Goal: Task Accomplishment & Management: Manage account settings

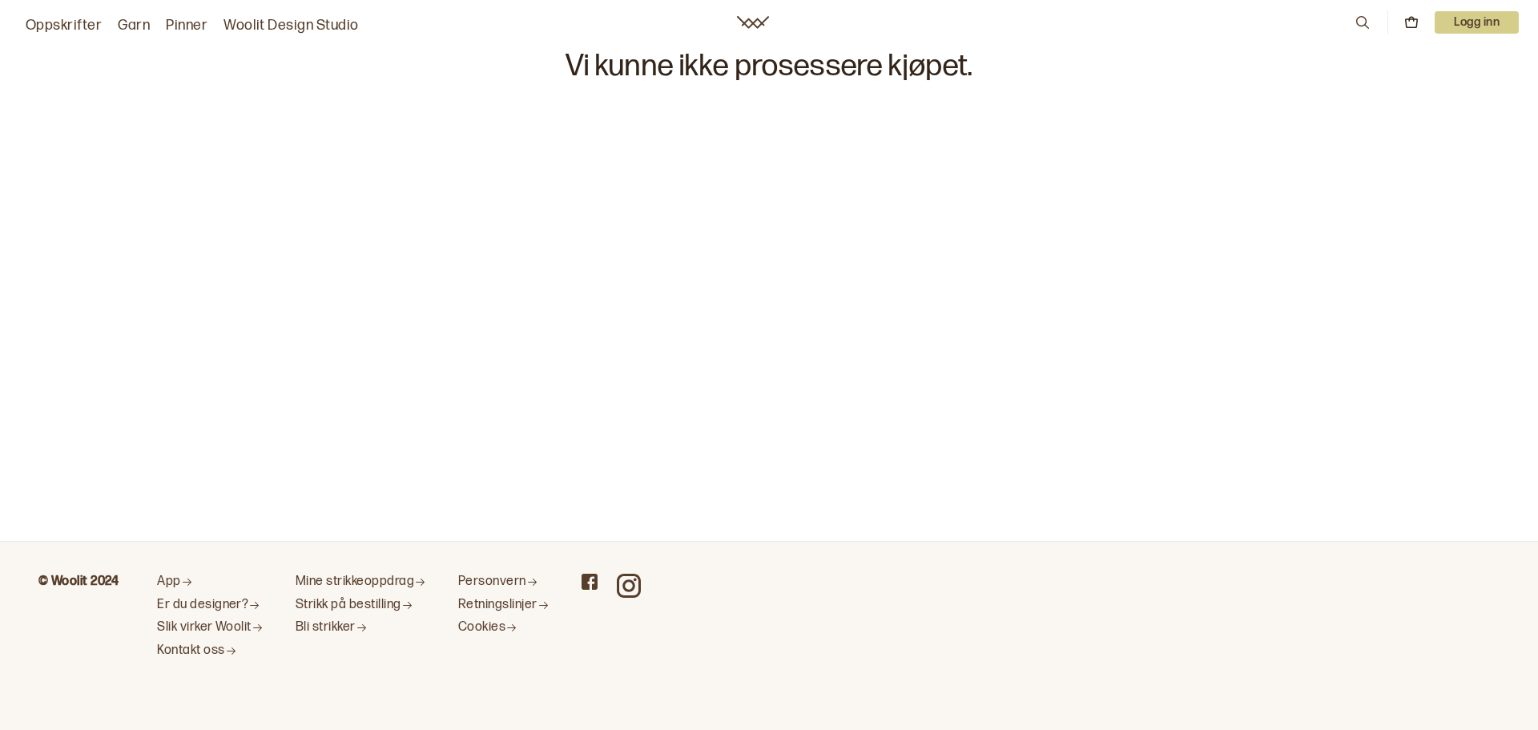
click at [752, 22] on icon at bounding box center [753, 22] width 32 height 13
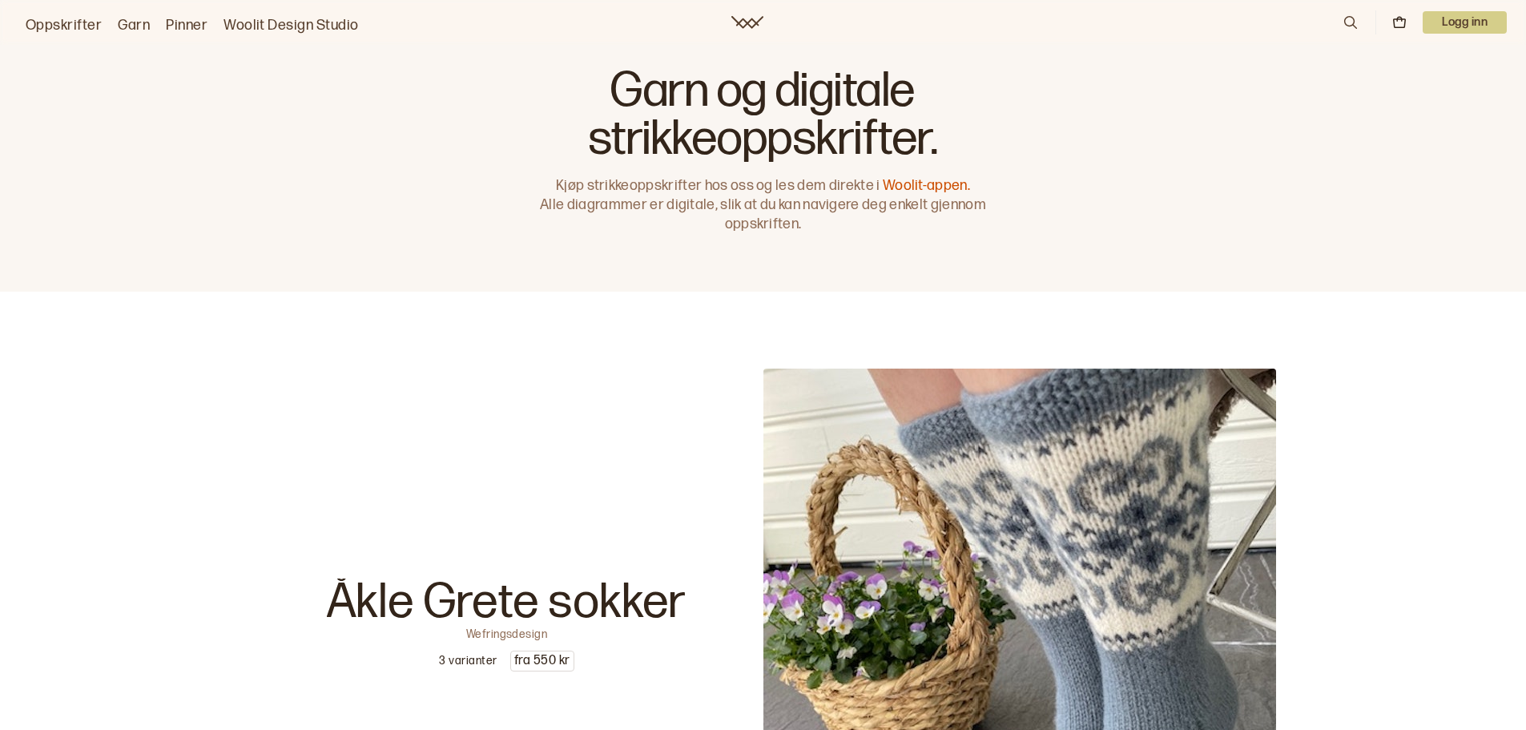
click at [1470, 19] on p "Logg inn" at bounding box center [1464, 22] width 84 height 22
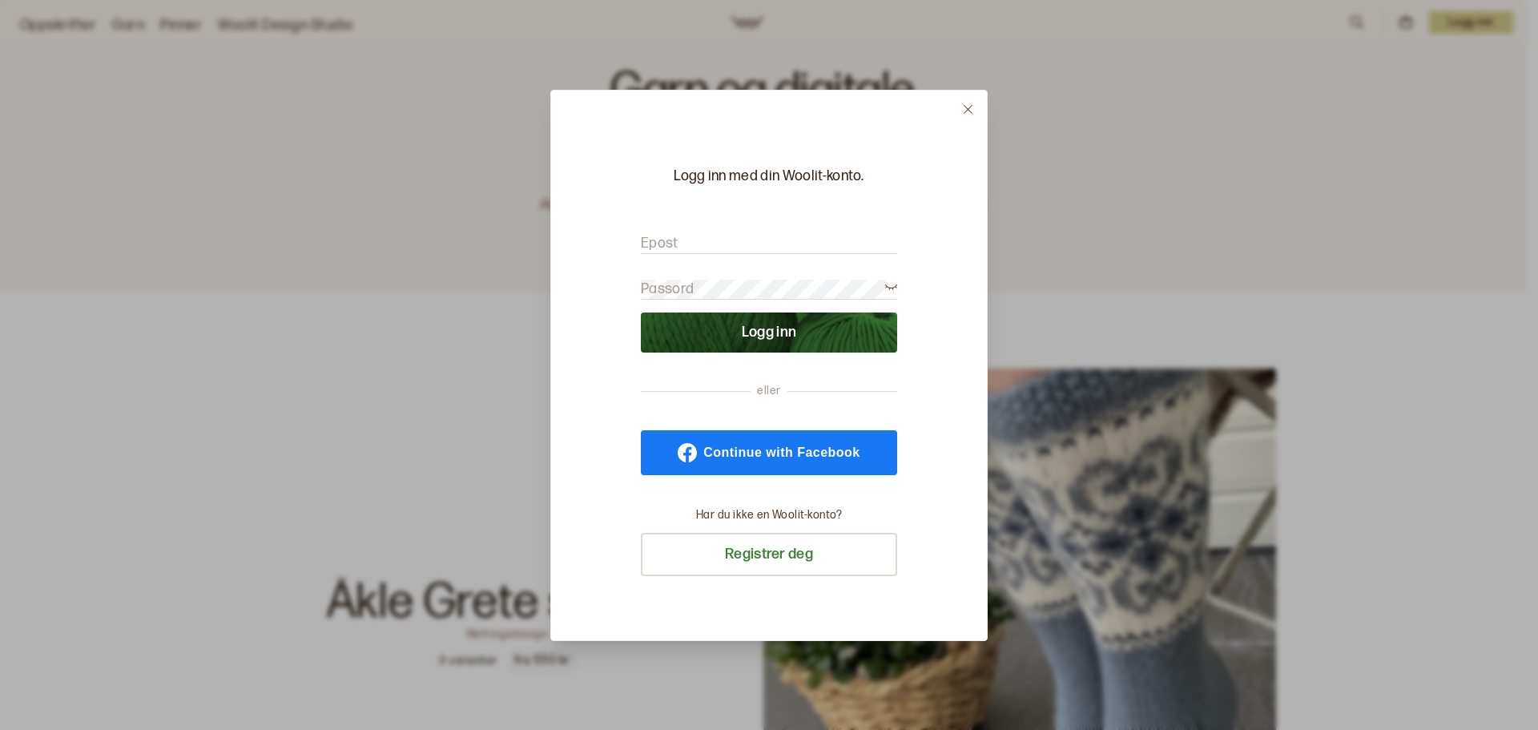
type input "tordisdahl@hotmail.com"
click at [780, 340] on button "Logg inn" at bounding box center [769, 332] width 256 height 40
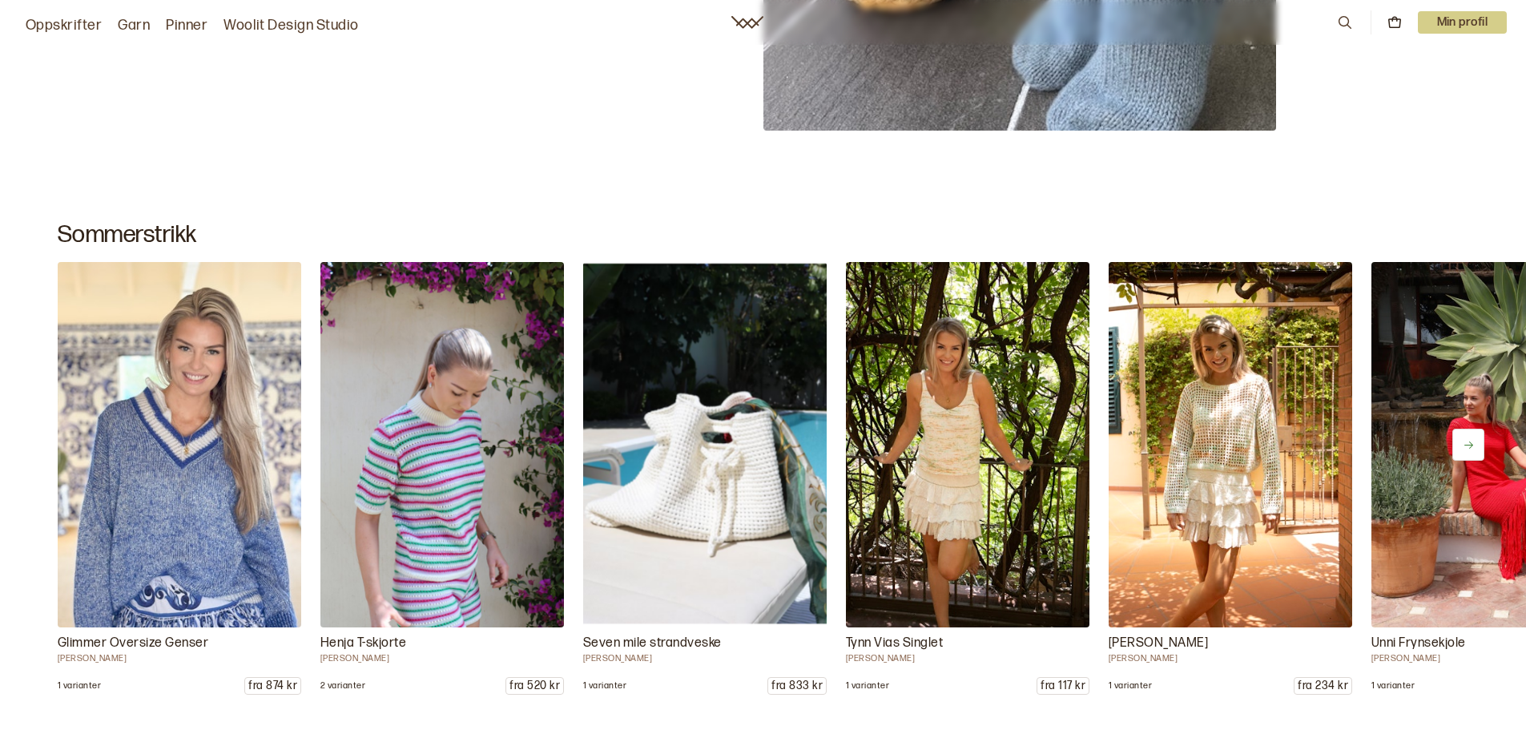
scroll to position [801, 0]
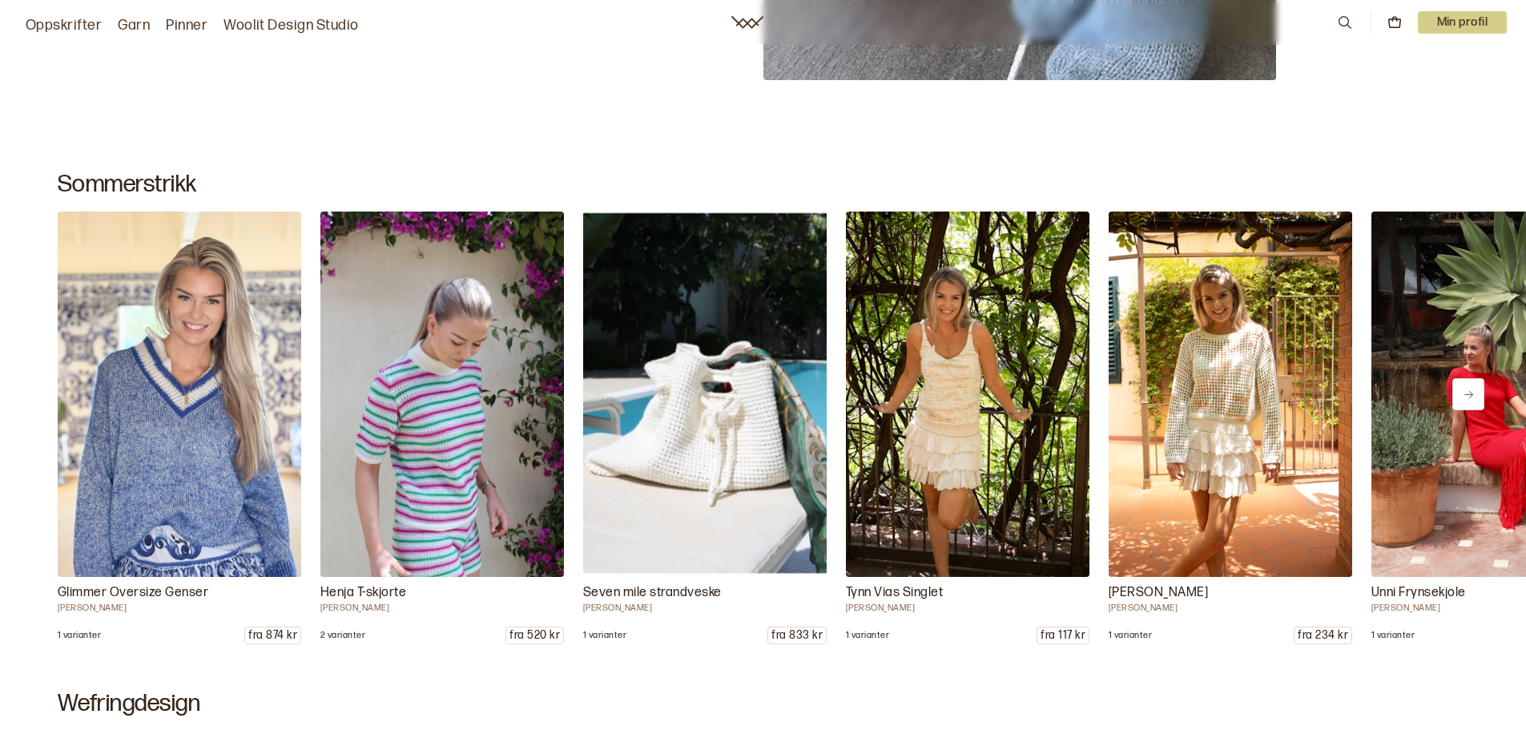
click at [1462, 384] on button at bounding box center [1468, 394] width 32 height 32
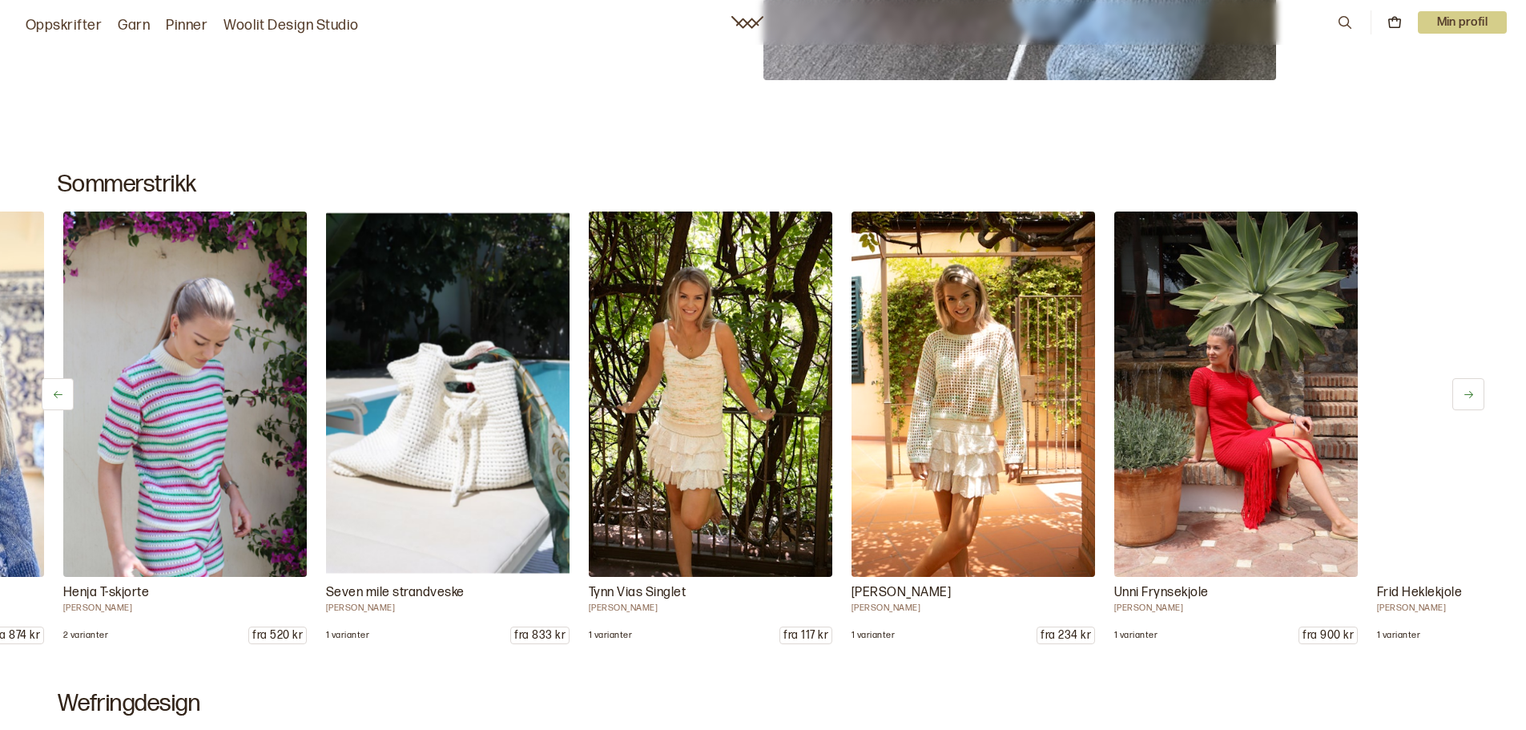
scroll to position [0, 263]
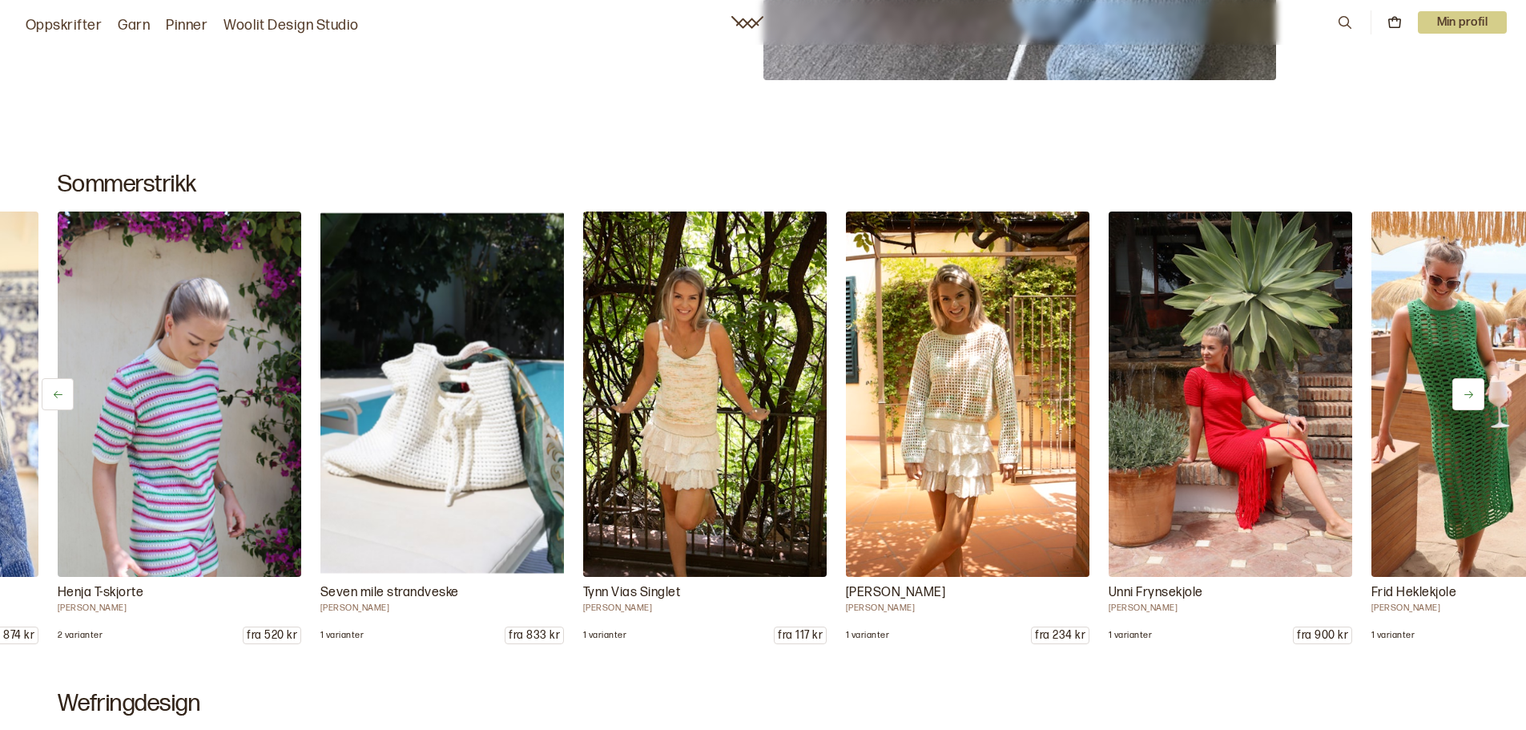
click at [1462, 384] on button at bounding box center [1468, 394] width 32 height 32
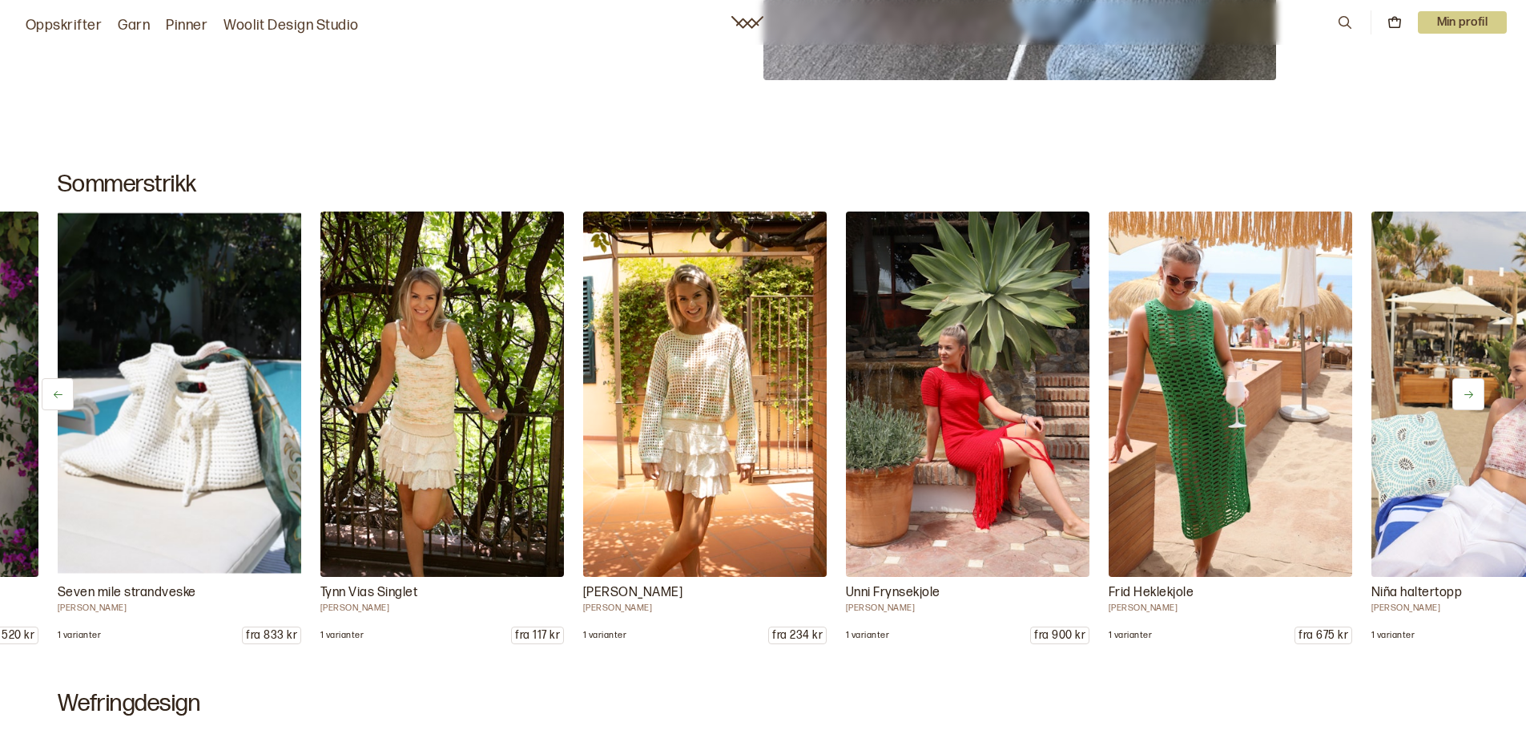
click at [1462, 384] on button at bounding box center [1468, 394] width 32 height 32
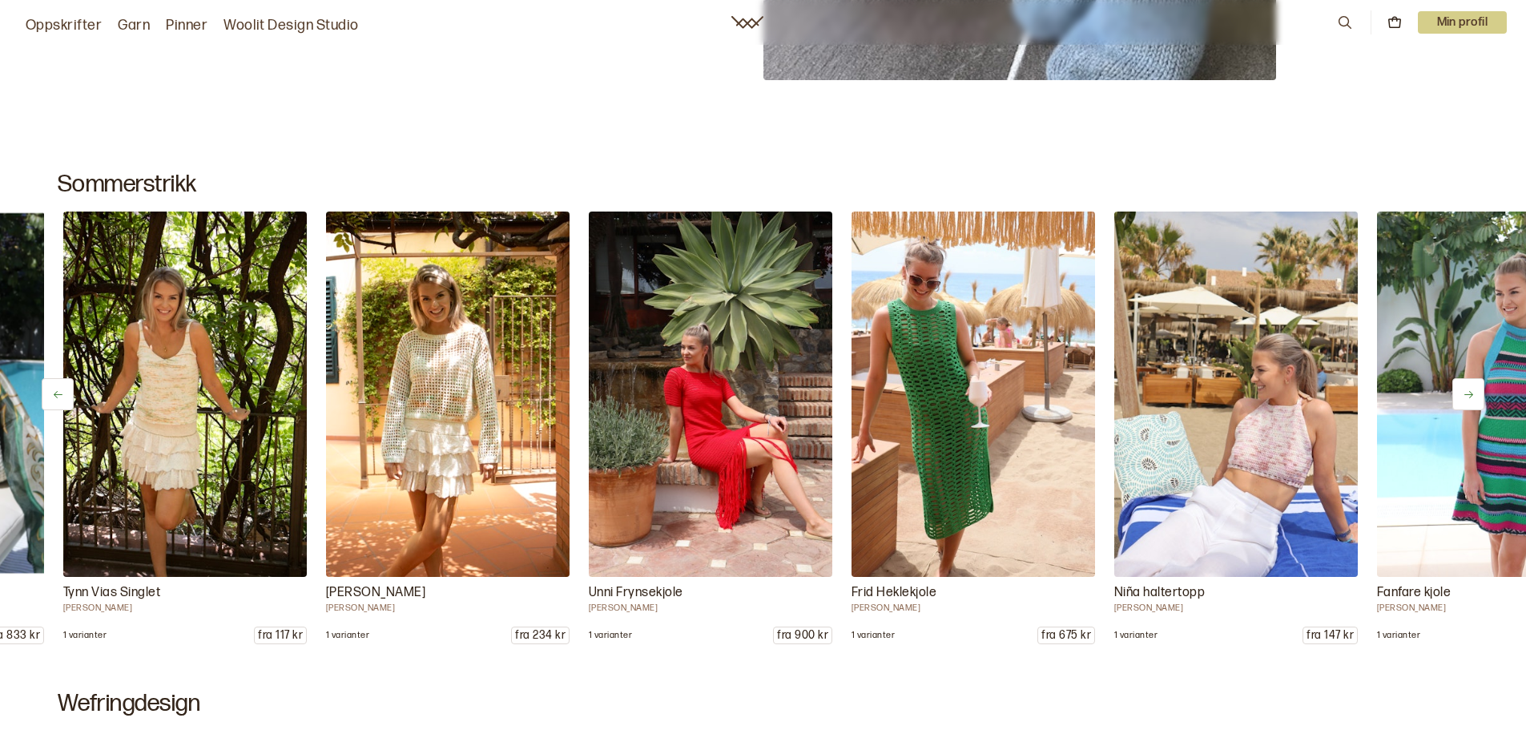
scroll to position [0, 788]
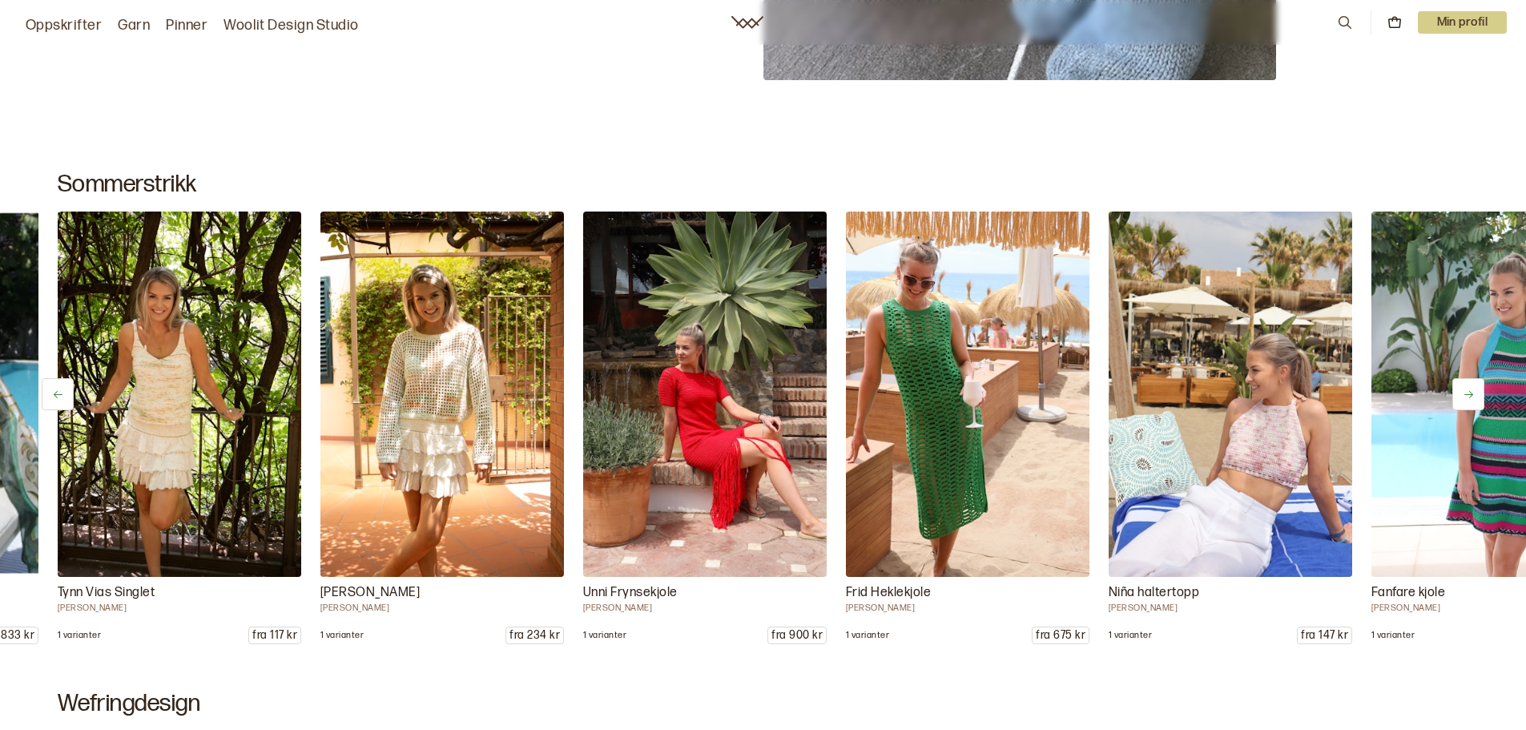
click at [1462, 384] on button at bounding box center [1468, 394] width 32 height 32
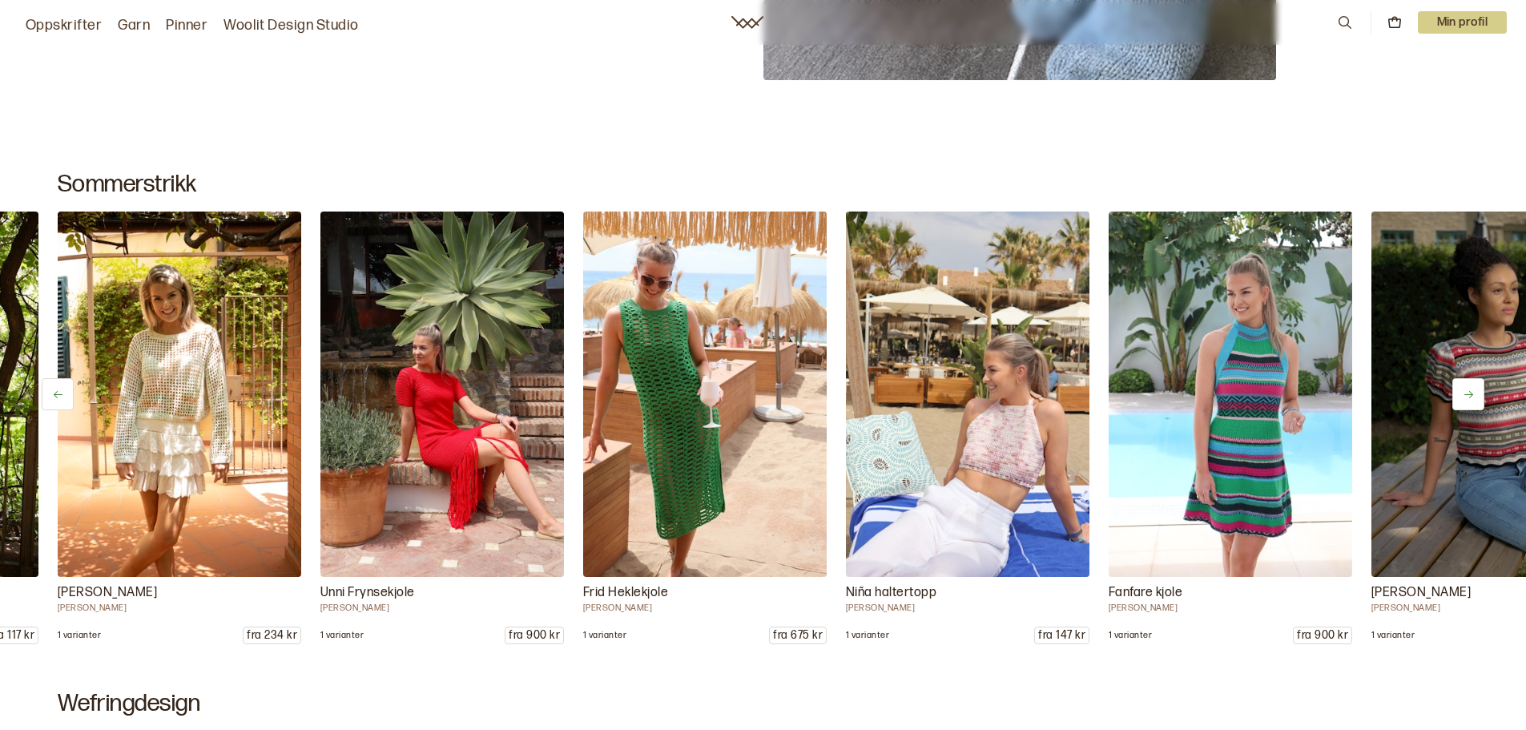
click at [1462, 384] on button at bounding box center [1468, 394] width 32 height 32
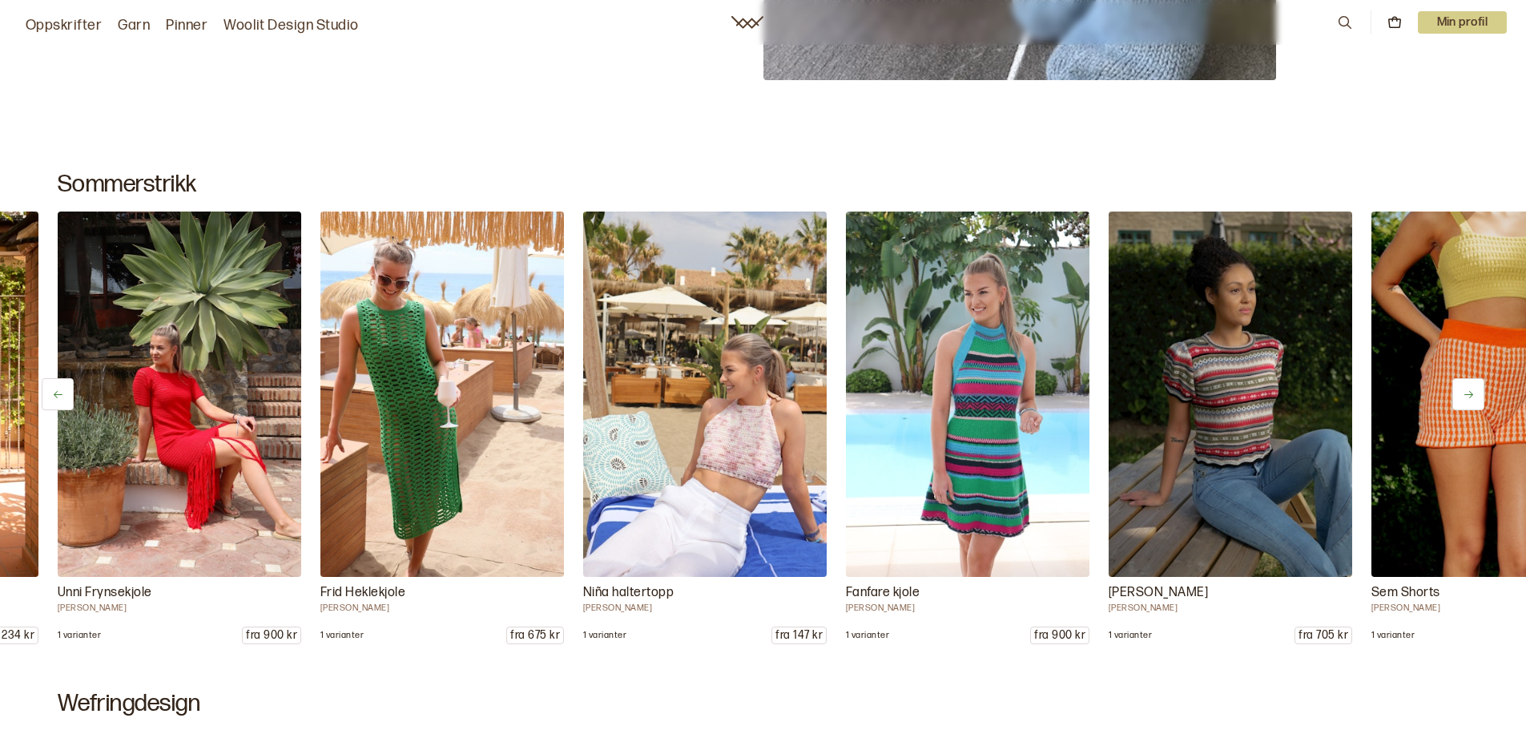
click at [1462, 384] on button at bounding box center [1468, 394] width 32 height 32
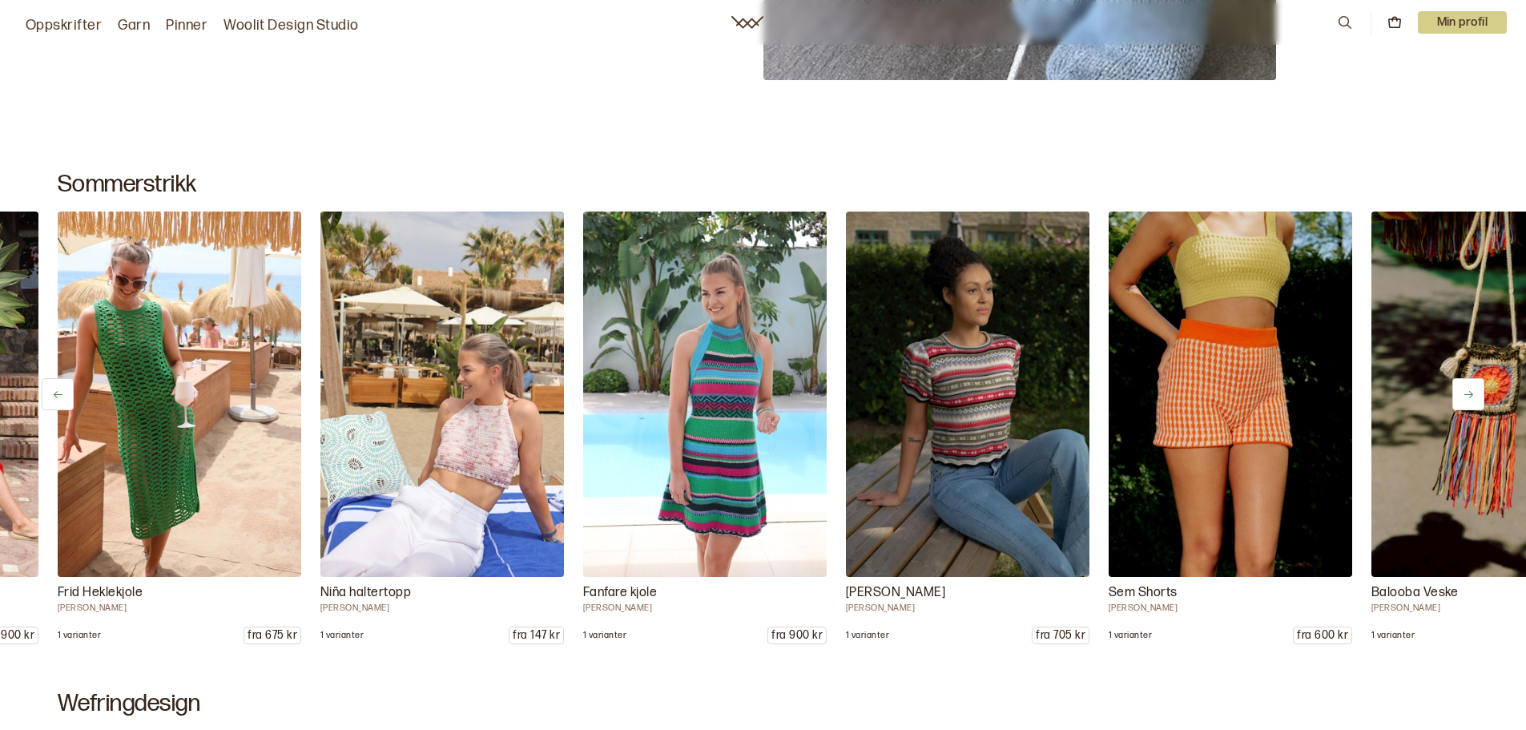
click at [1462, 384] on button at bounding box center [1468, 394] width 32 height 32
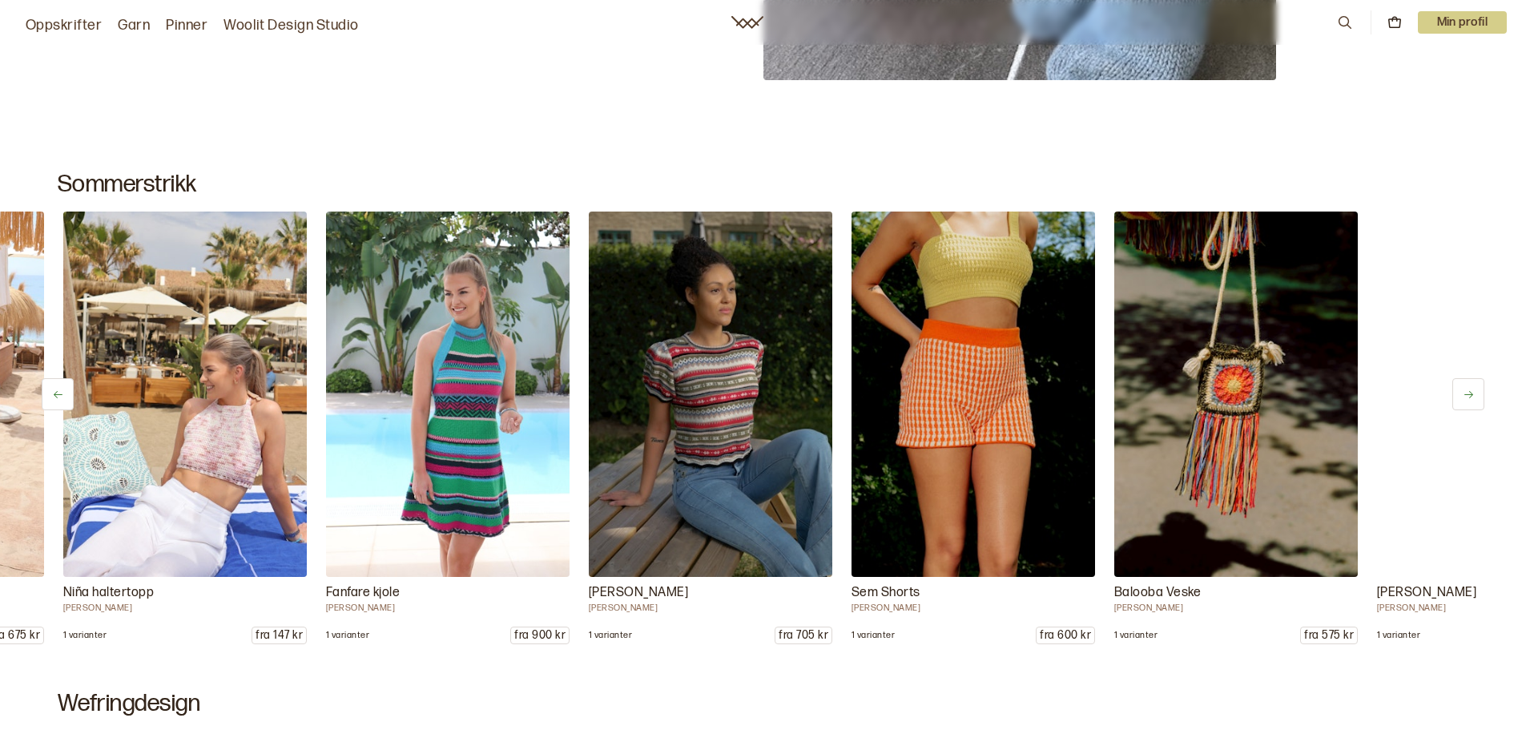
scroll to position [0, 1839]
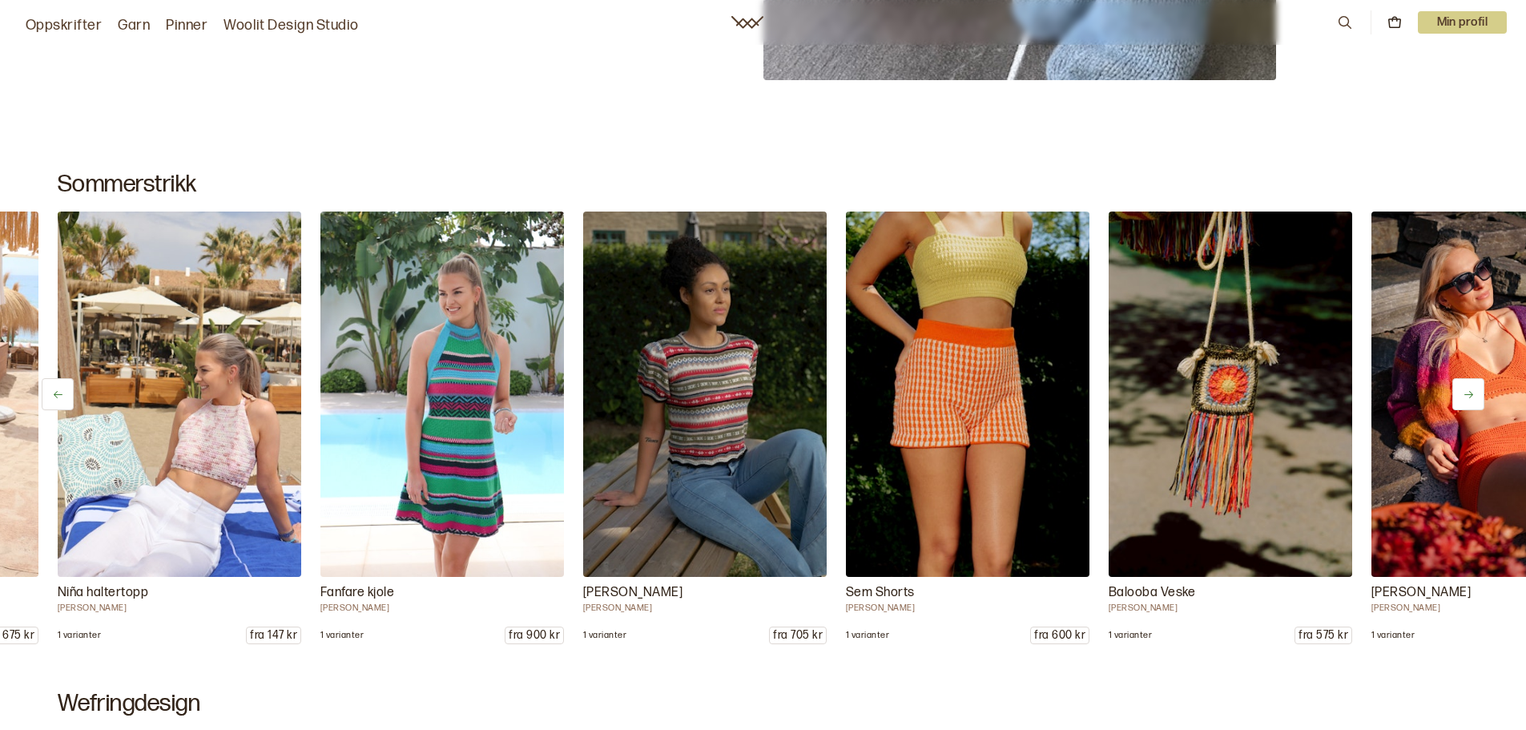
click at [1458, 389] on button at bounding box center [1468, 394] width 32 height 32
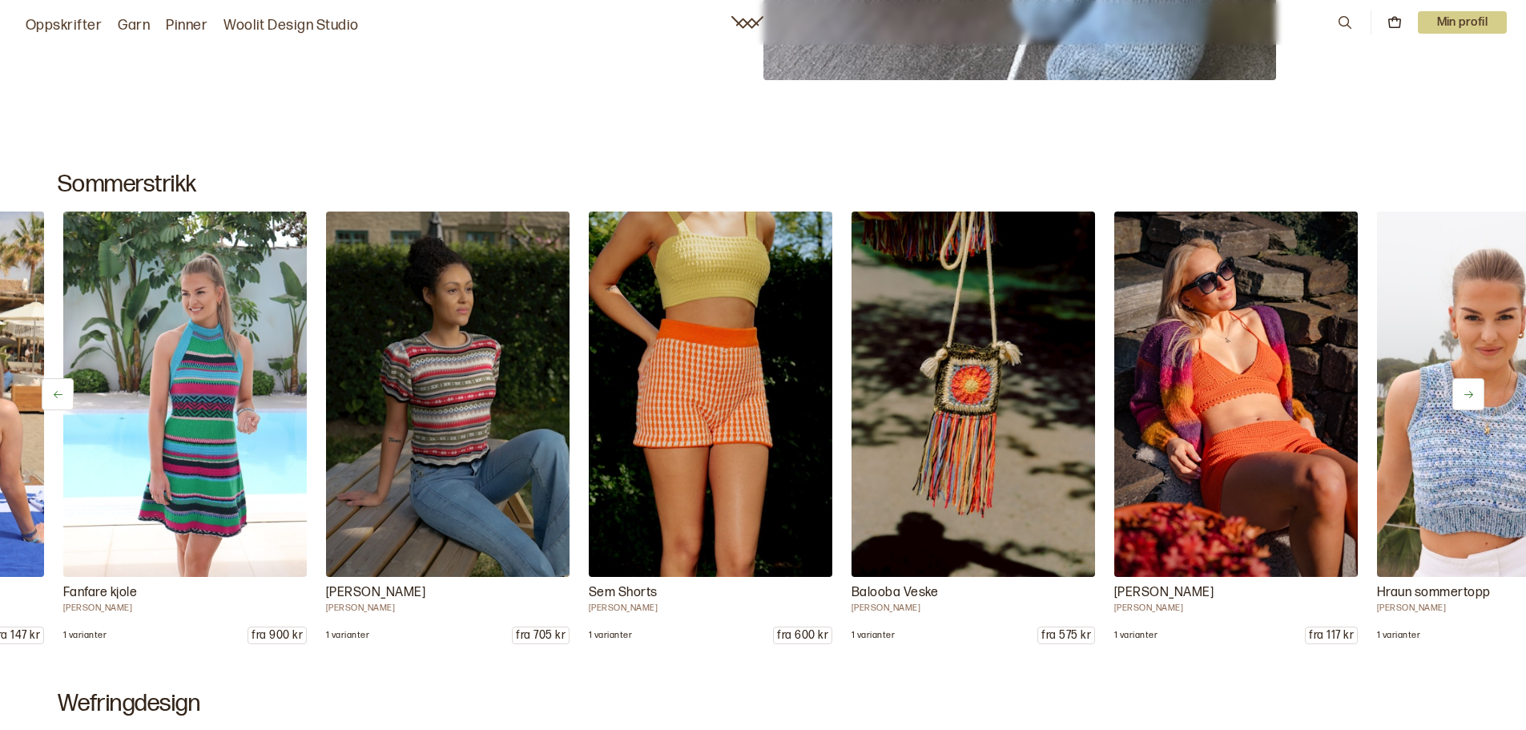
scroll to position [0, 2102]
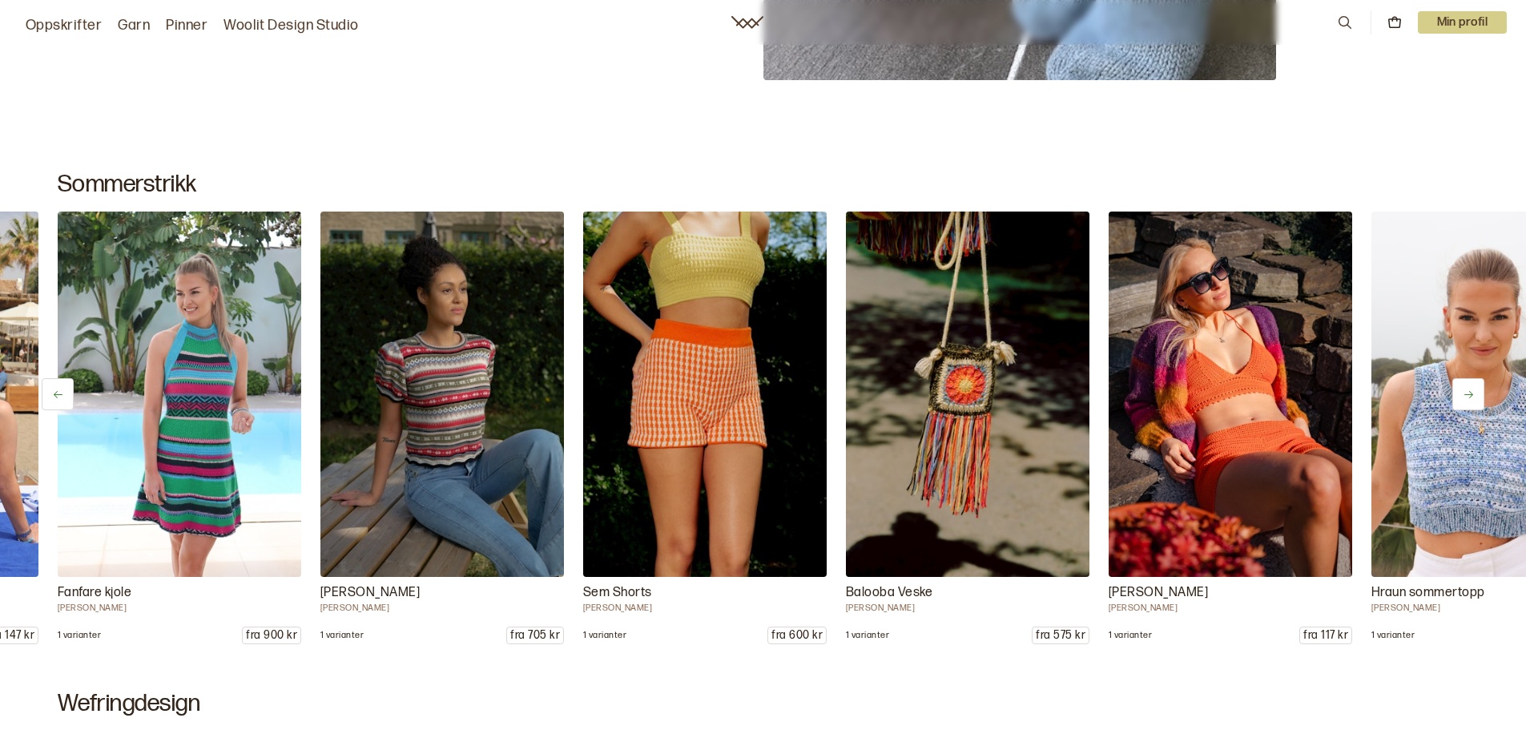
click at [1471, 394] on icon at bounding box center [1468, 394] width 9 height 7
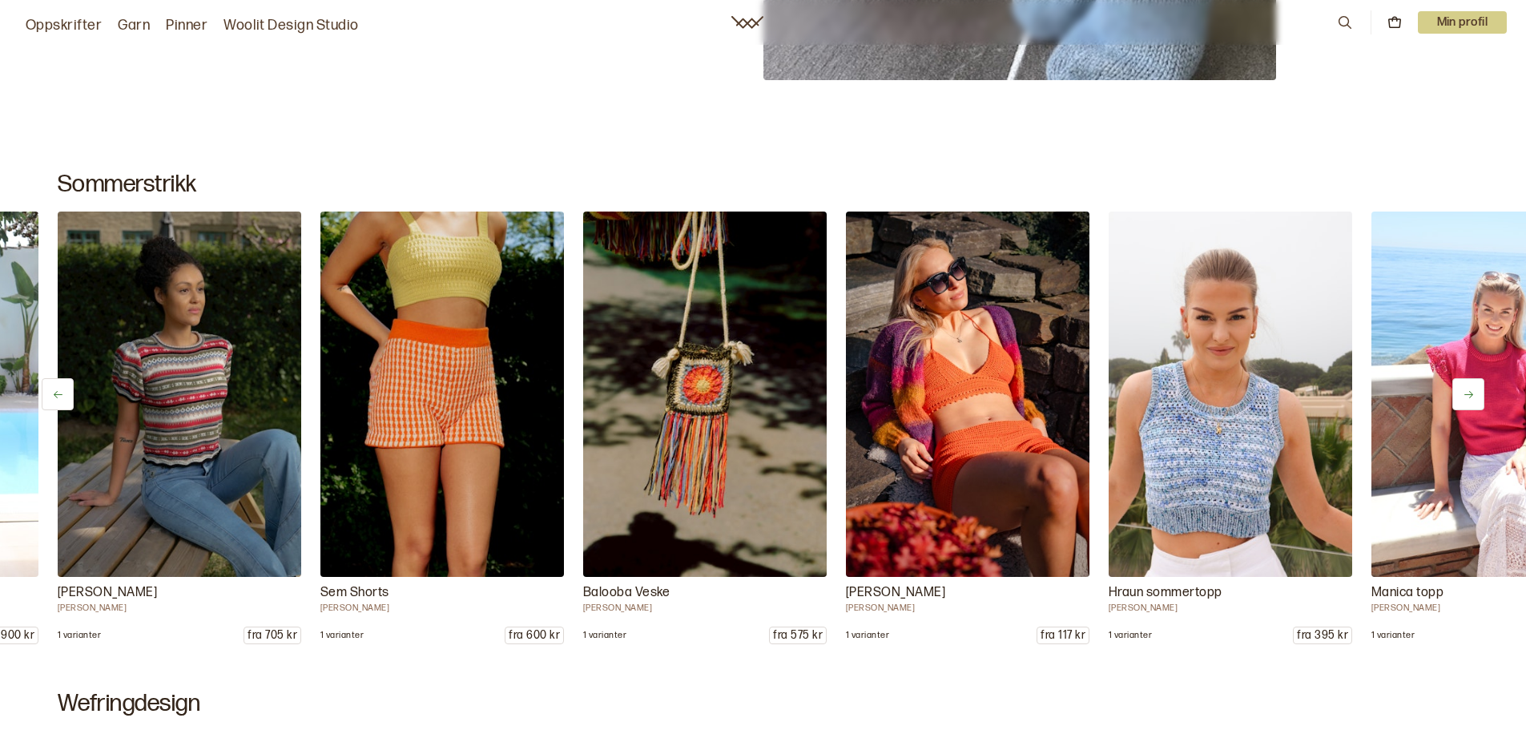
click at [1470, 394] on icon at bounding box center [1468, 394] width 9 height 7
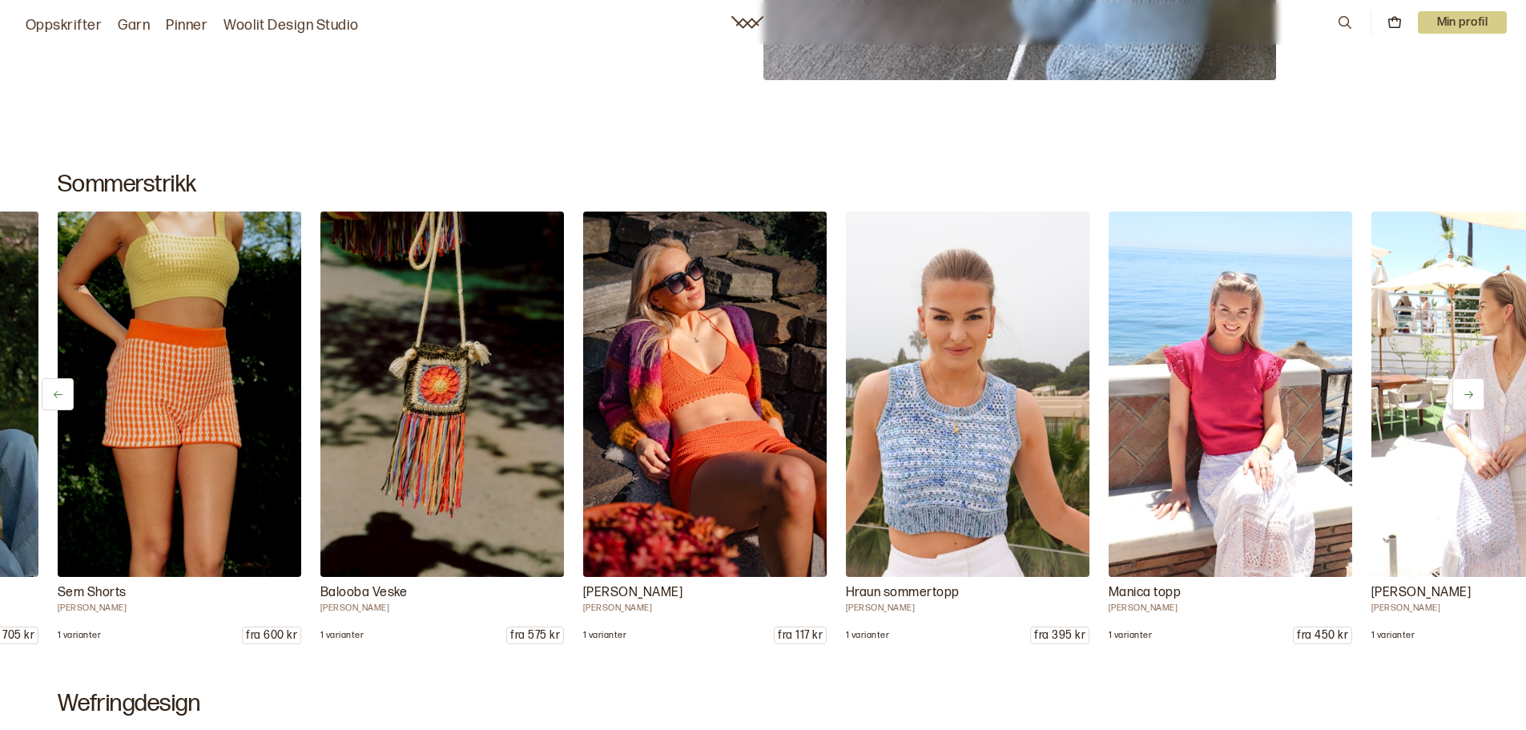
click at [1470, 394] on icon at bounding box center [1468, 394] width 9 height 7
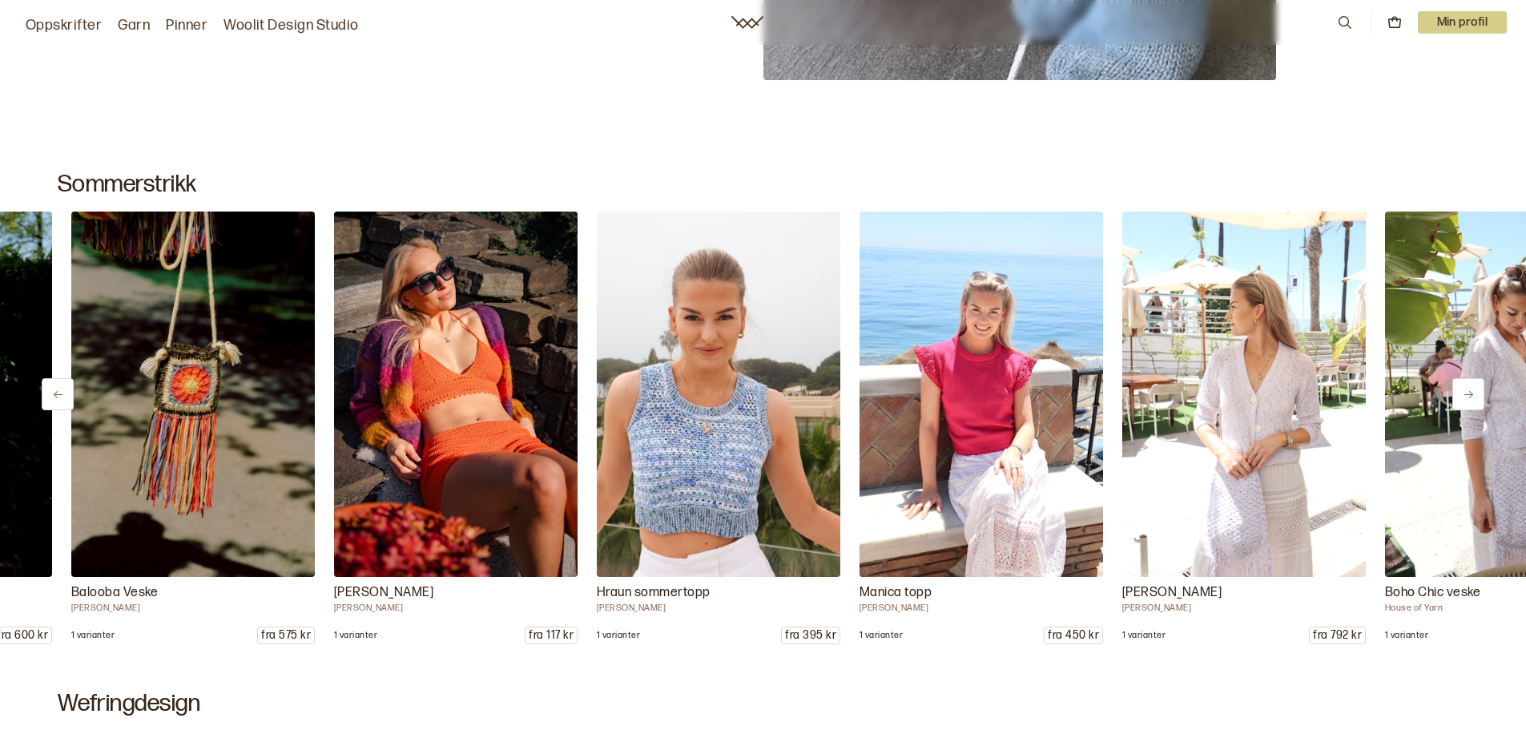
scroll to position [0, 2890]
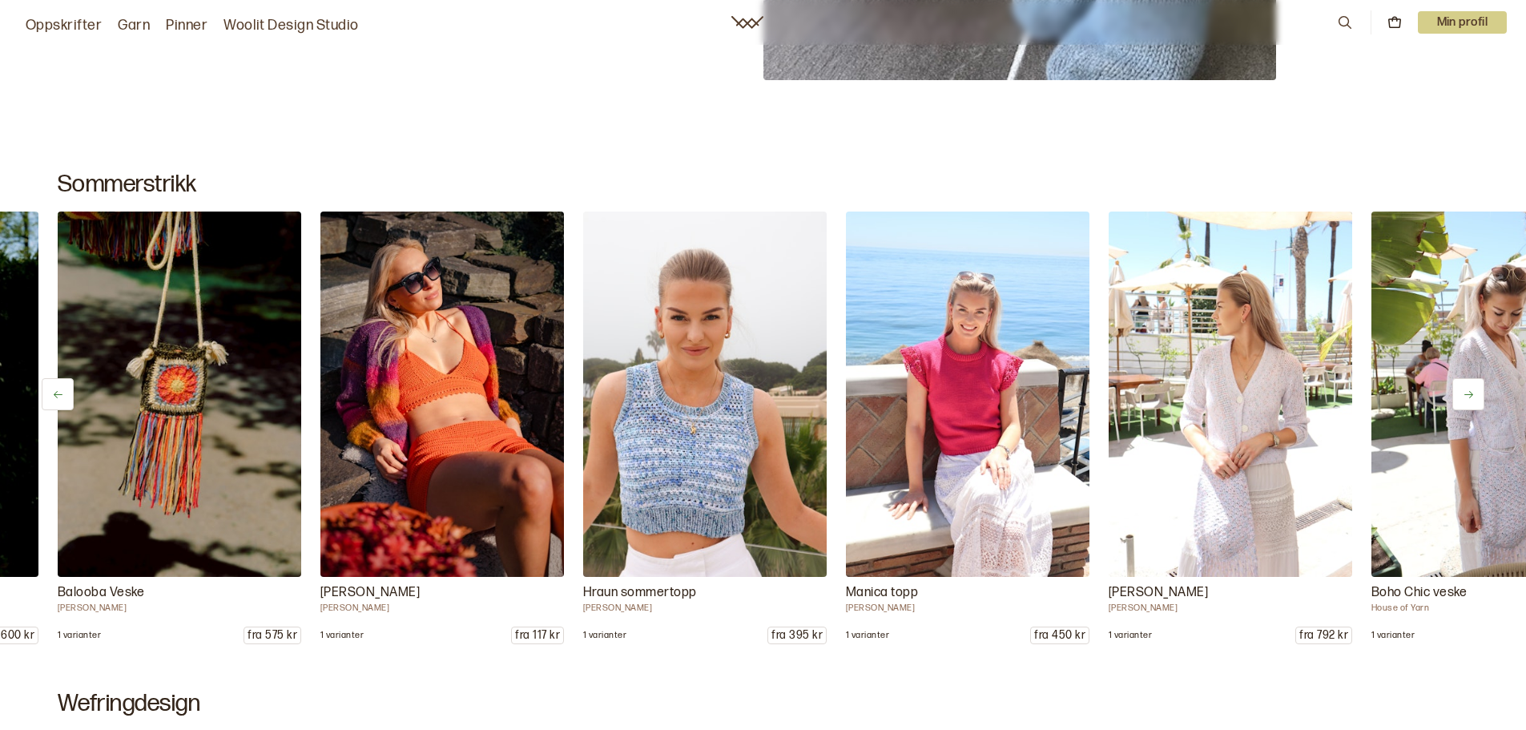
click at [1470, 394] on icon at bounding box center [1468, 394] width 9 height 7
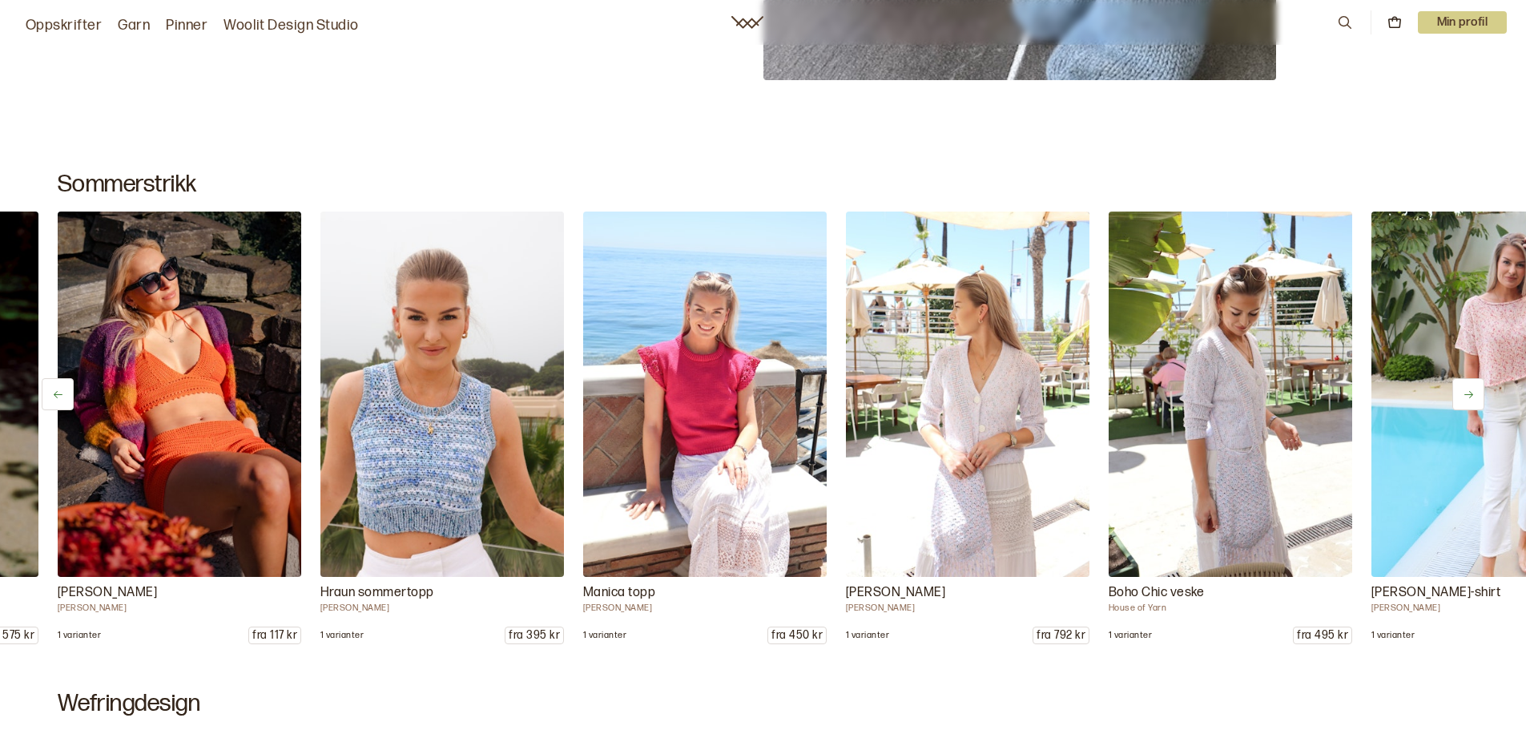
click at [1470, 394] on icon at bounding box center [1468, 394] width 9 height 7
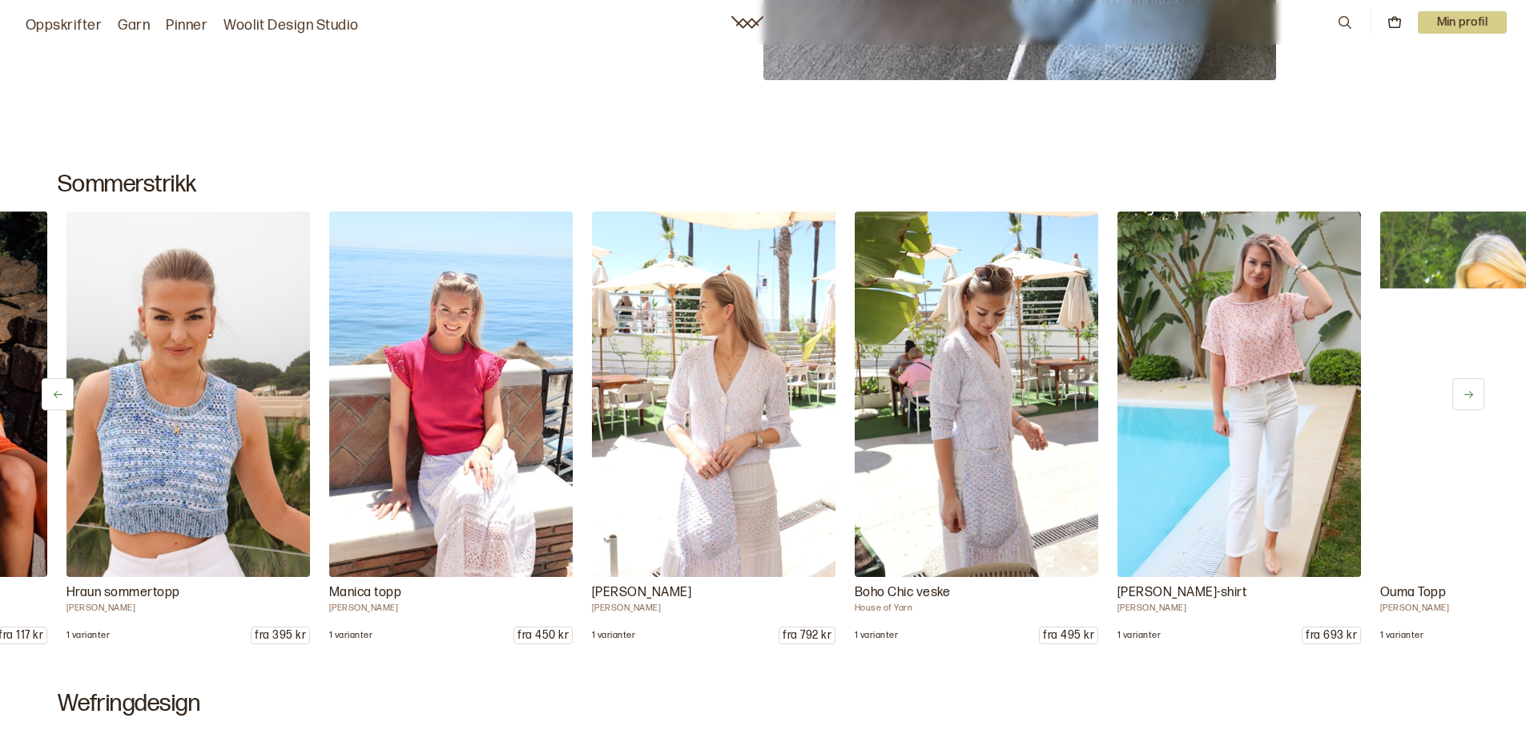
scroll to position [0, 3415]
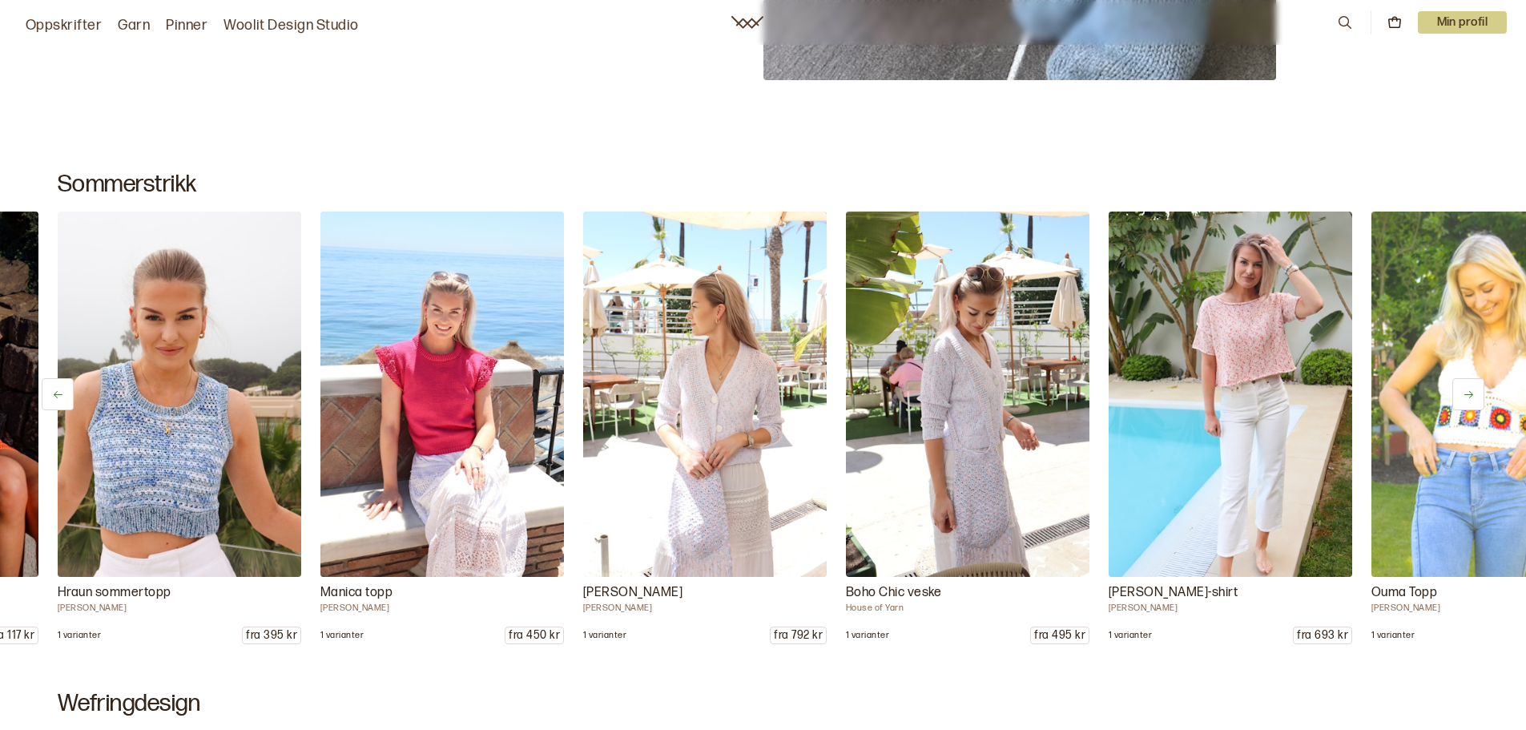
click at [1470, 394] on icon at bounding box center [1468, 394] width 9 height 7
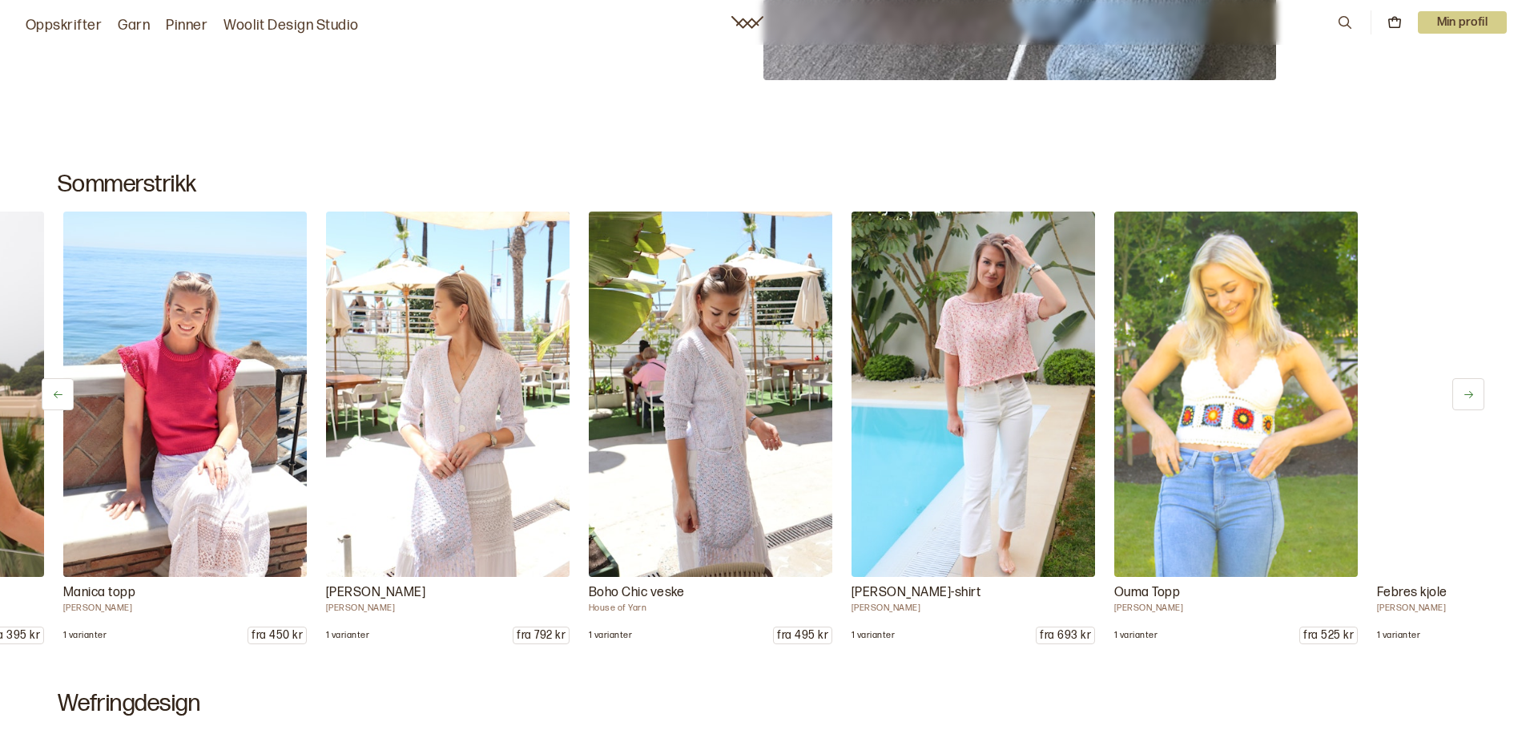
scroll to position [0, 3678]
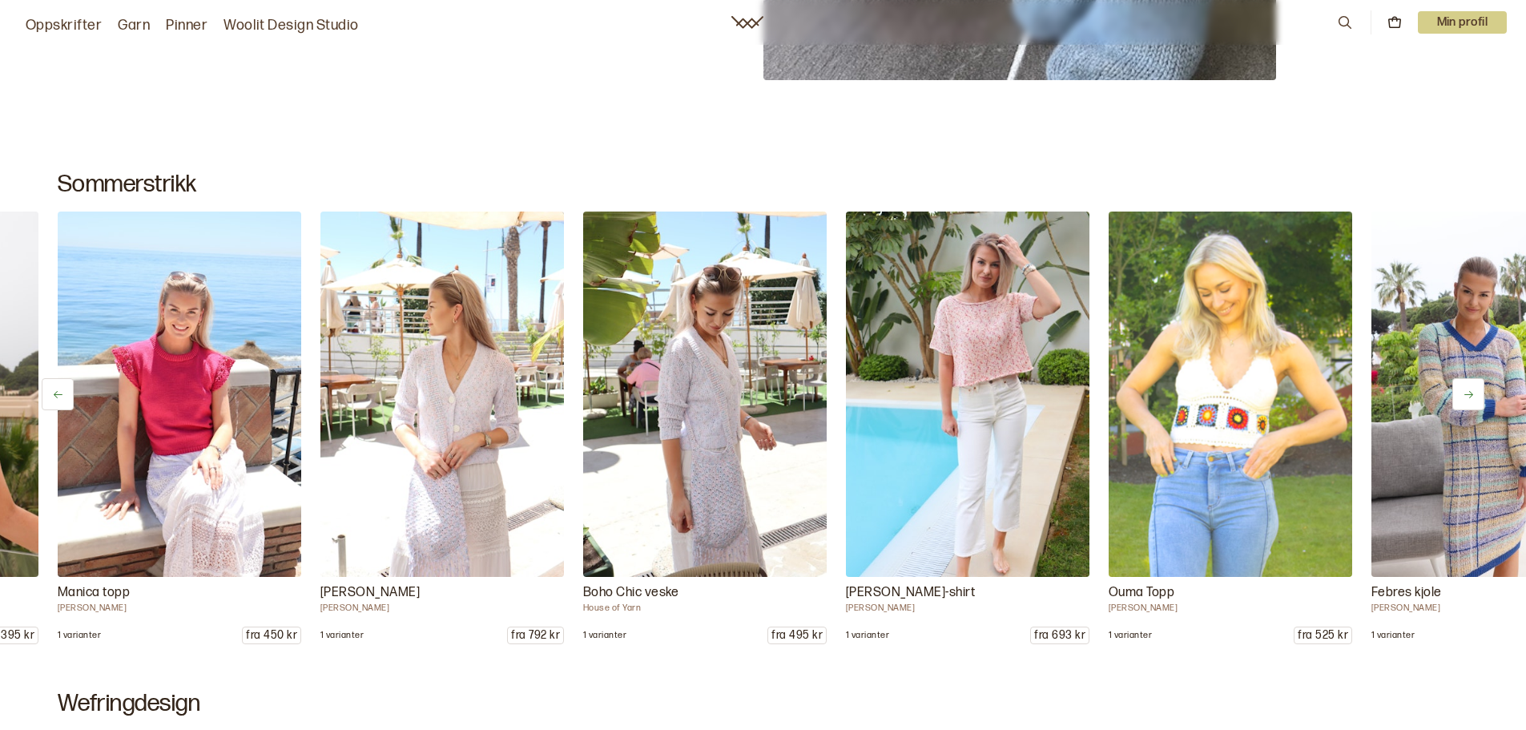
click at [1470, 394] on icon at bounding box center [1468, 394] width 9 height 7
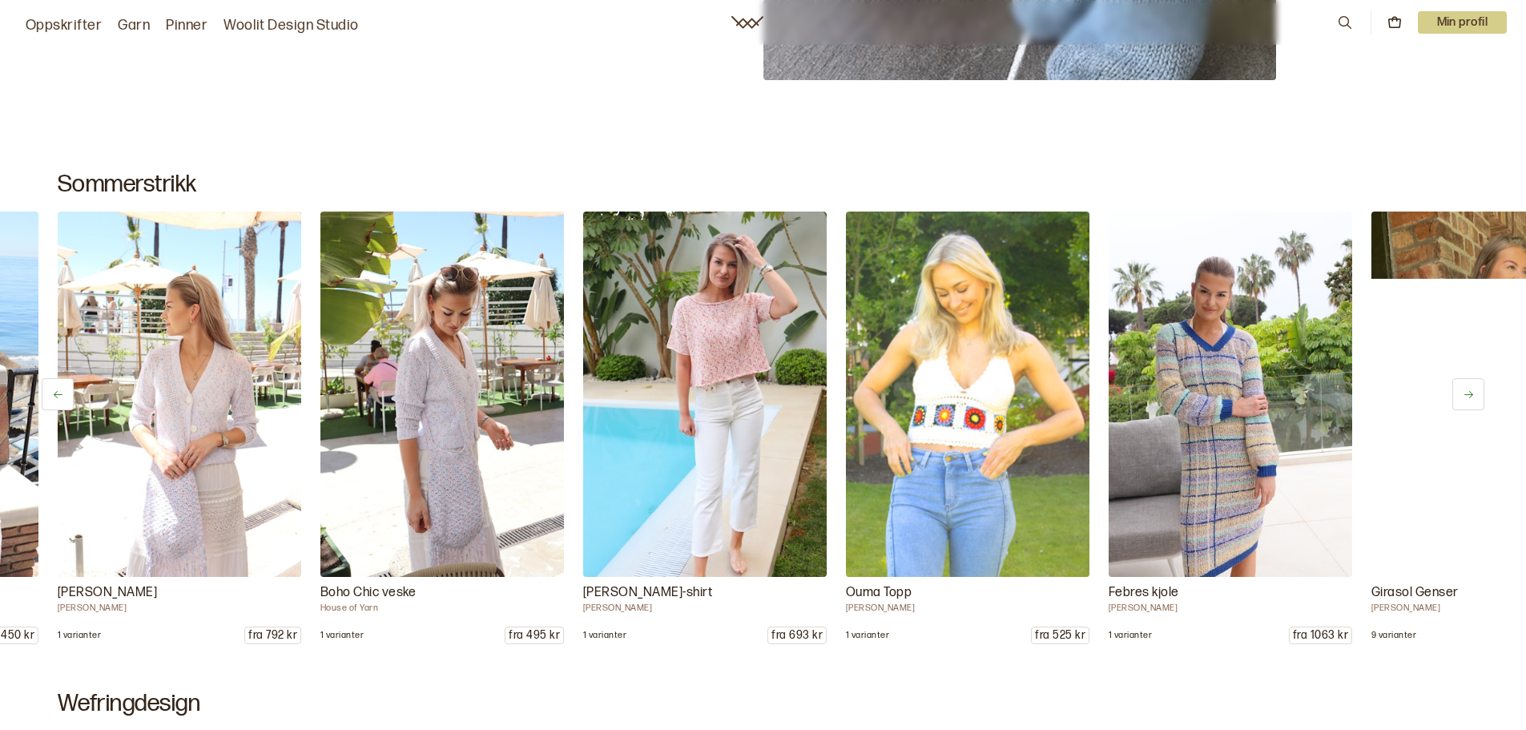
click at [1470, 394] on icon at bounding box center [1468, 394] width 9 height 7
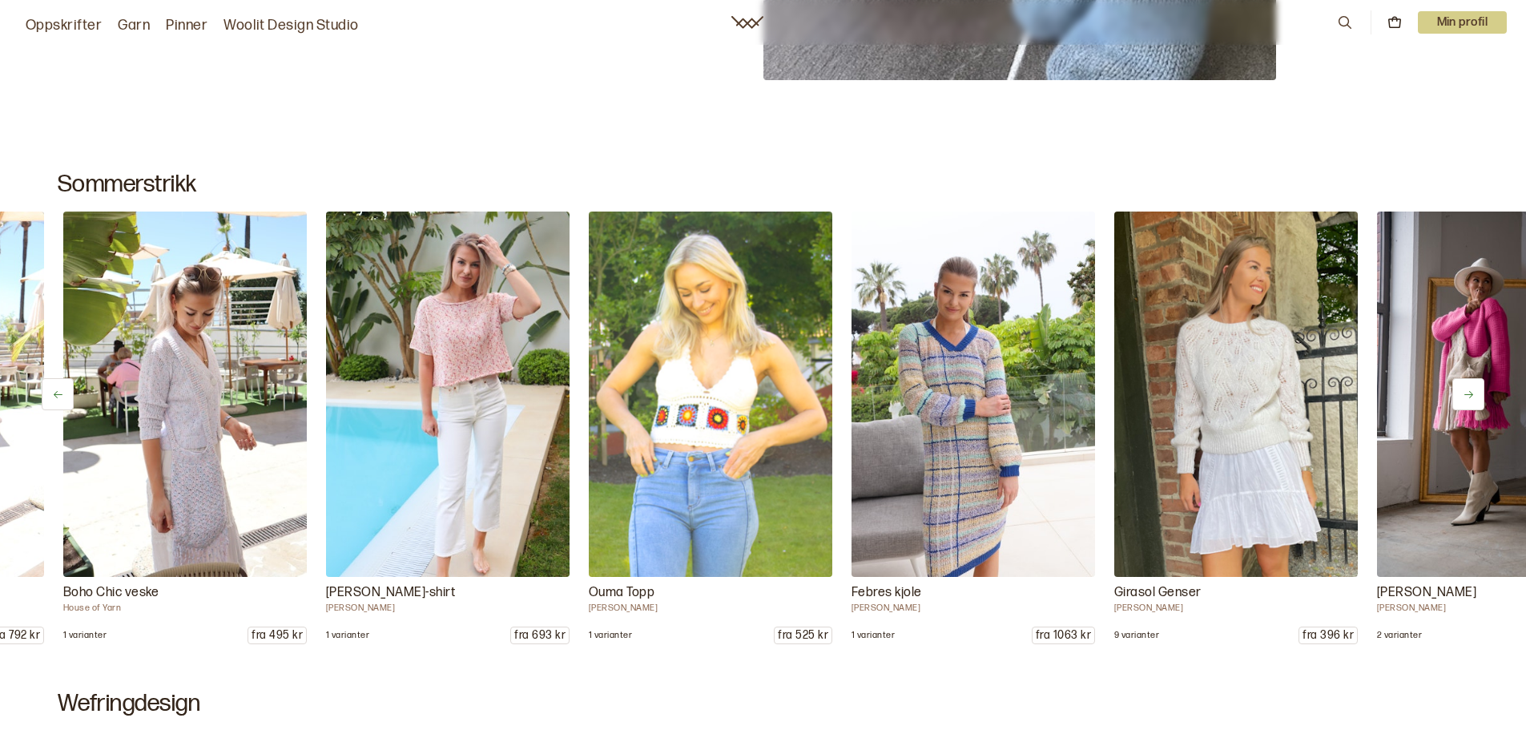
scroll to position [0, 4203]
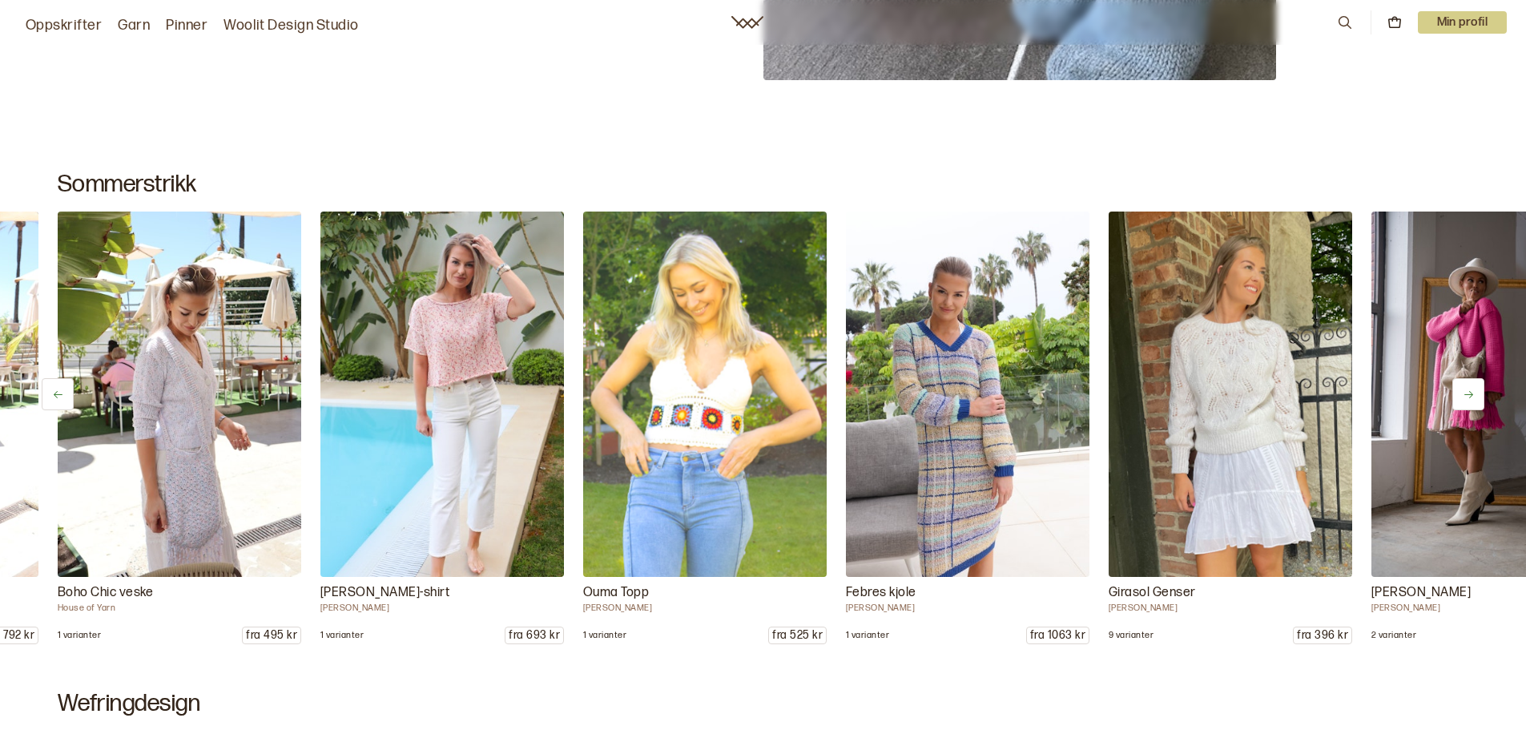
click at [1467, 393] on icon at bounding box center [1468, 394] width 12 height 12
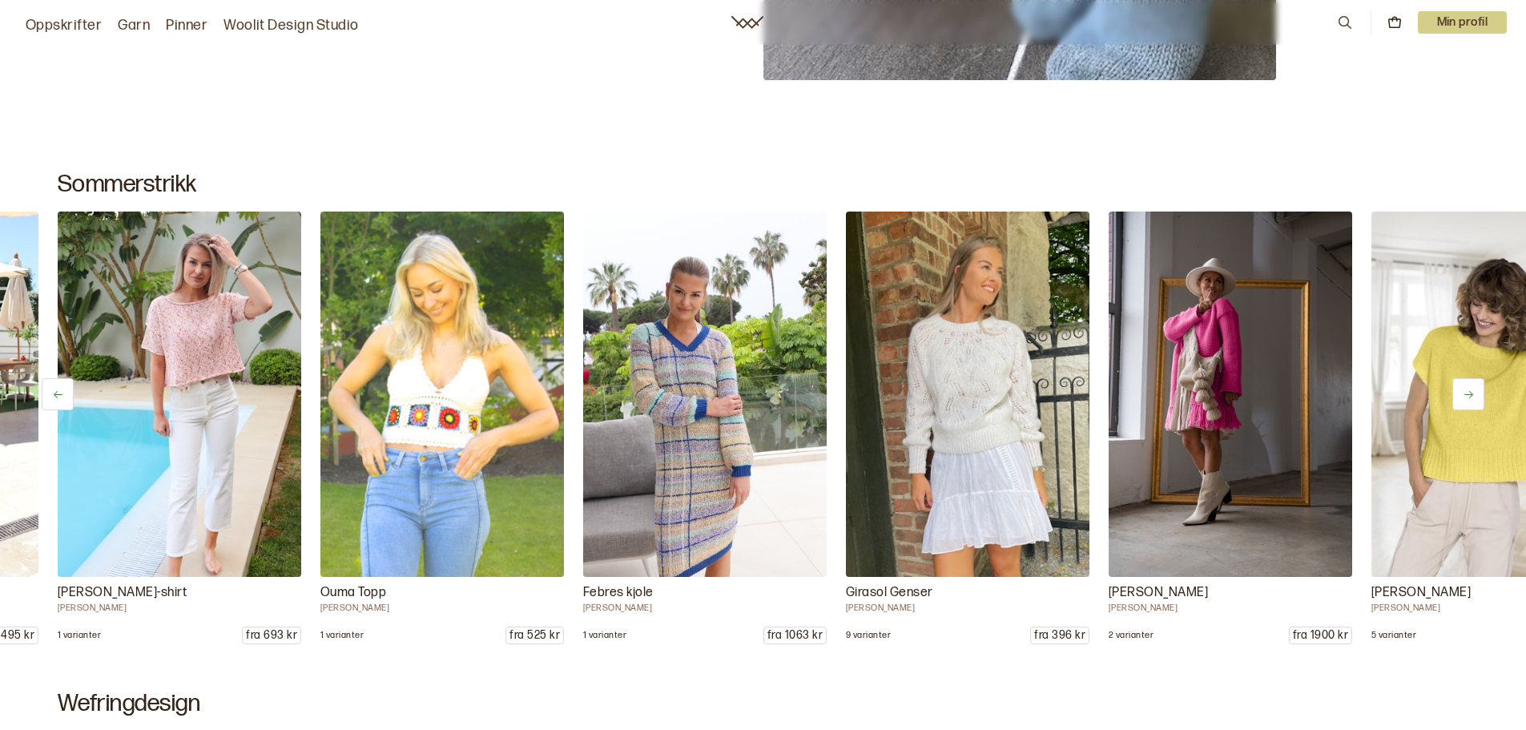
click at [1467, 393] on icon at bounding box center [1468, 394] width 12 height 12
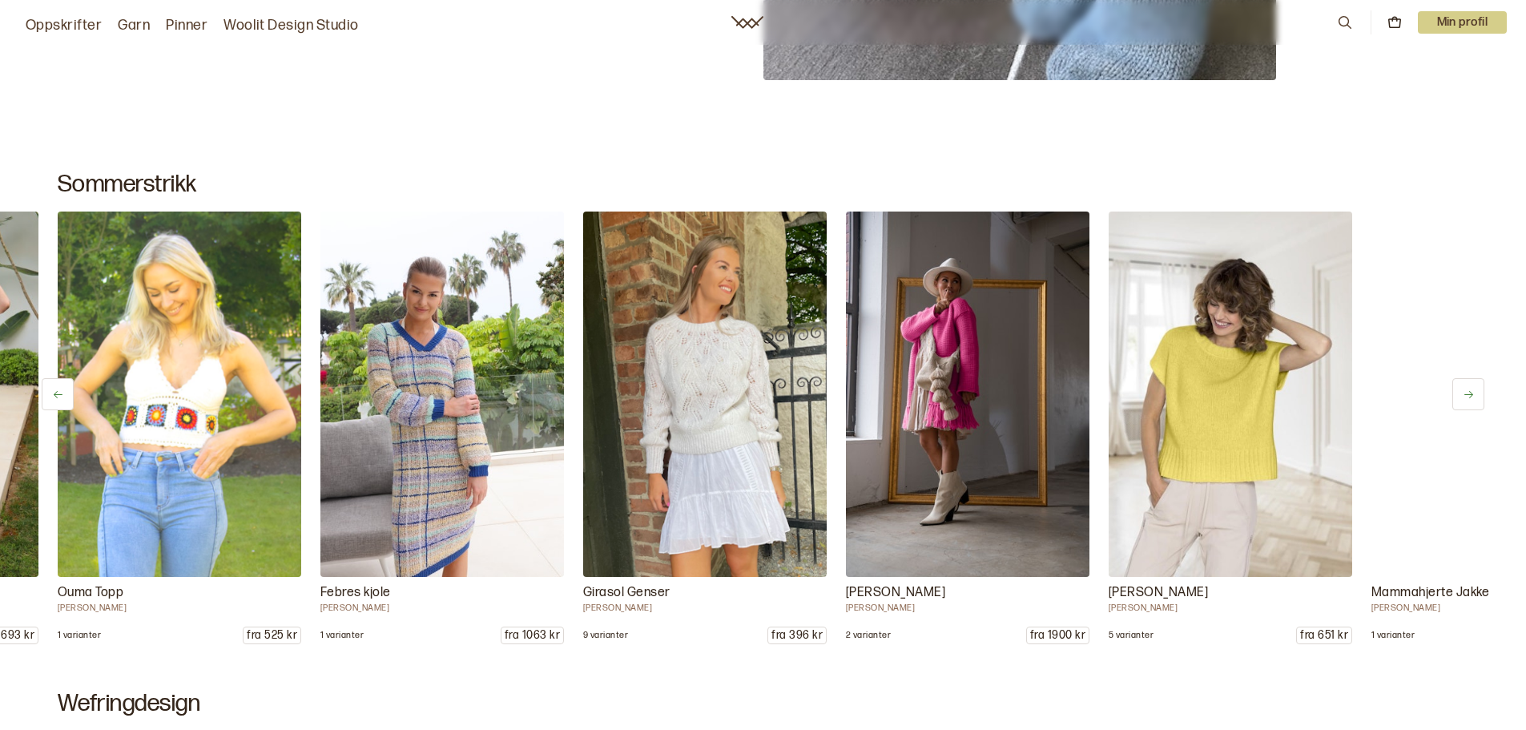
click at [1467, 393] on icon at bounding box center [1468, 394] width 12 height 12
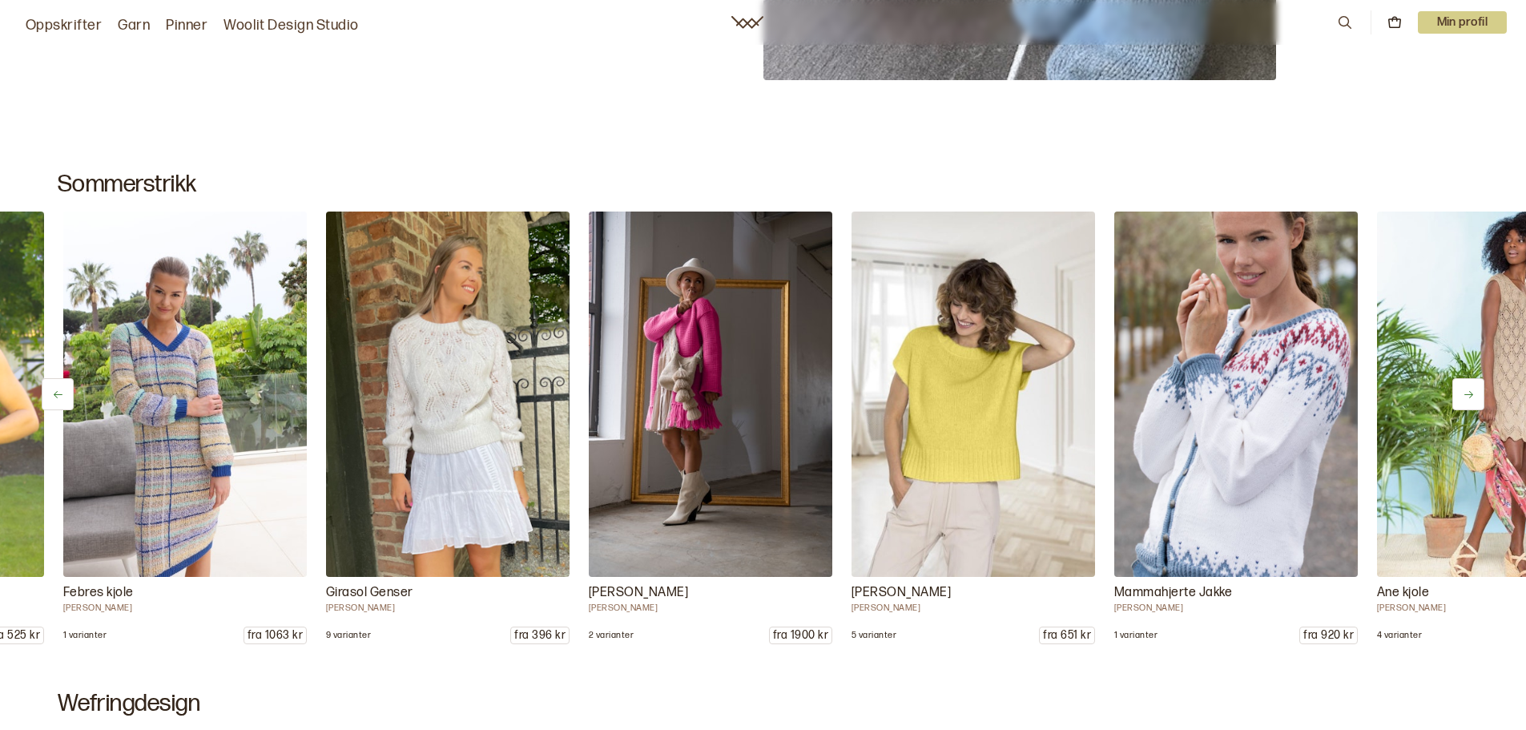
scroll to position [0, 4991]
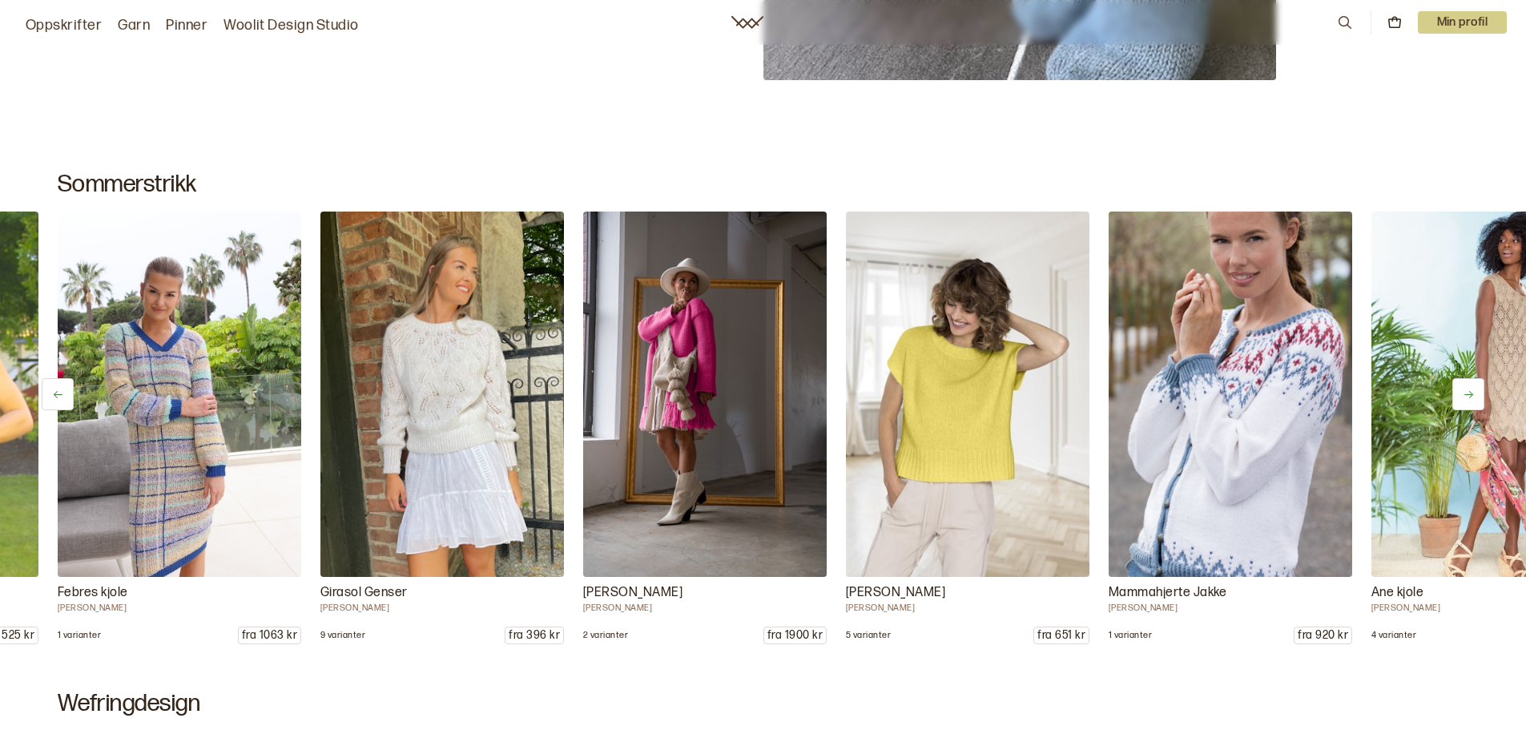
click at [1462, 391] on icon at bounding box center [1468, 394] width 12 height 12
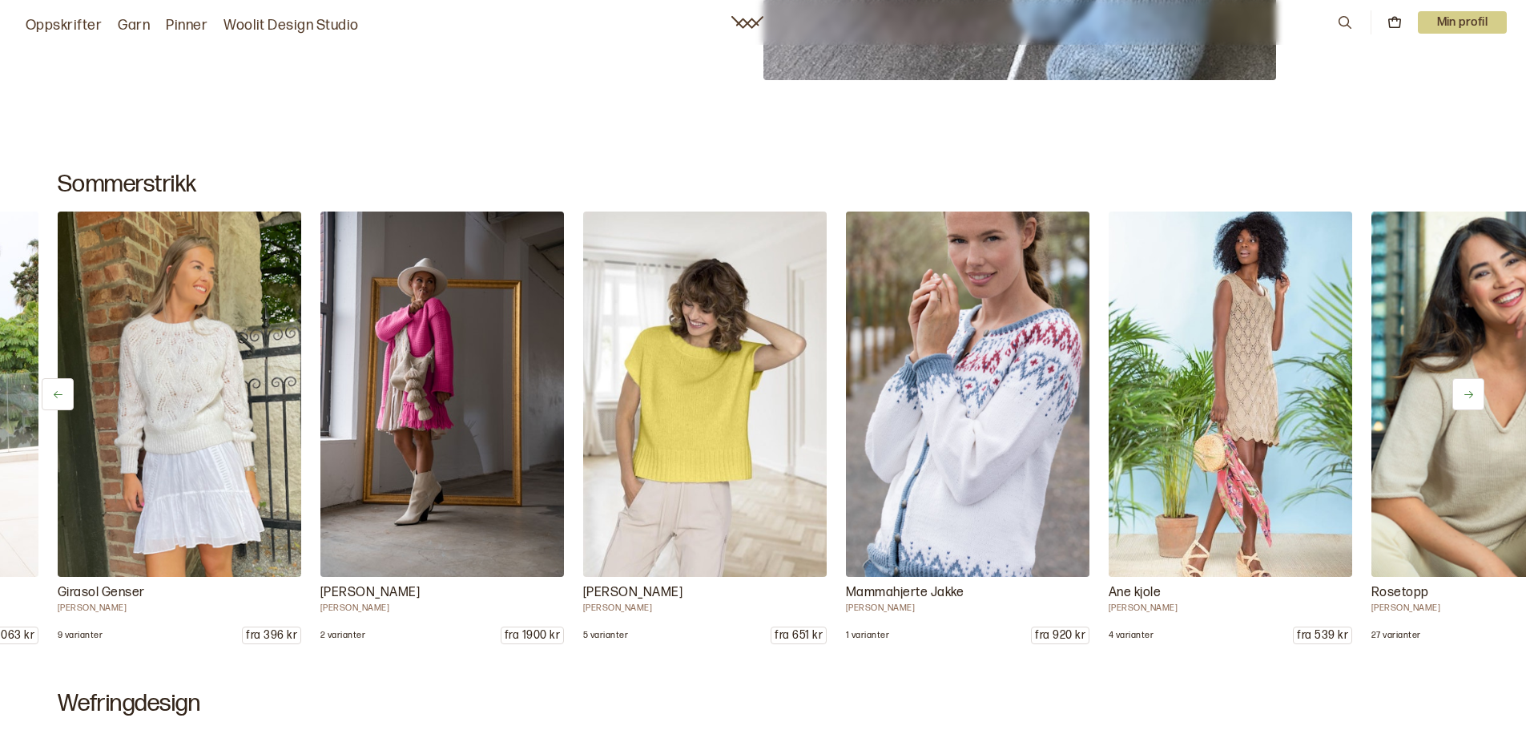
click at [1462, 391] on icon at bounding box center [1468, 394] width 12 height 12
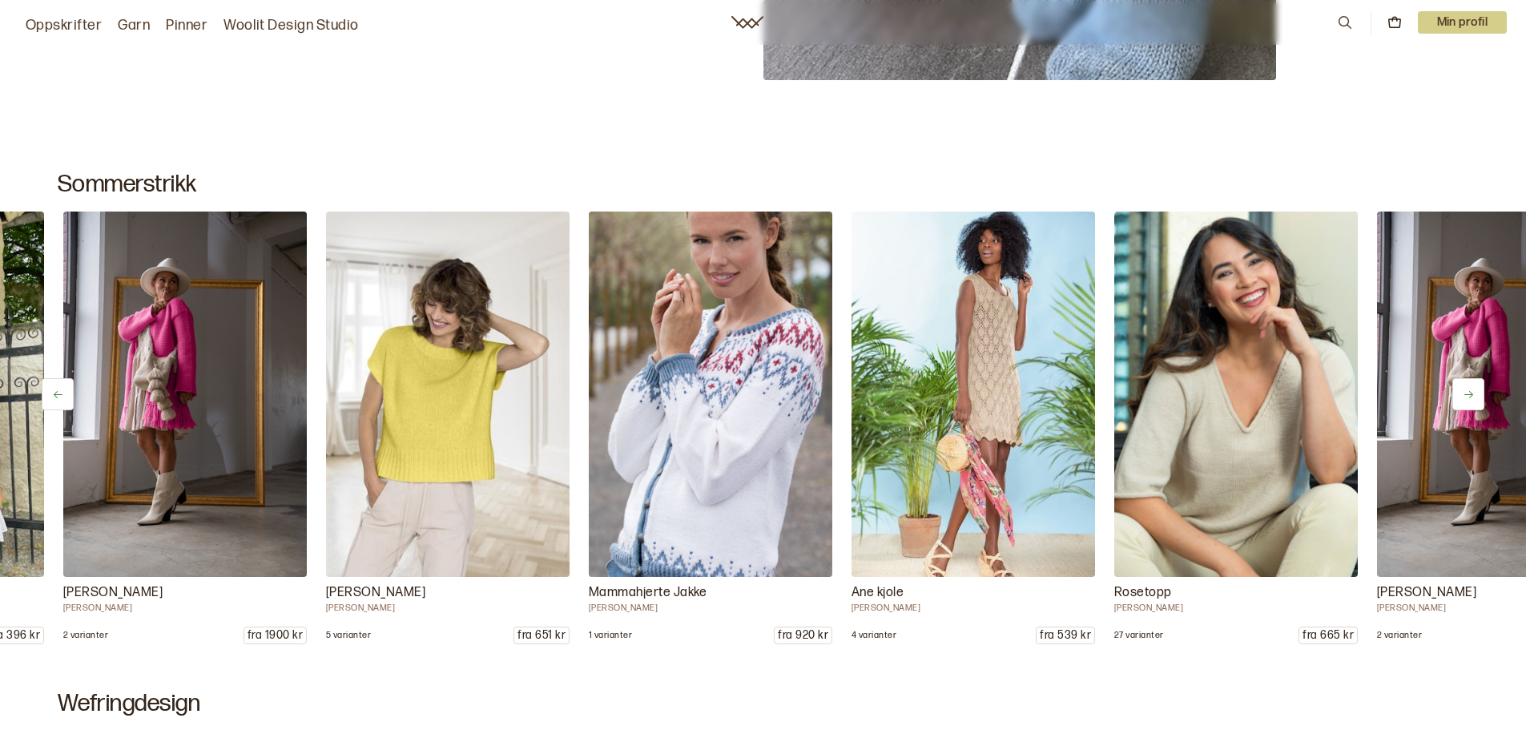
scroll to position [0, 5517]
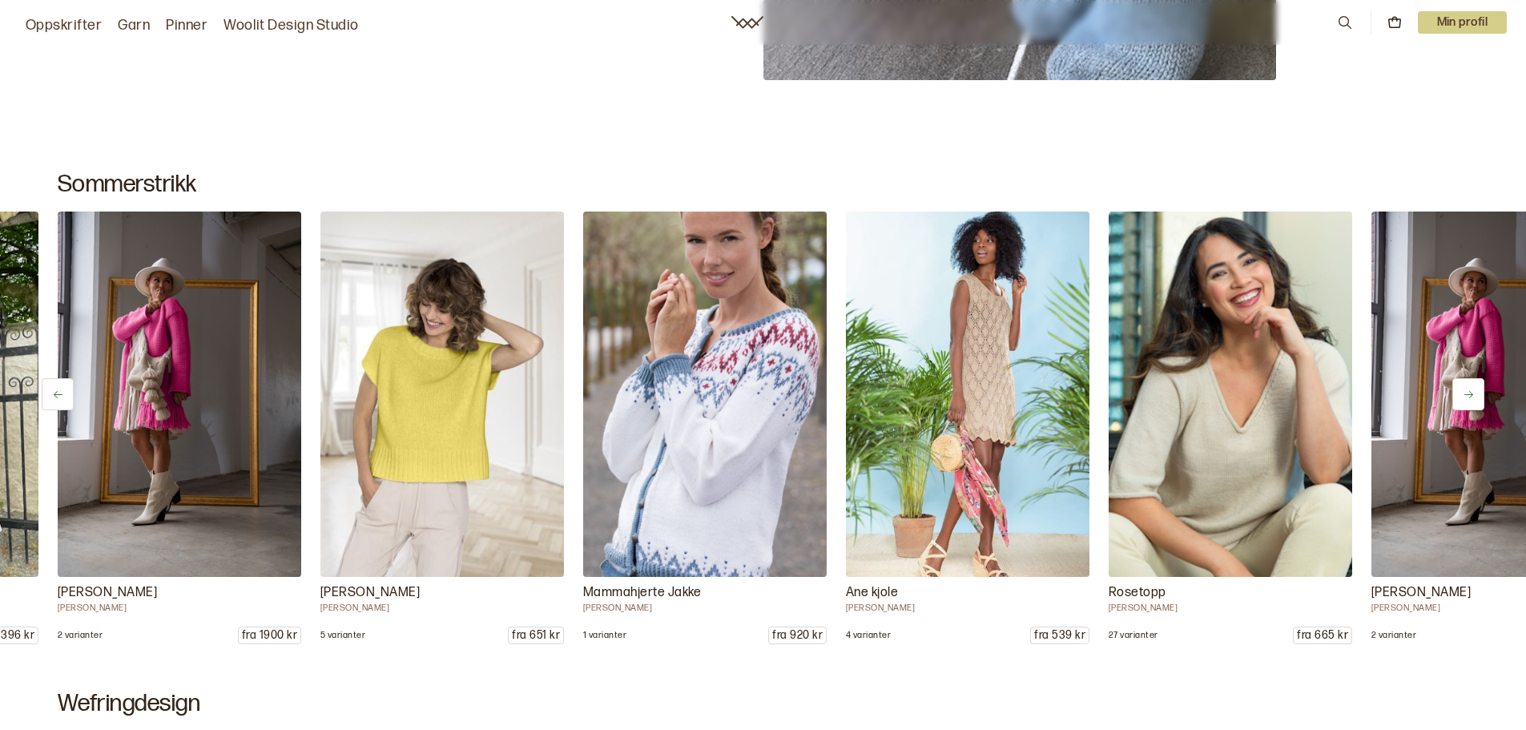
click at [1462, 391] on icon at bounding box center [1468, 394] width 12 height 12
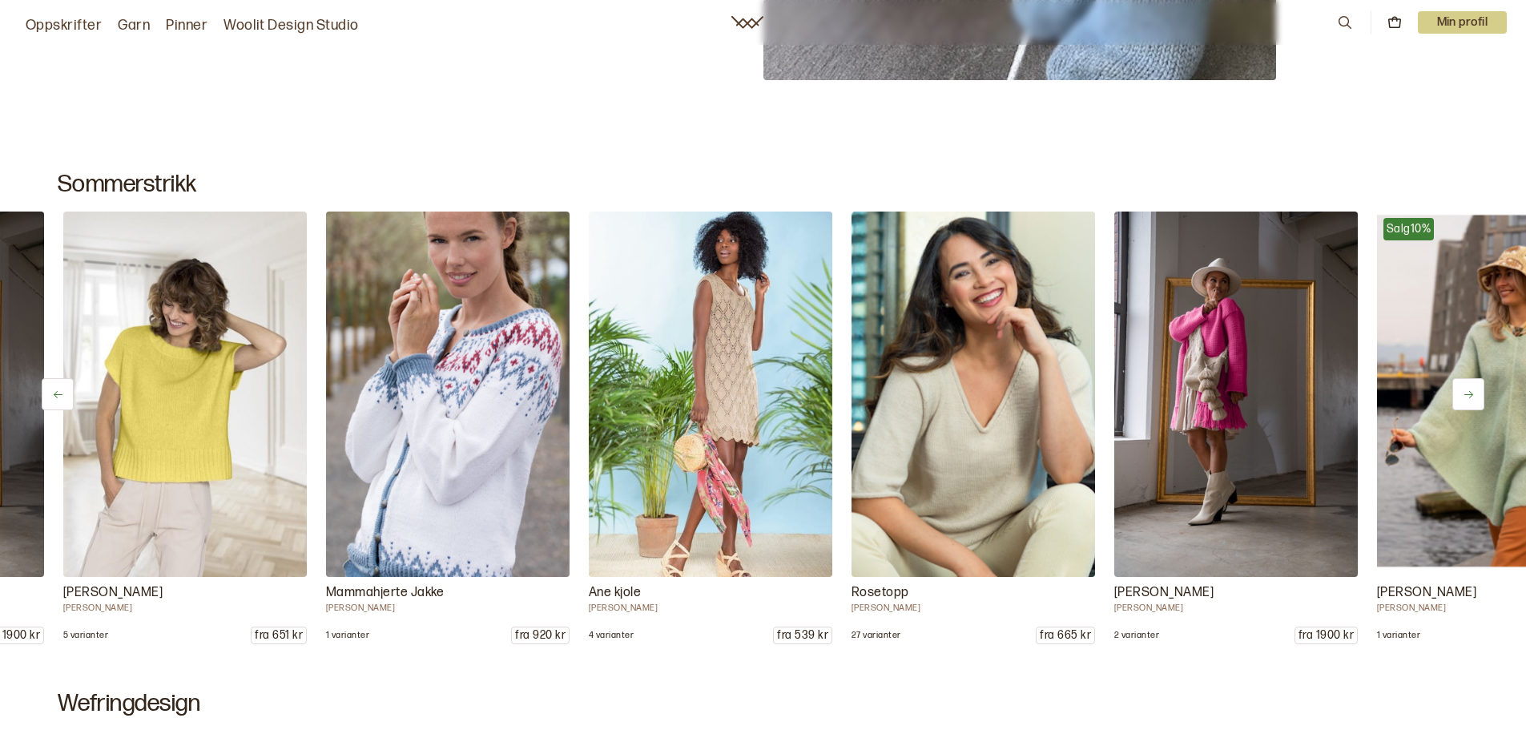
scroll to position [0, 5779]
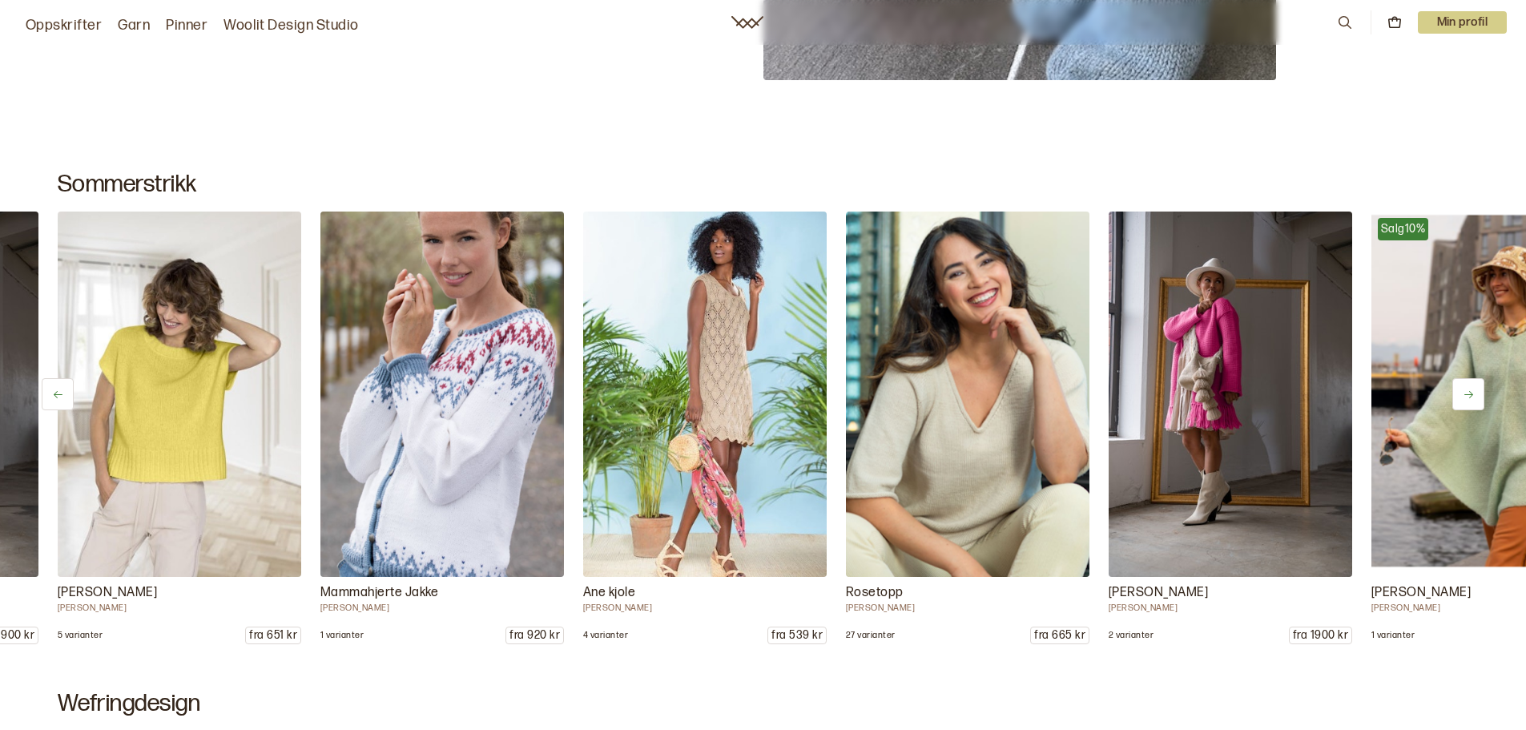
click at [1469, 392] on icon at bounding box center [1468, 394] width 9 height 7
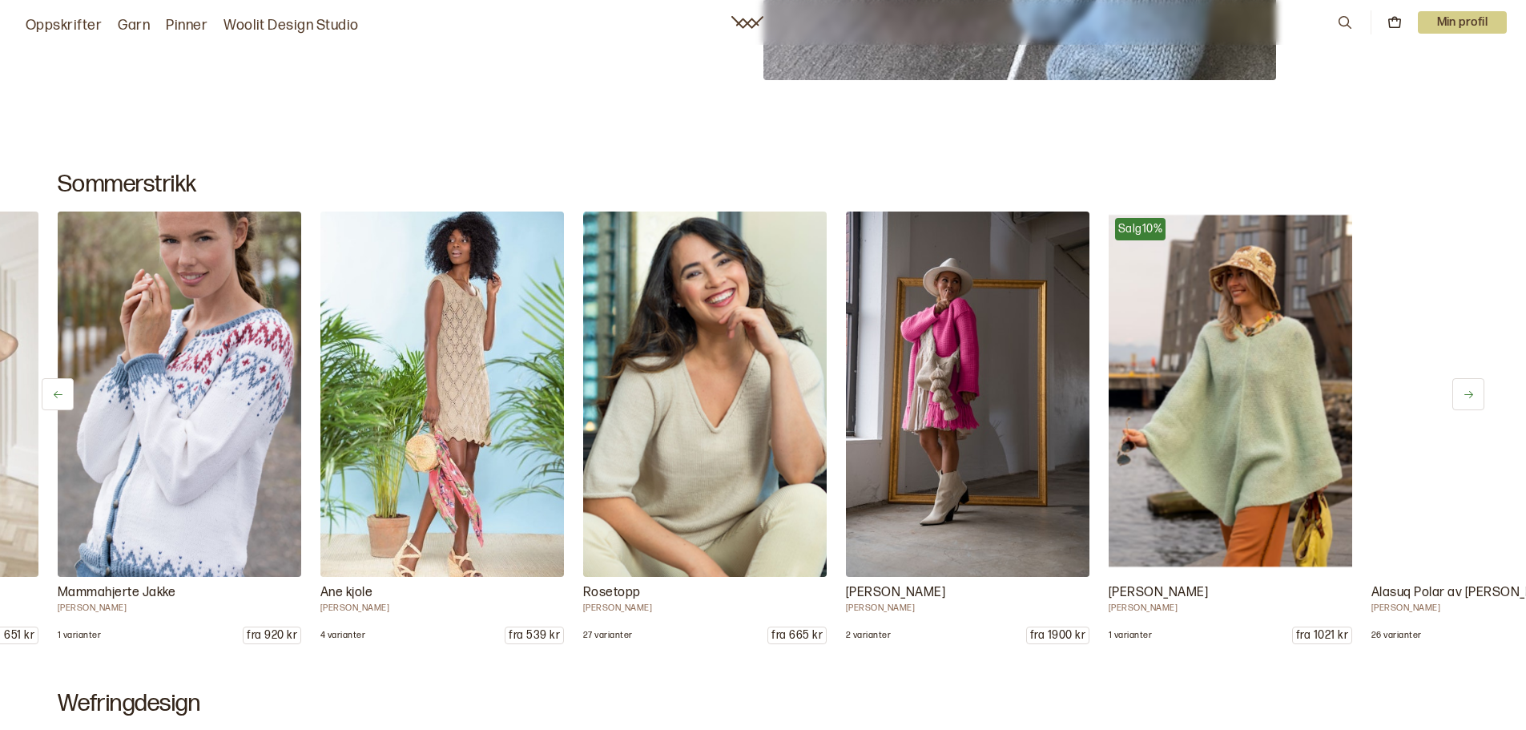
click at [1469, 392] on icon at bounding box center [1468, 394] width 9 height 7
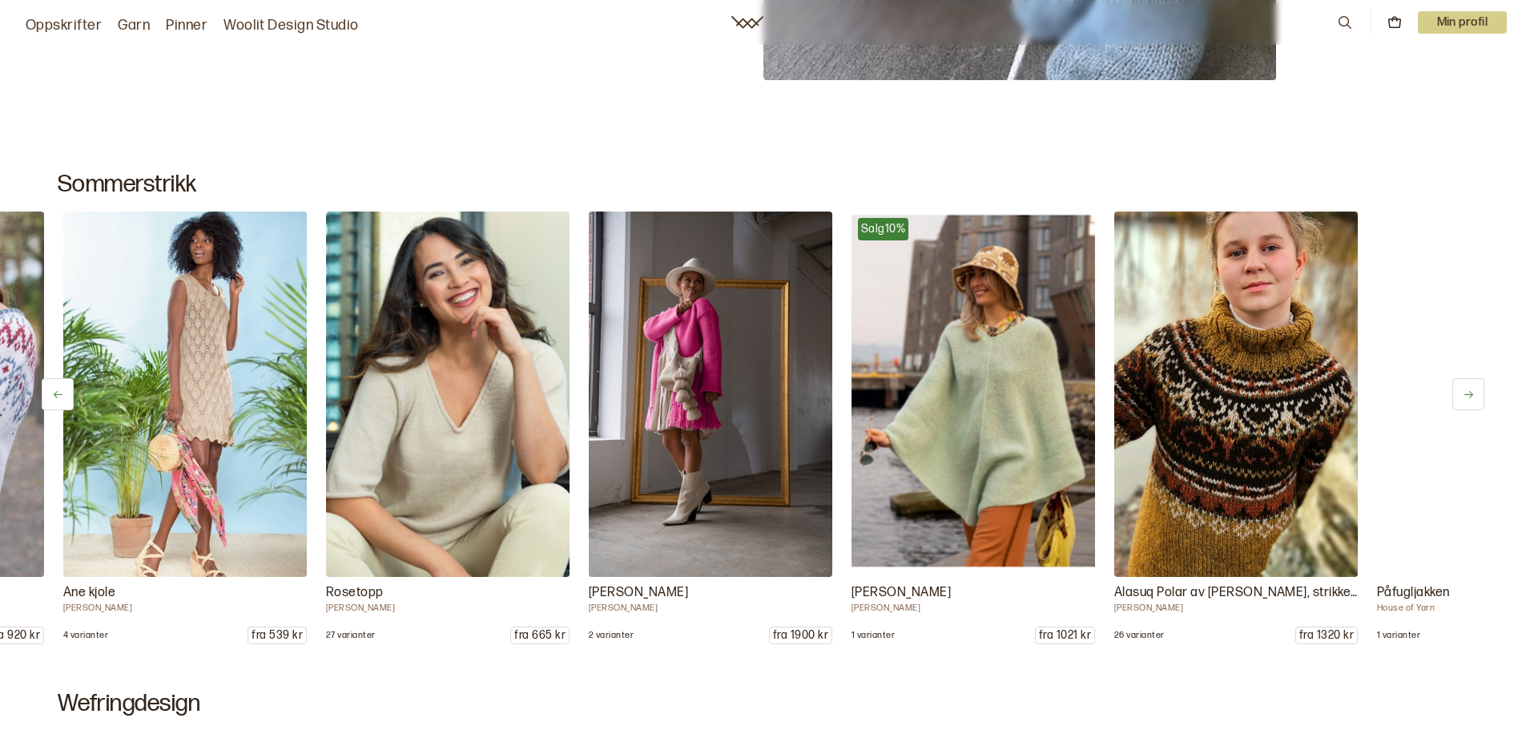
scroll to position [0, 6305]
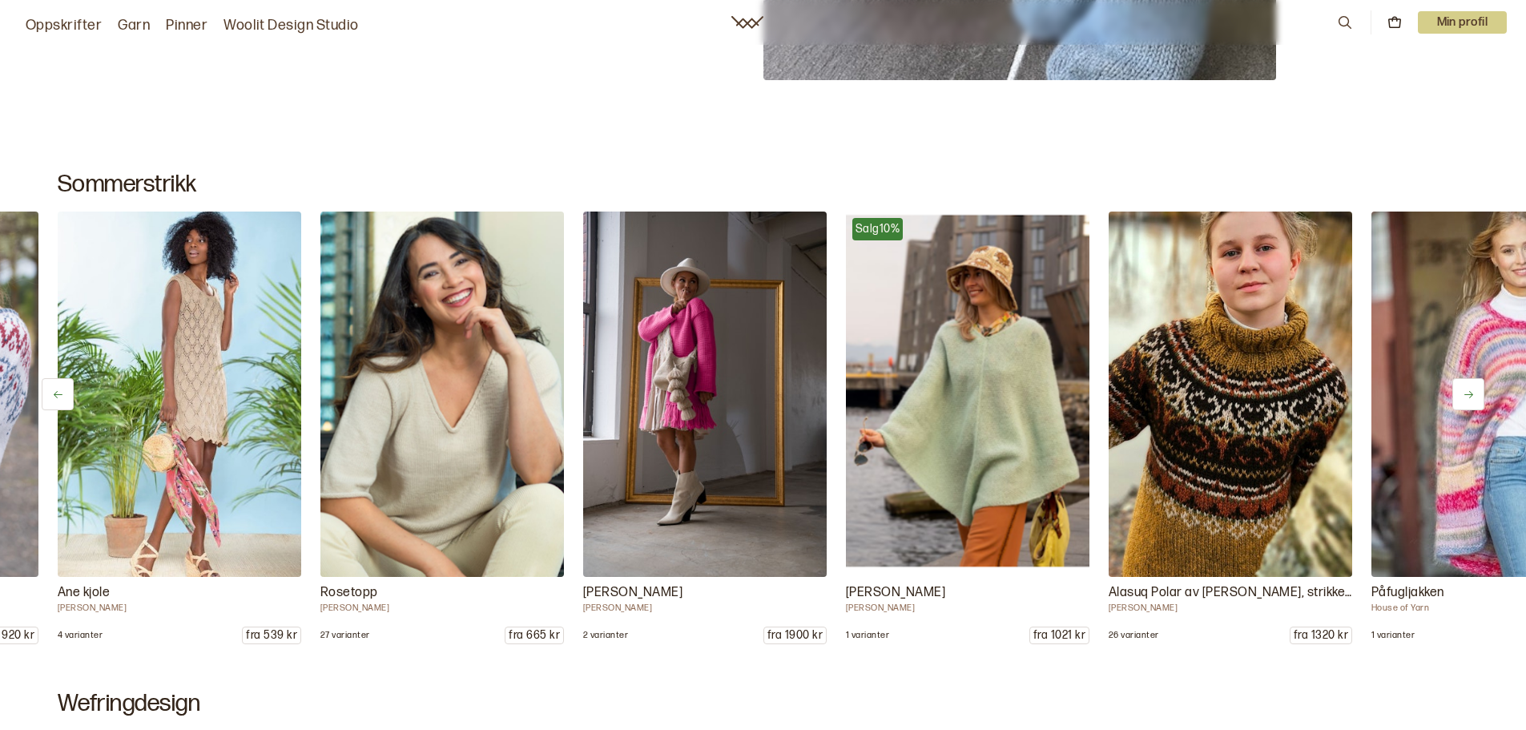
click at [1469, 392] on icon at bounding box center [1468, 394] width 9 height 7
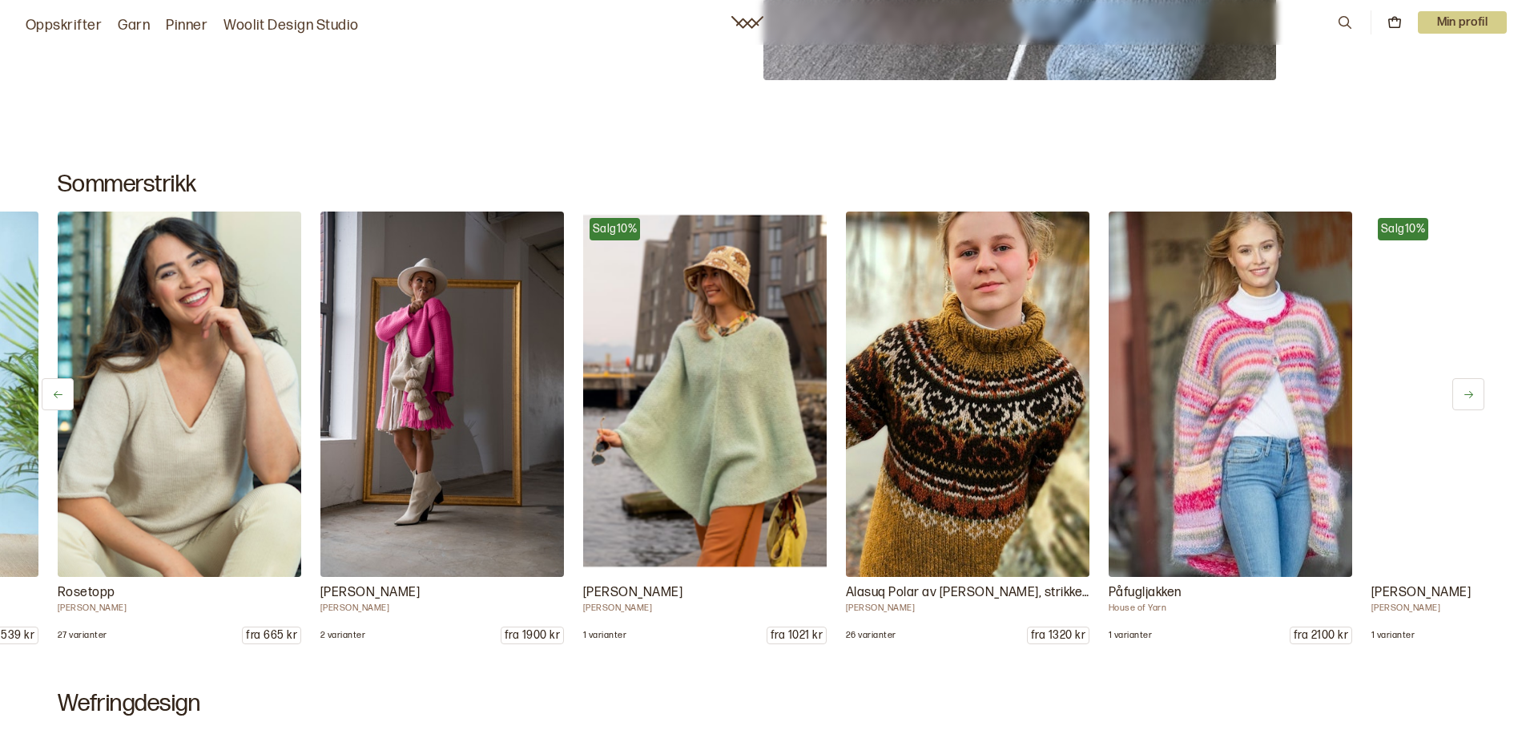
click at [1469, 392] on icon at bounding box center [1468, 394] width 9 height 7
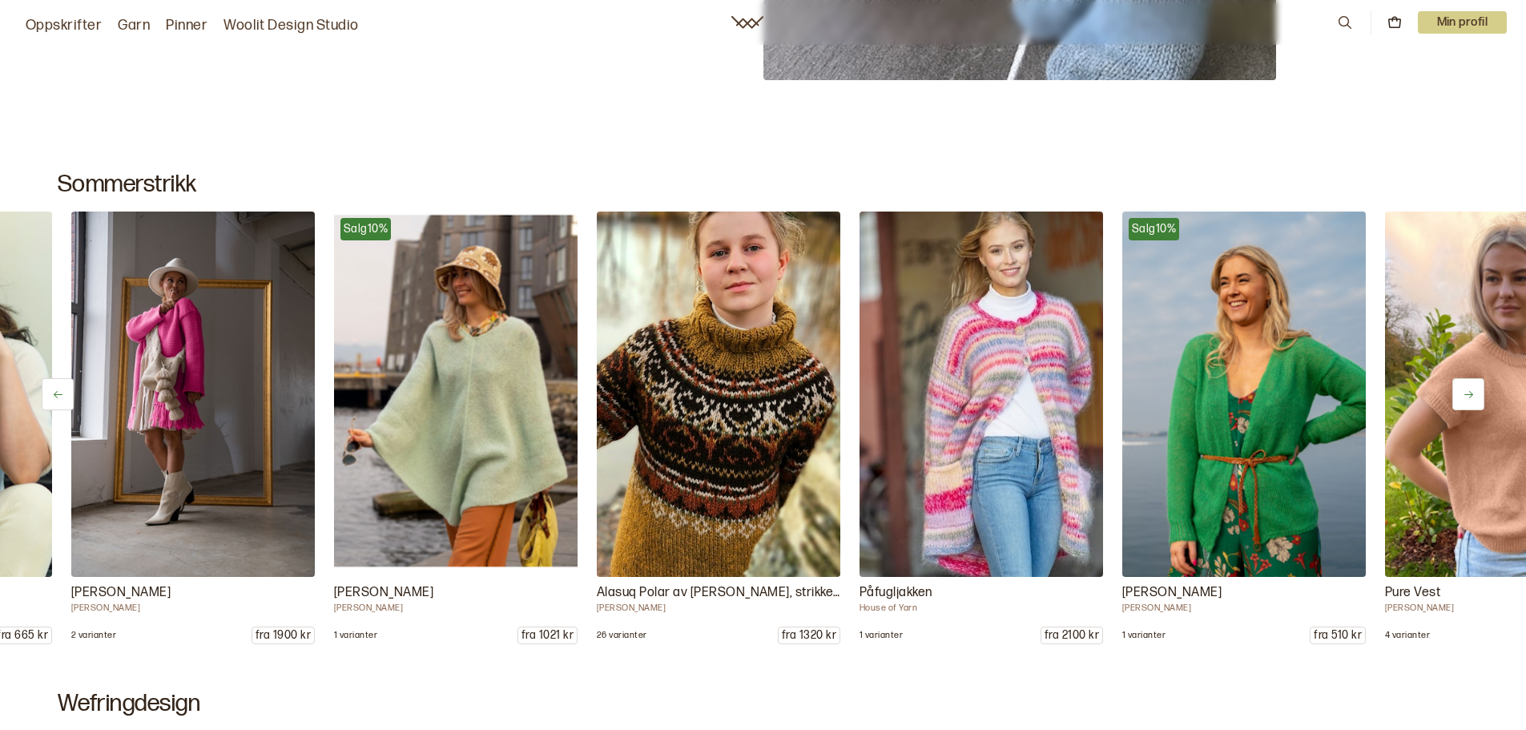
scroll to position [0, 6830]
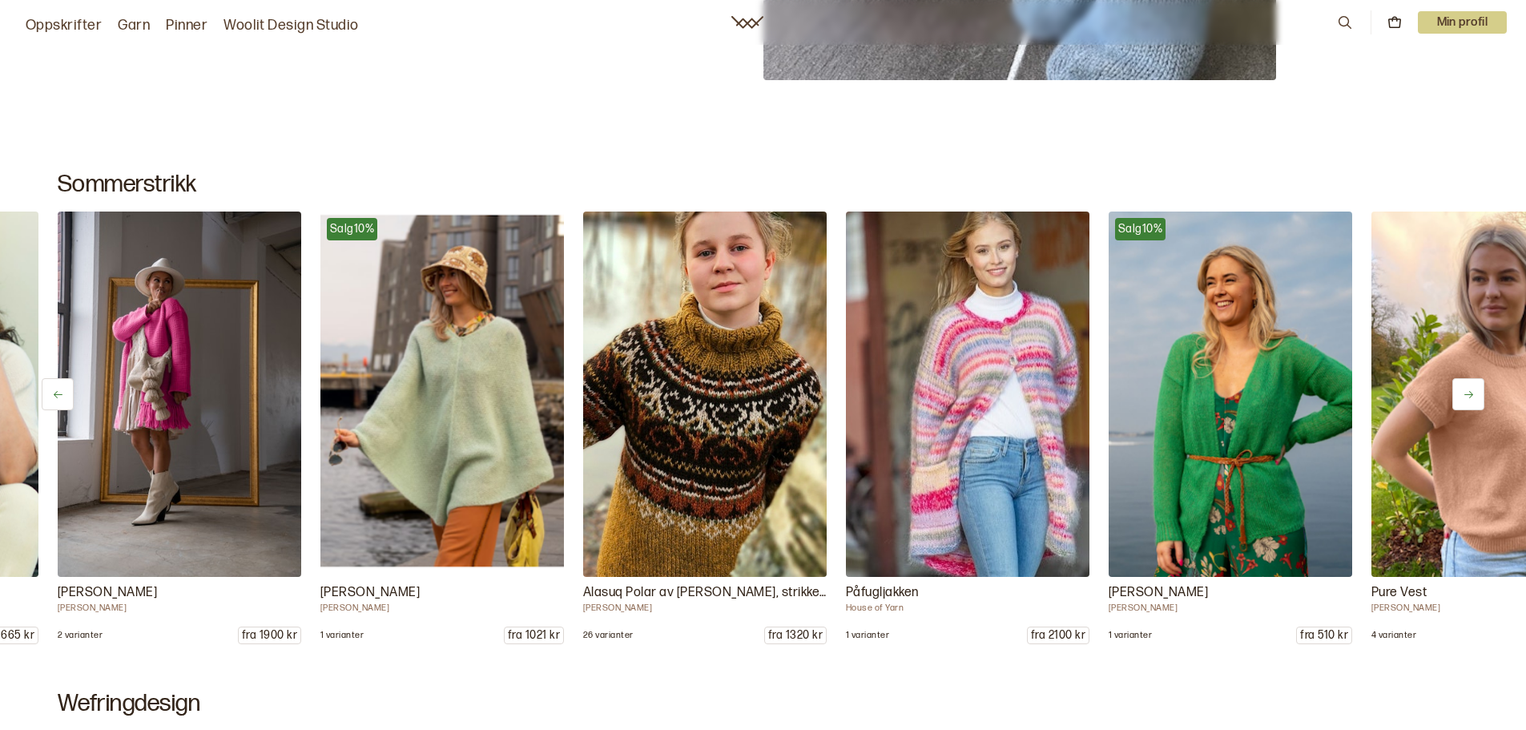
click at [1466, 392] on icon at bounding box center [1468, 394] width 12 height 12
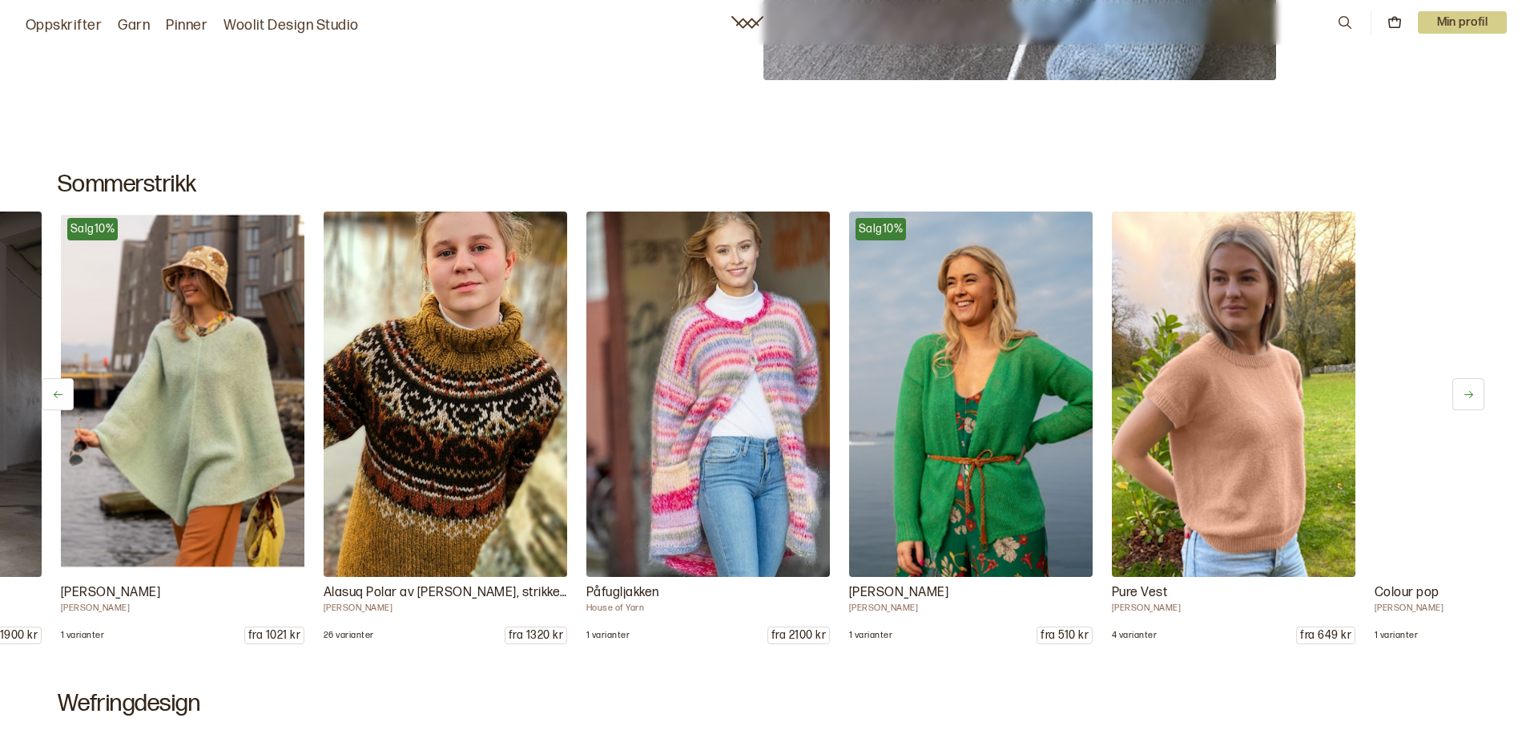
scroll to position [0, 7093]
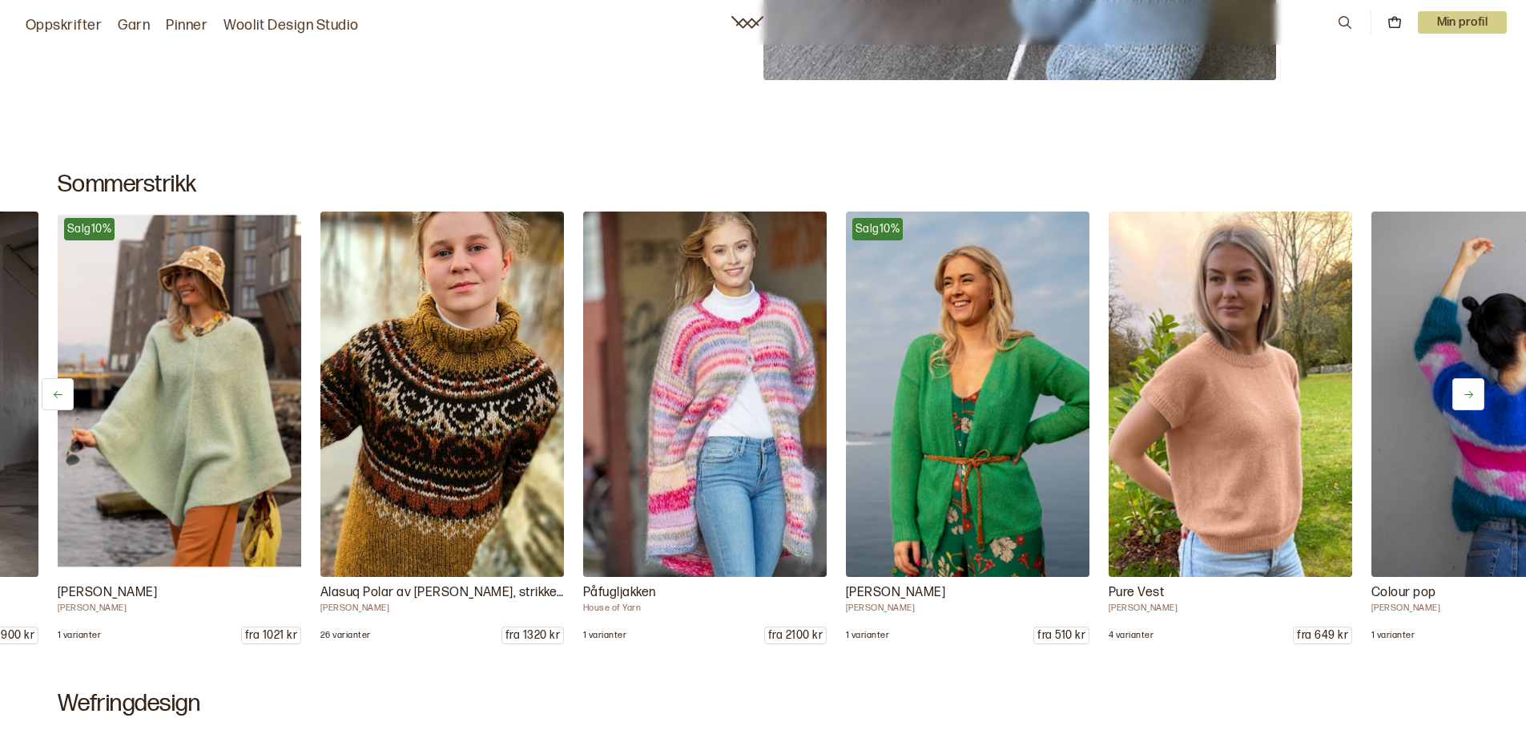
click at [1466, 392] on icon at bounding box center [1468, 394] width 12 height 12
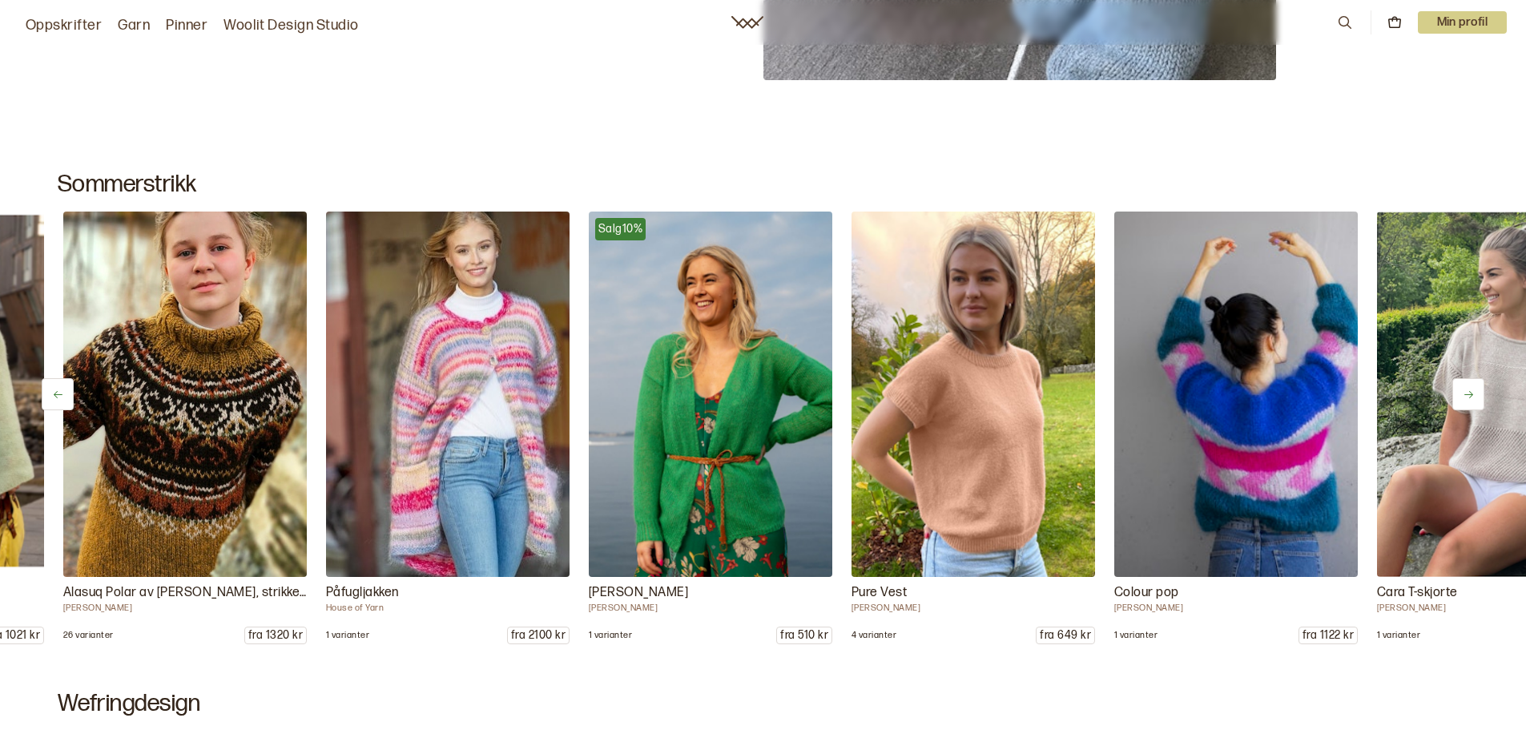
scroll to position [0, 7355]
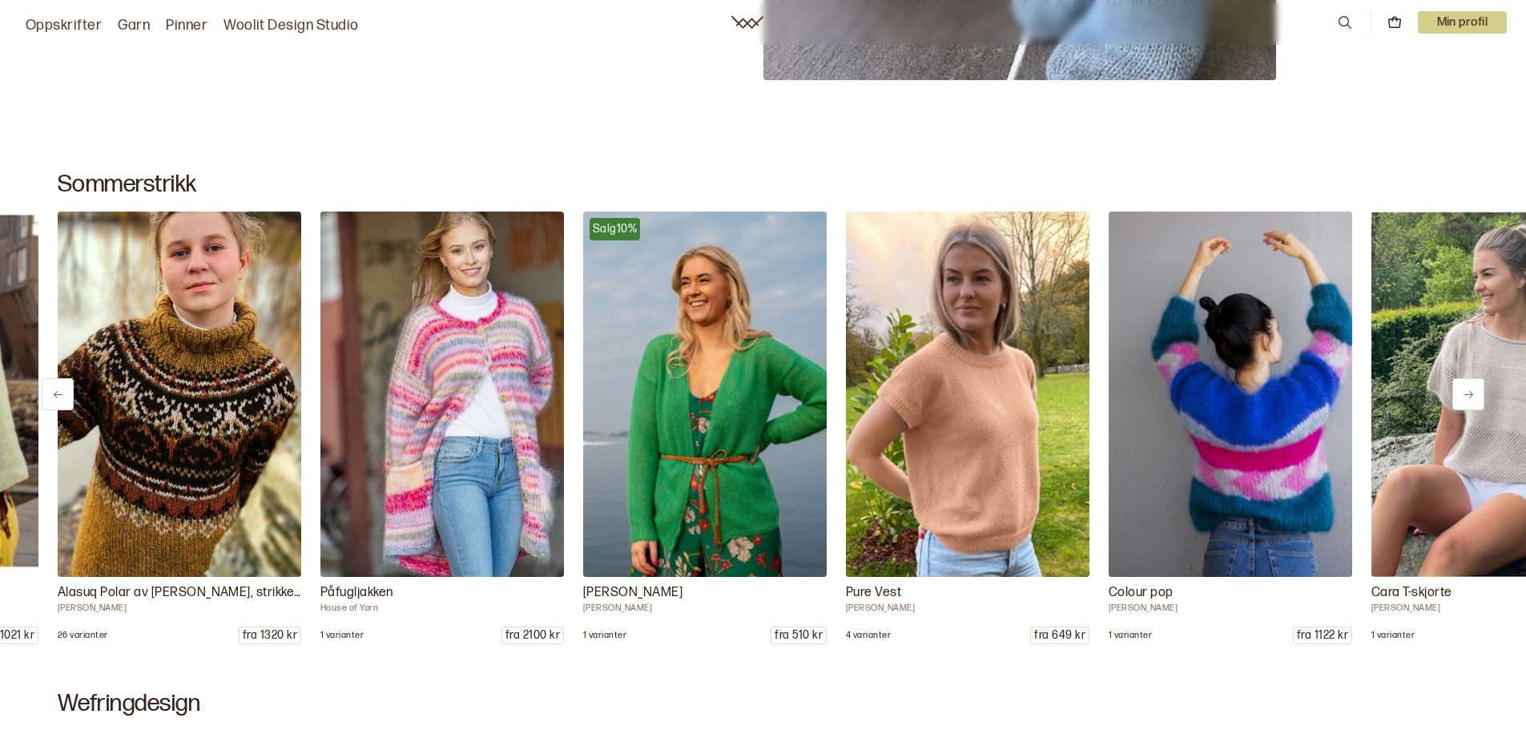
click at [1466, 392] on icon at bounding box center [1468, 394] width 12 height 12
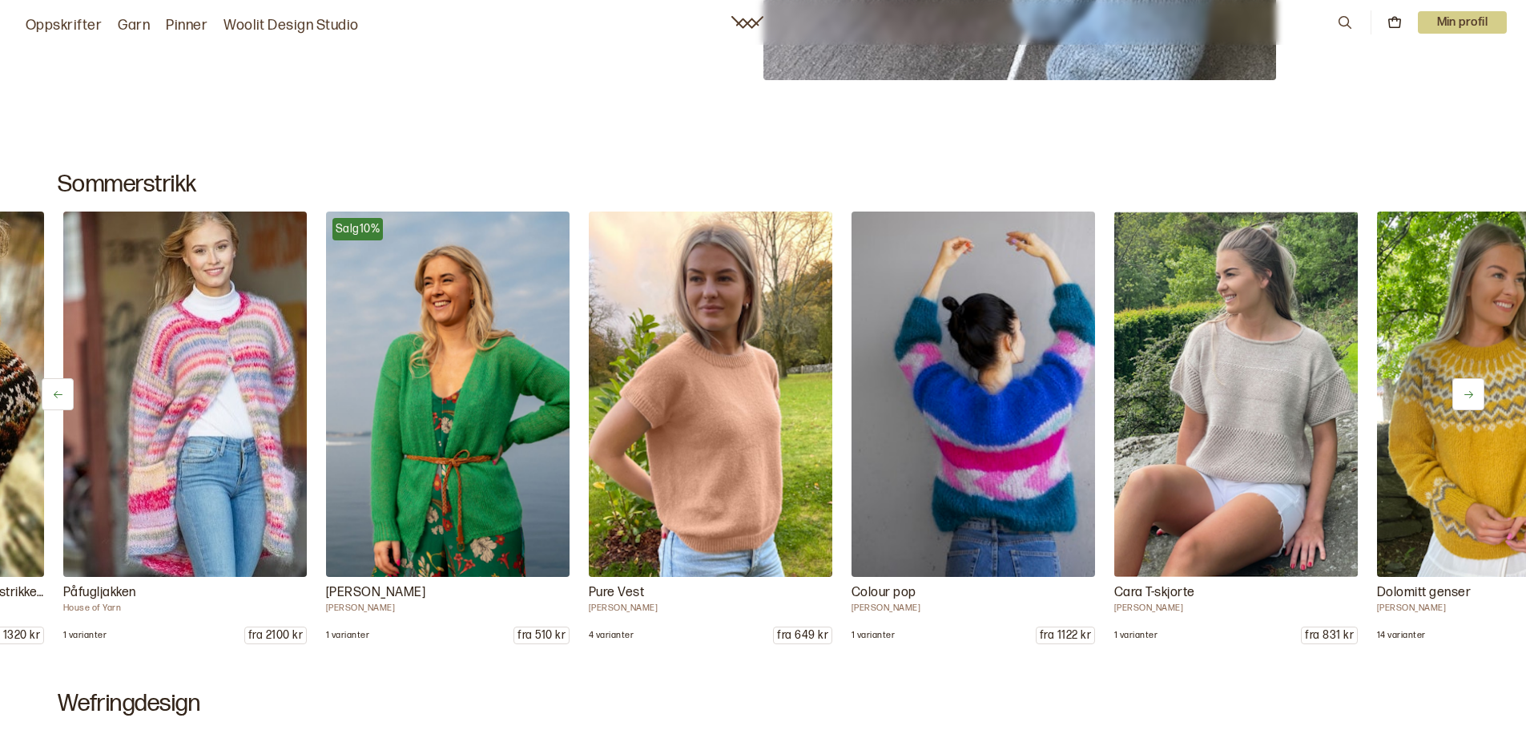
scroll to position [0, 7618]
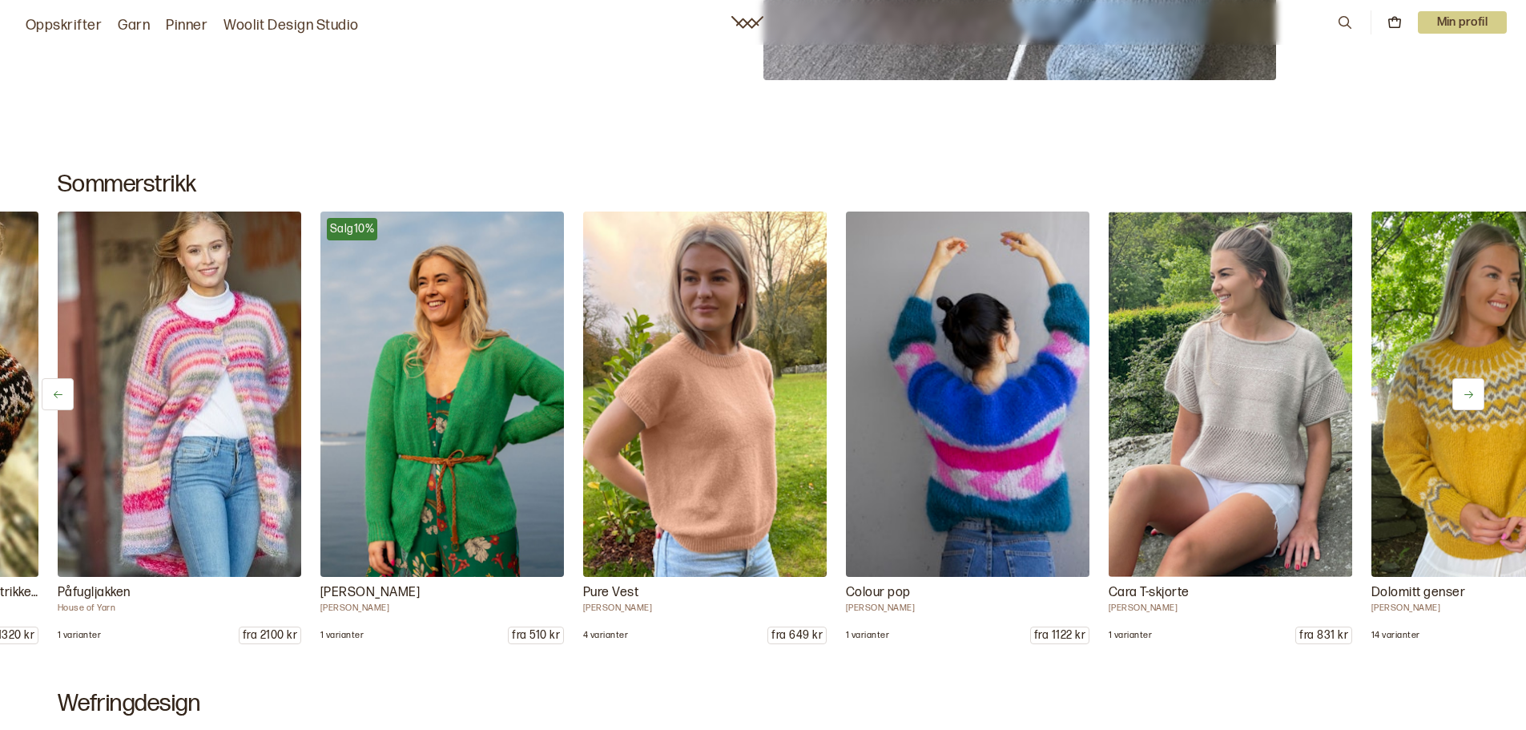
click at [1466, 392] on icon at bounding box center [1468, 394] width 12 height 12
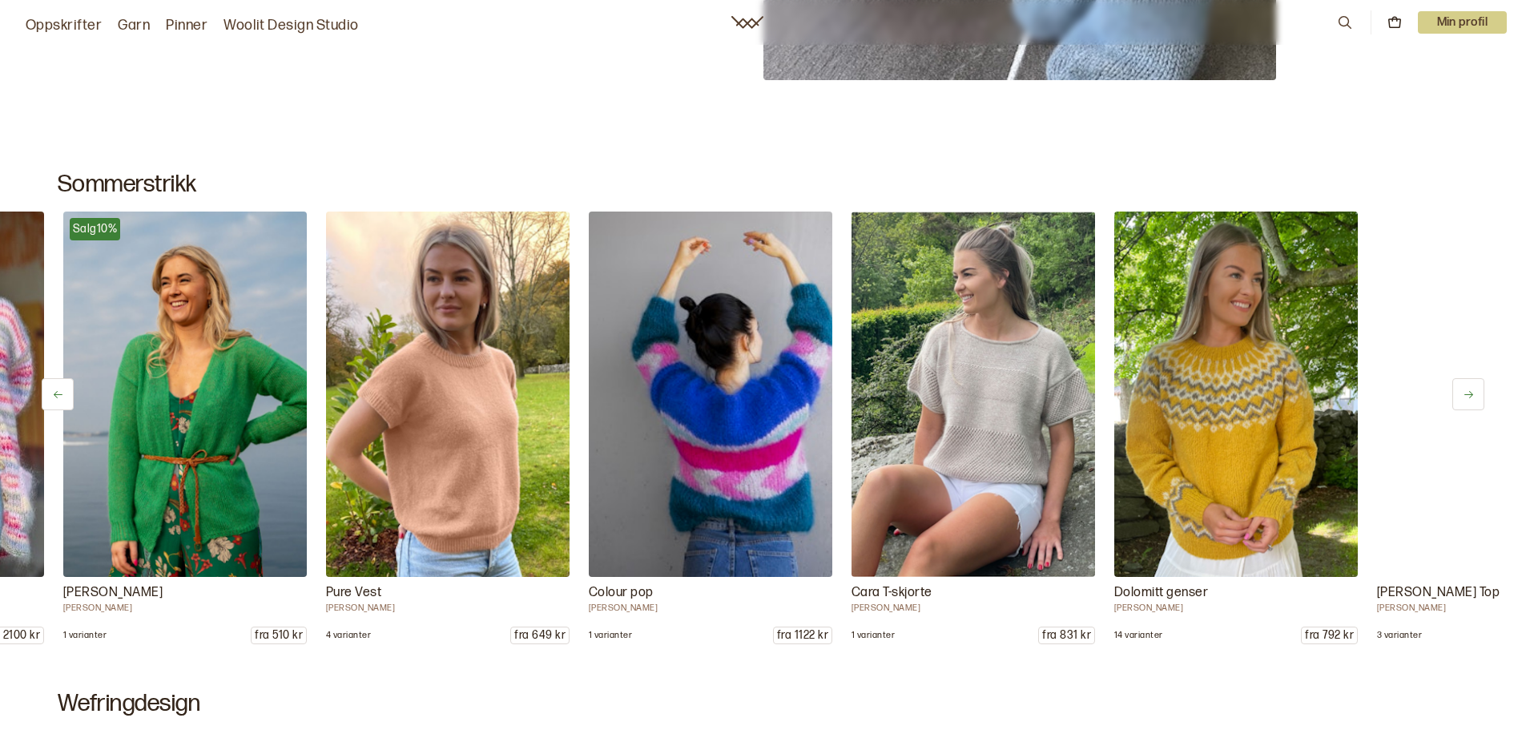
scroll to position [0, 7881]
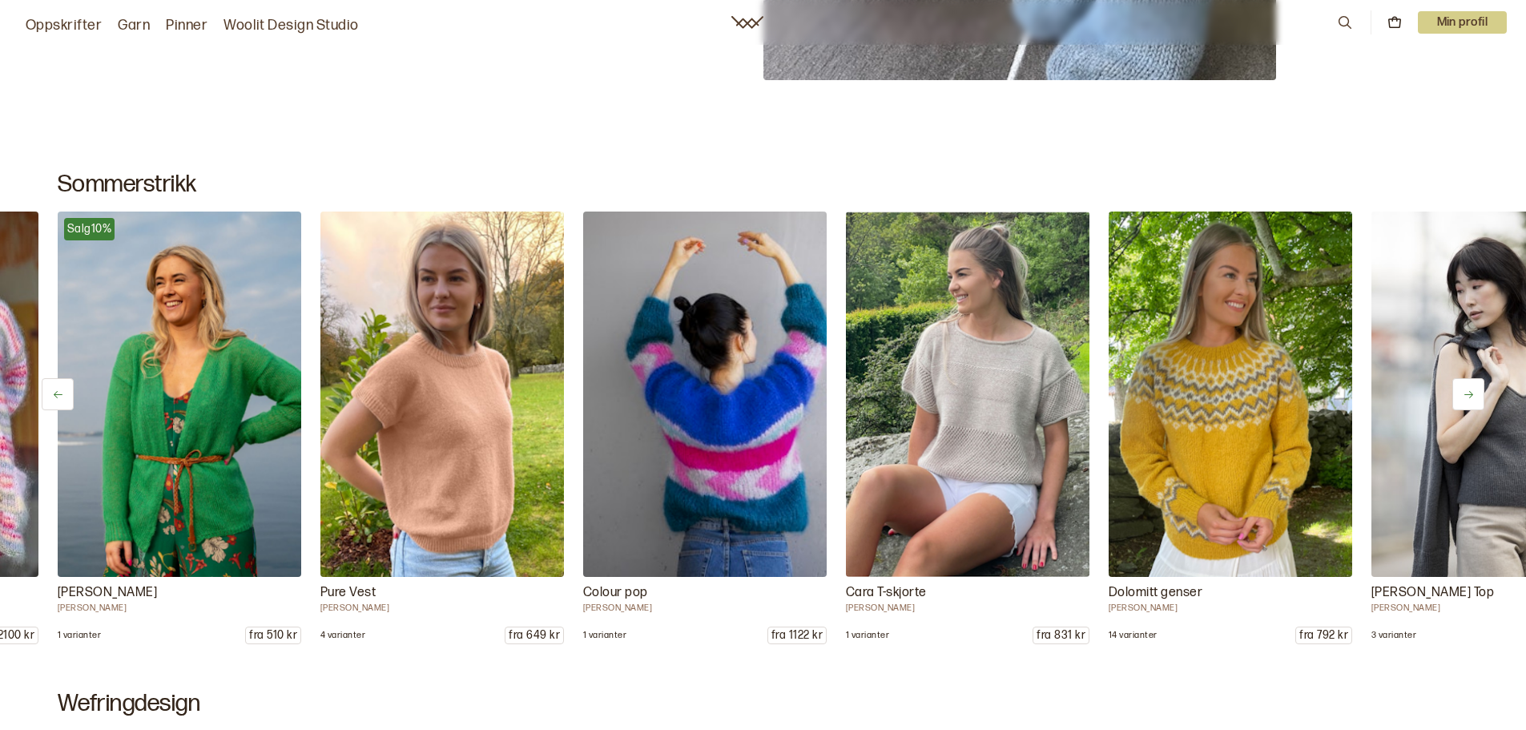
click at [1466, 392] on icon at bounding box center [1468, 394] width 12 height 12
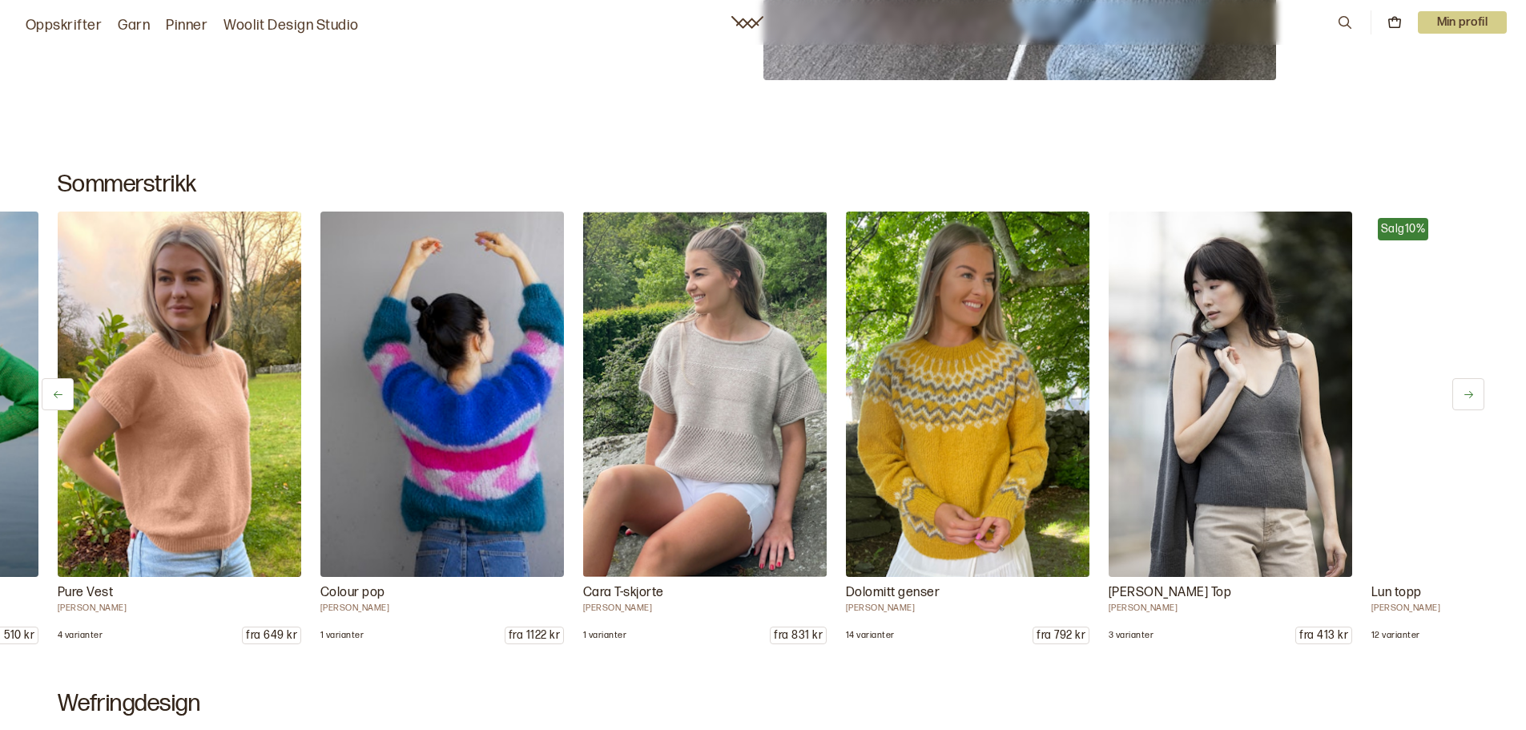
click at [1466, 392] on icon at bounding box center [1468, 394] width 12 height 12
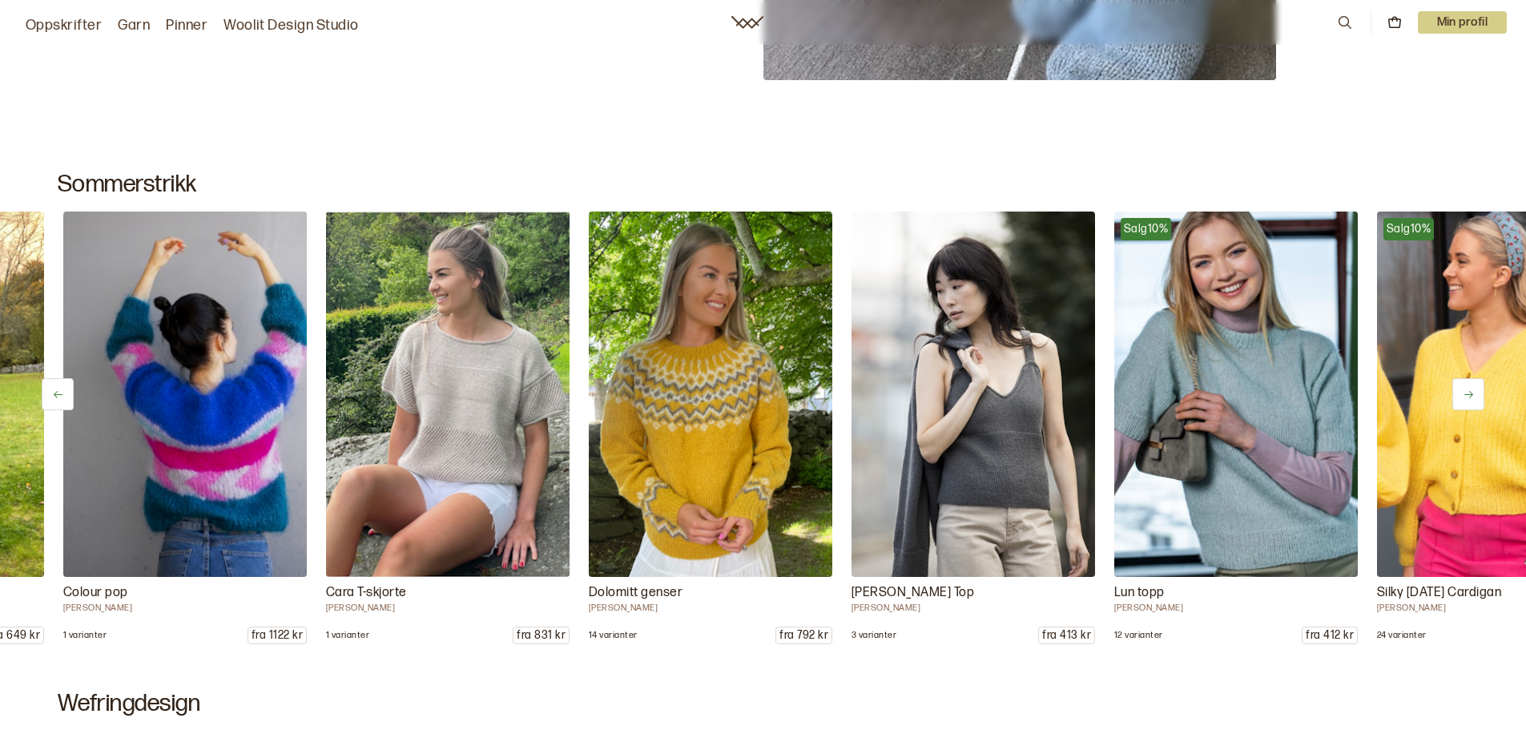
scroll to position [0, 8406]
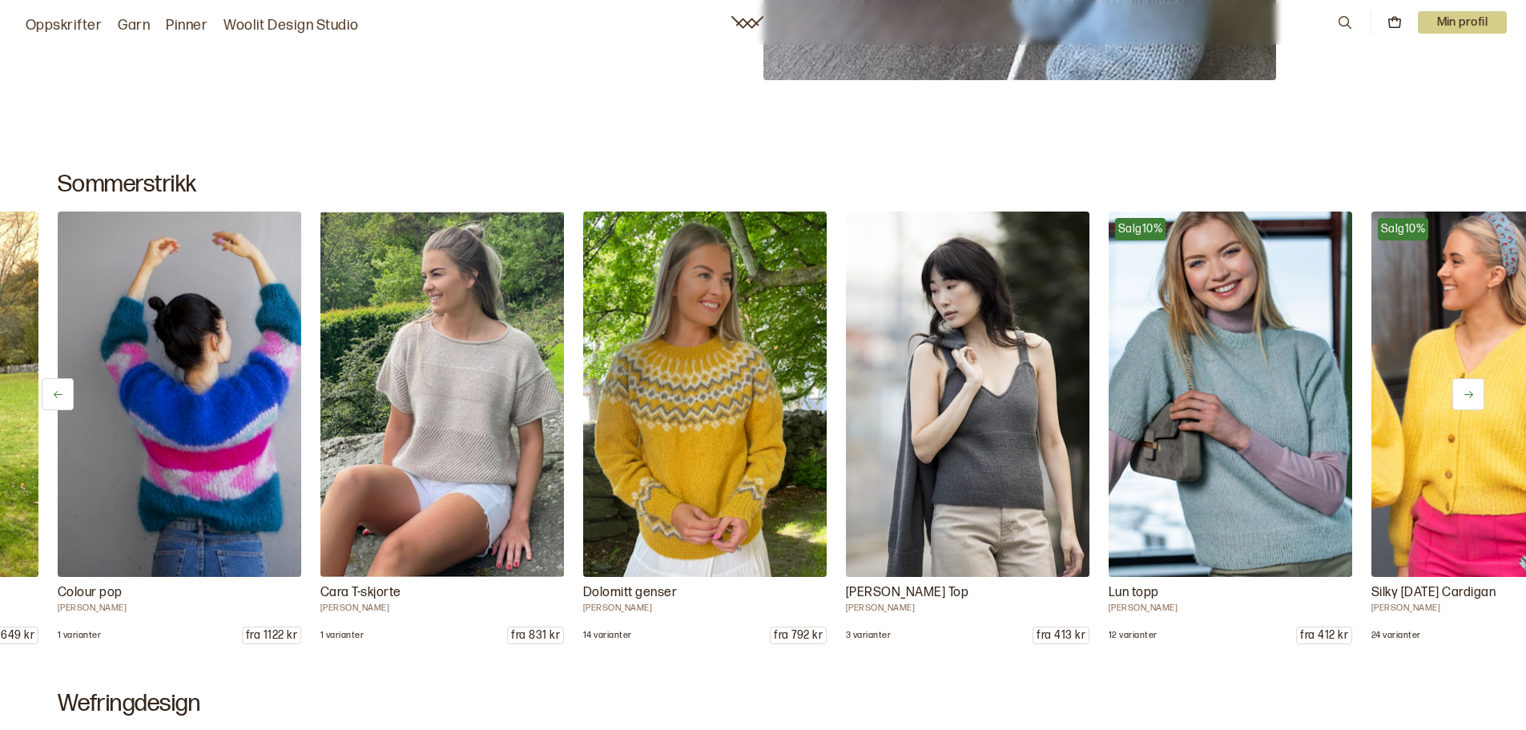
click at [1466, 392] on icon at bounding box center [1468, 394] width 12 height 12
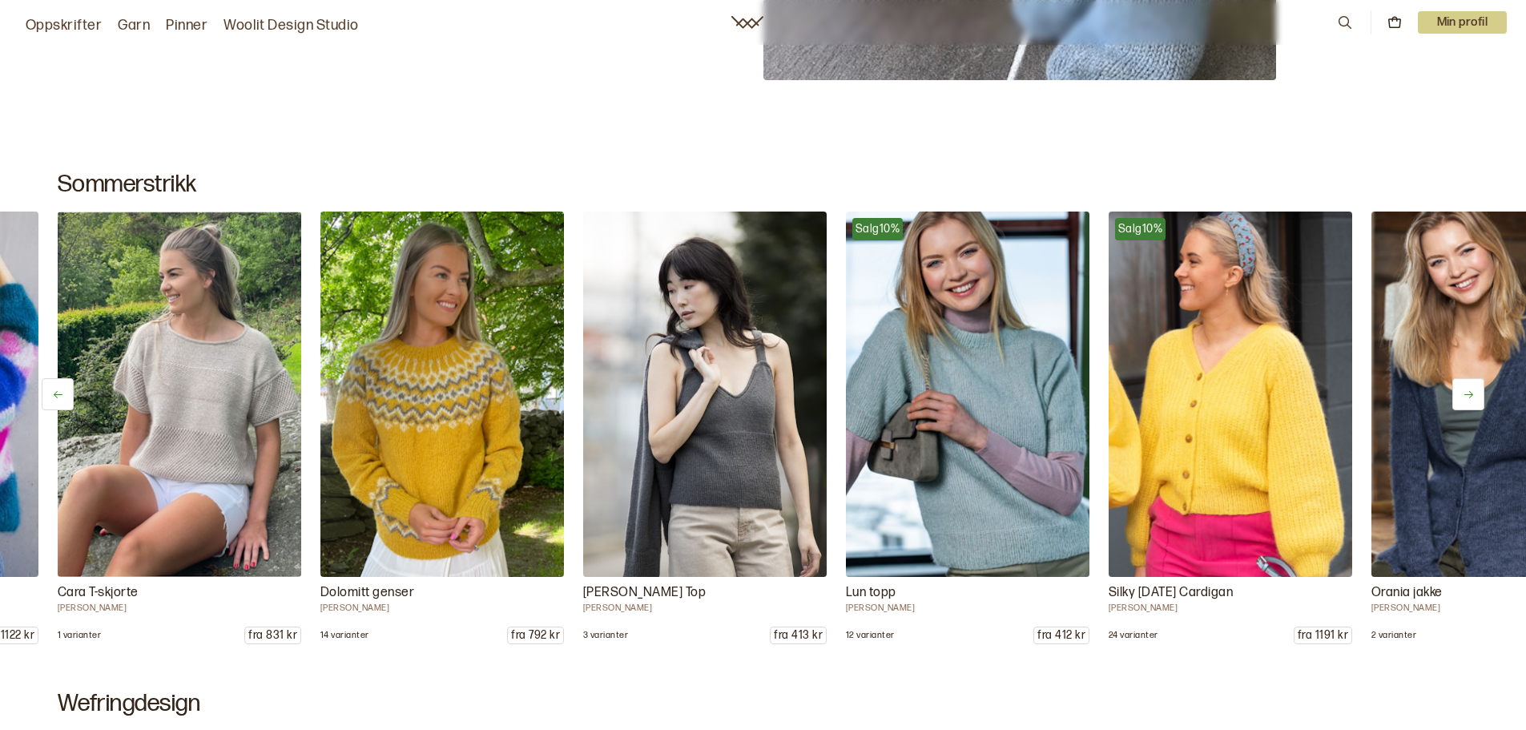
click at [1466, 392] on icon at bounding box center [1468, 394] width 12 height 12
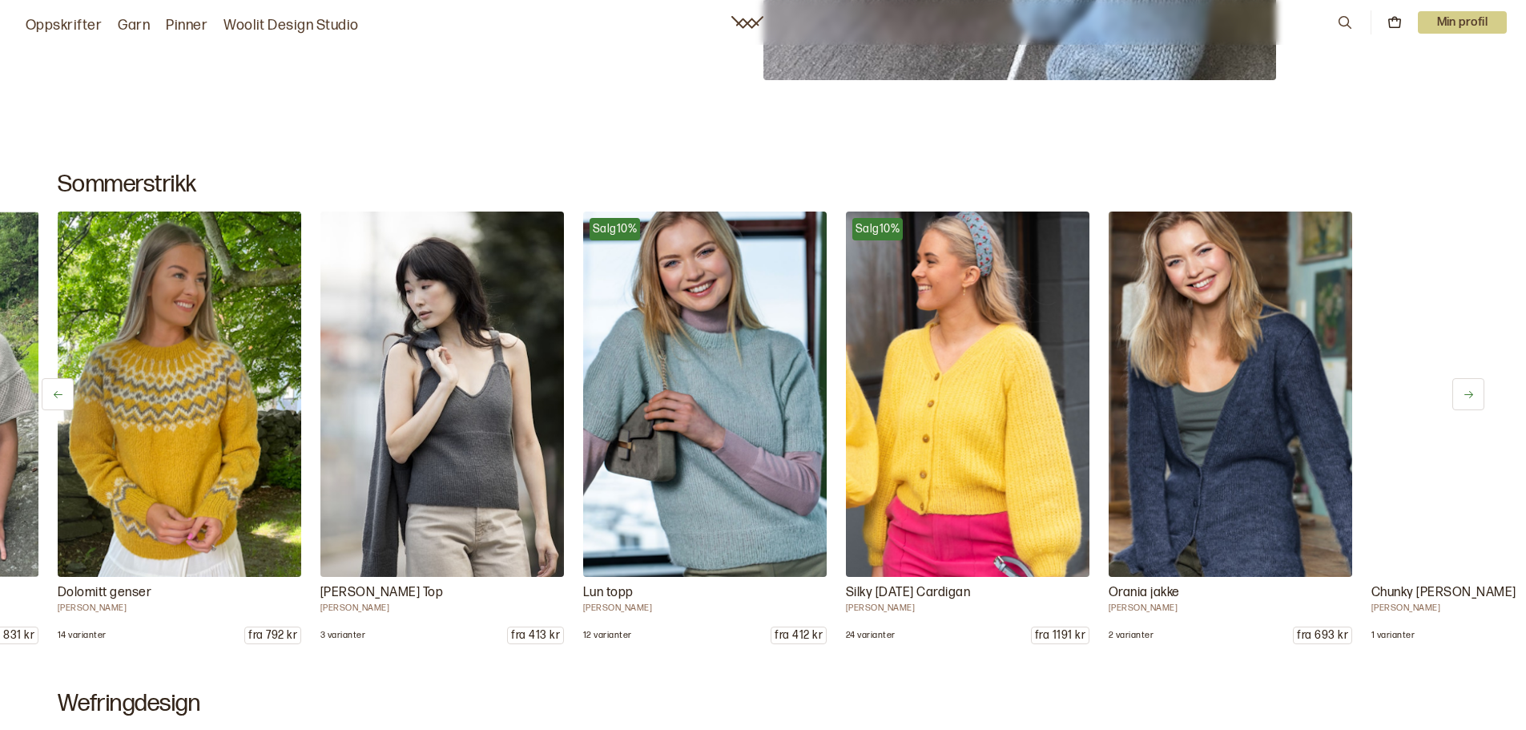
click at [1466, 392] on icon at bounding box center [1468, 394] width 12 height 12
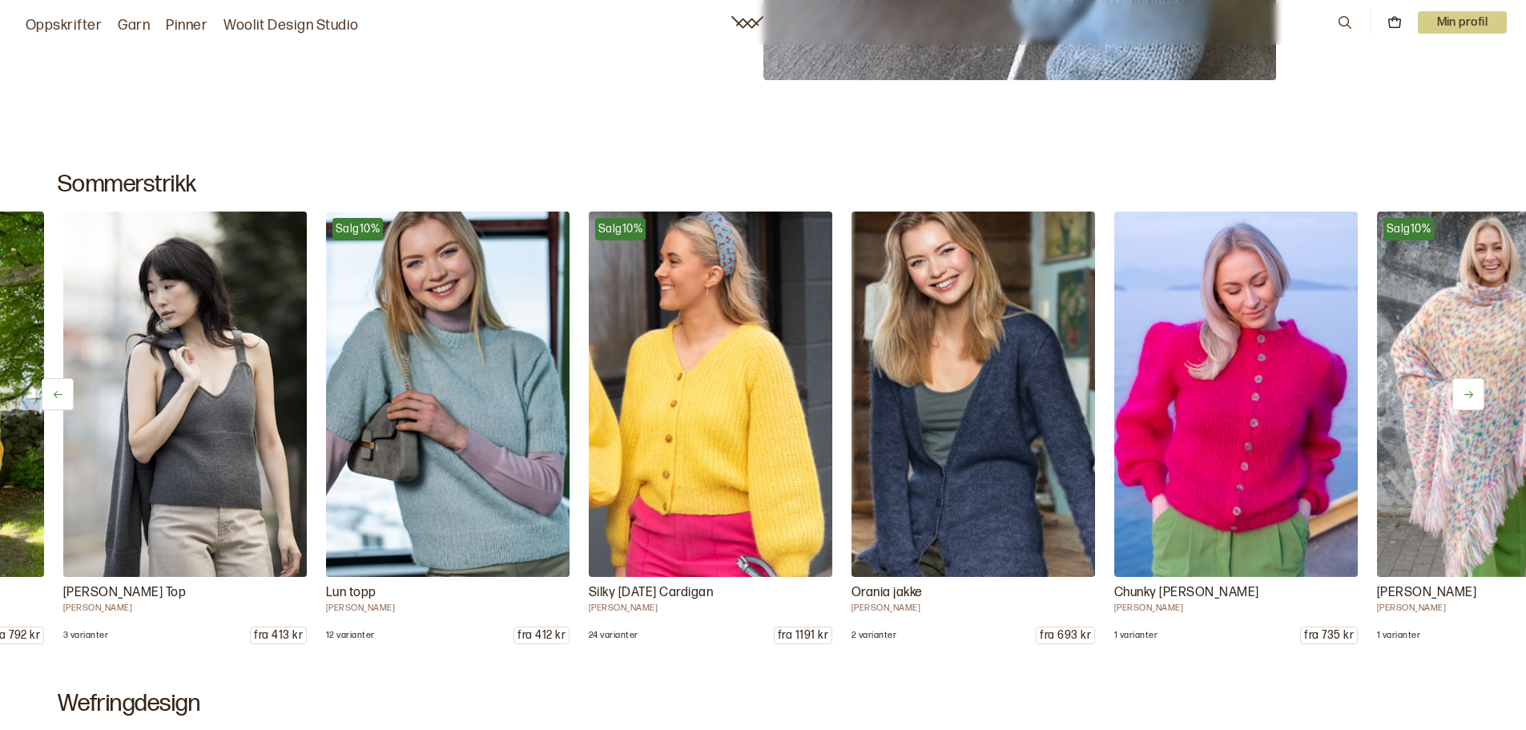
scroll to position [0, 9194]
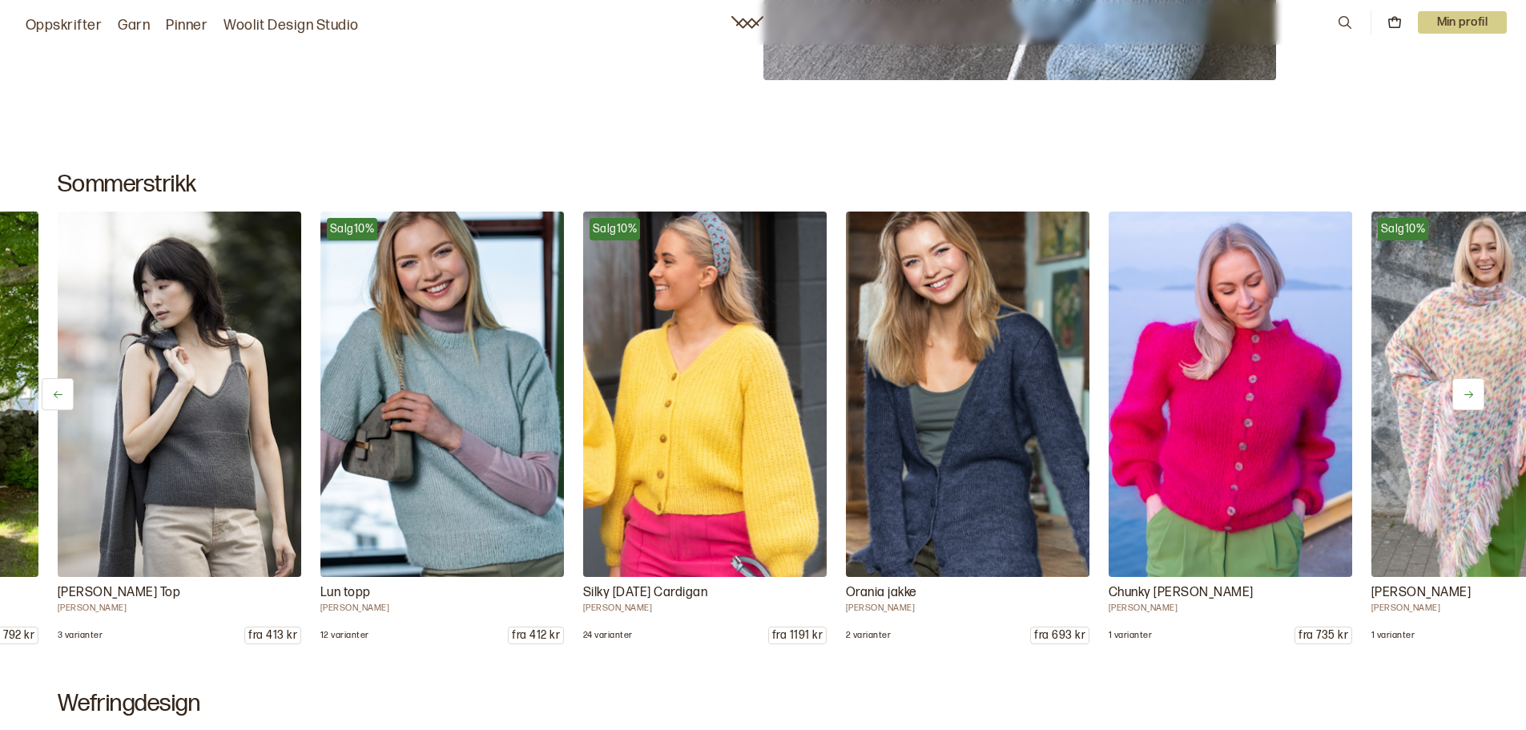
click at [1466, 392] on icon at bounding box center [1468, 394] width 12 height 12
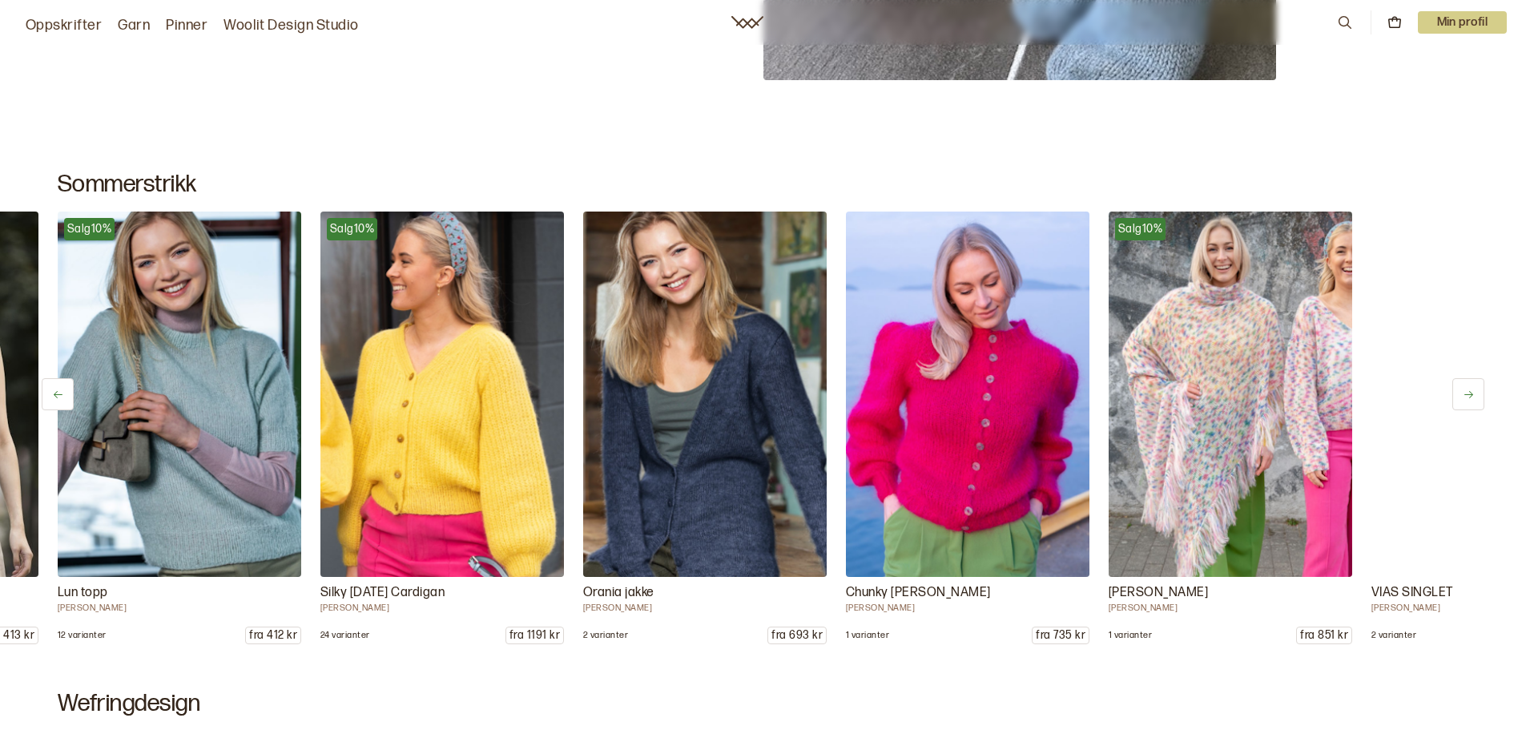
click at [1466, 392] on icon at bounding box center [1468, 394] width 12 height 12
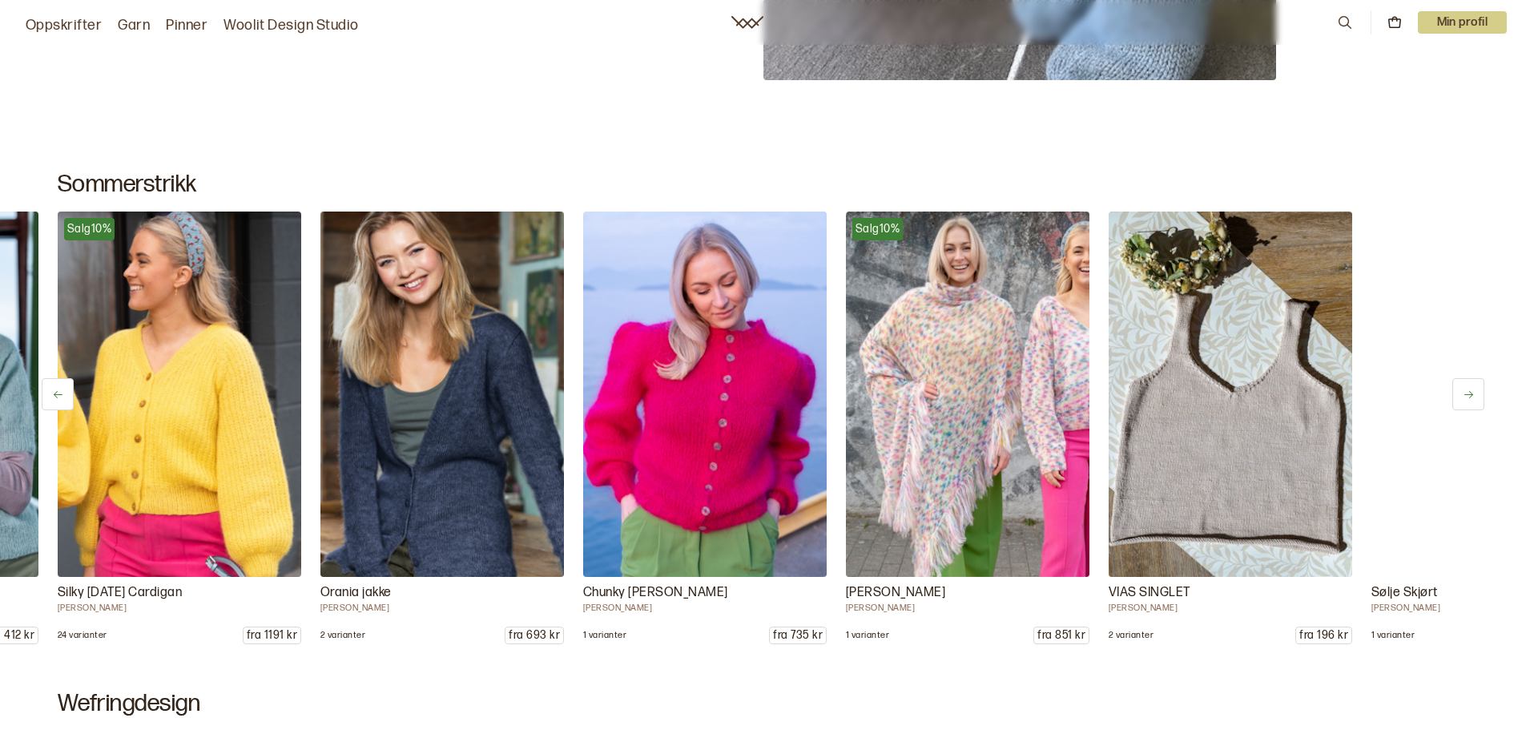
click at [1466, 392] on icon at bounding box center [1468, 394] width 12 height 12
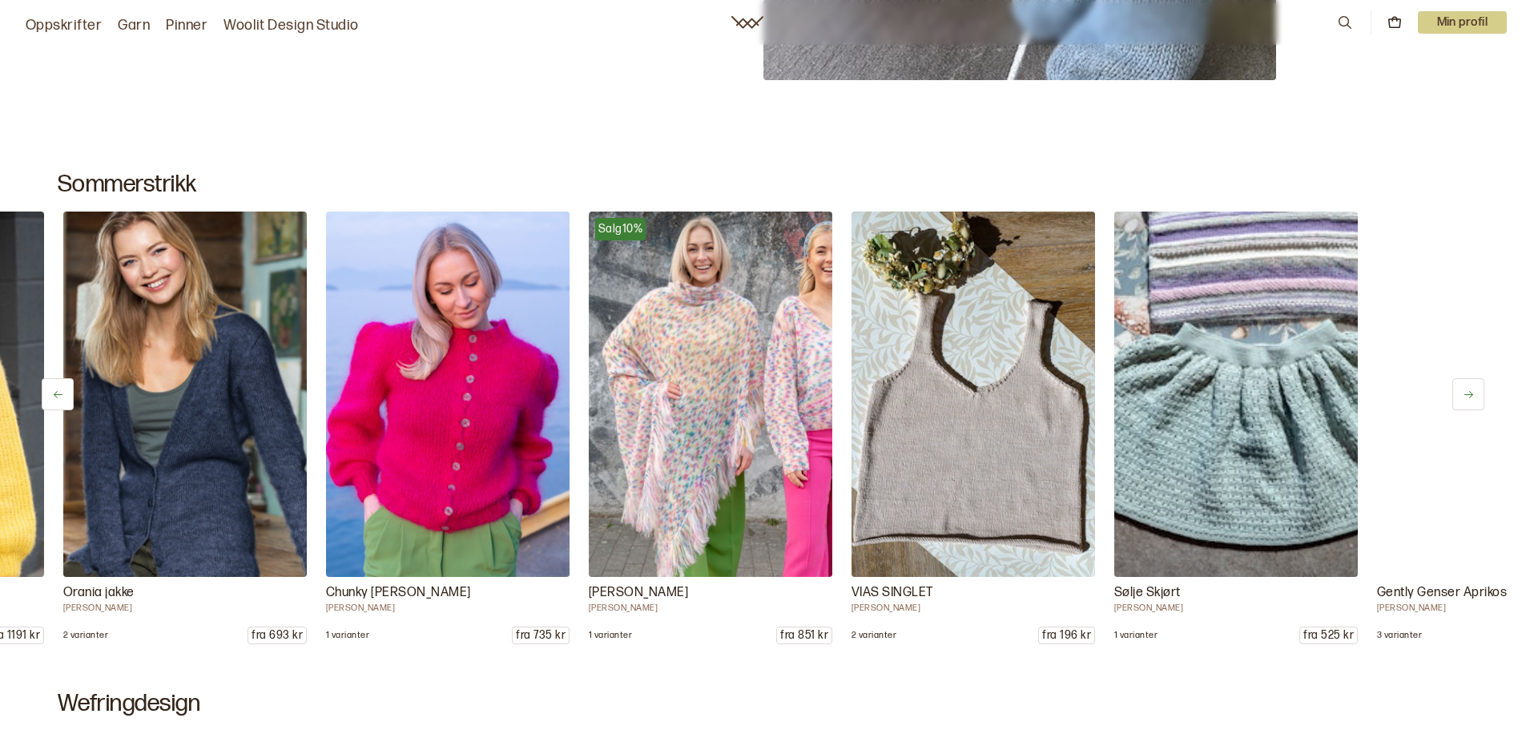
scroll to position [0, 9982]
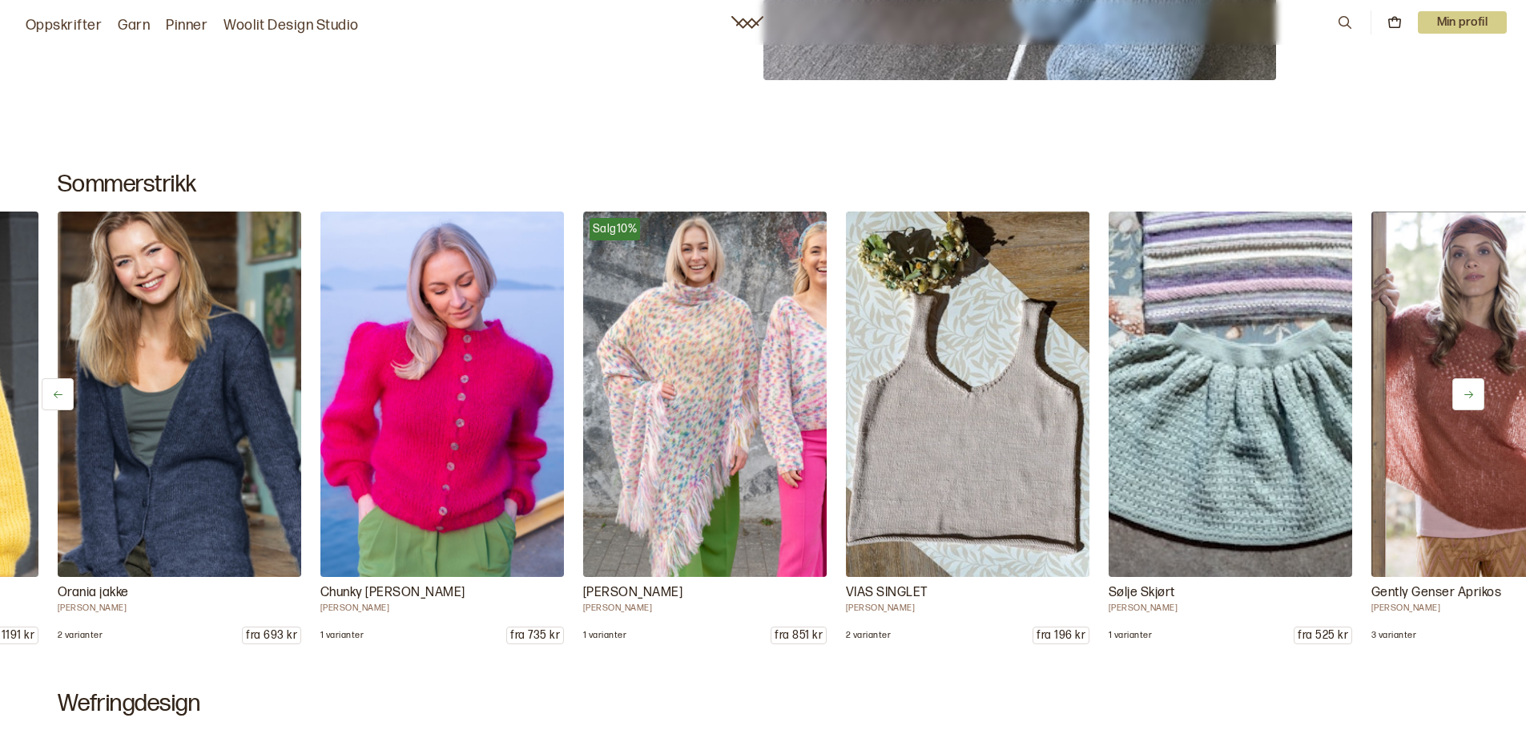
click at [1466, 392] on icon at bounding box center [1468, 394] width 12 height 12
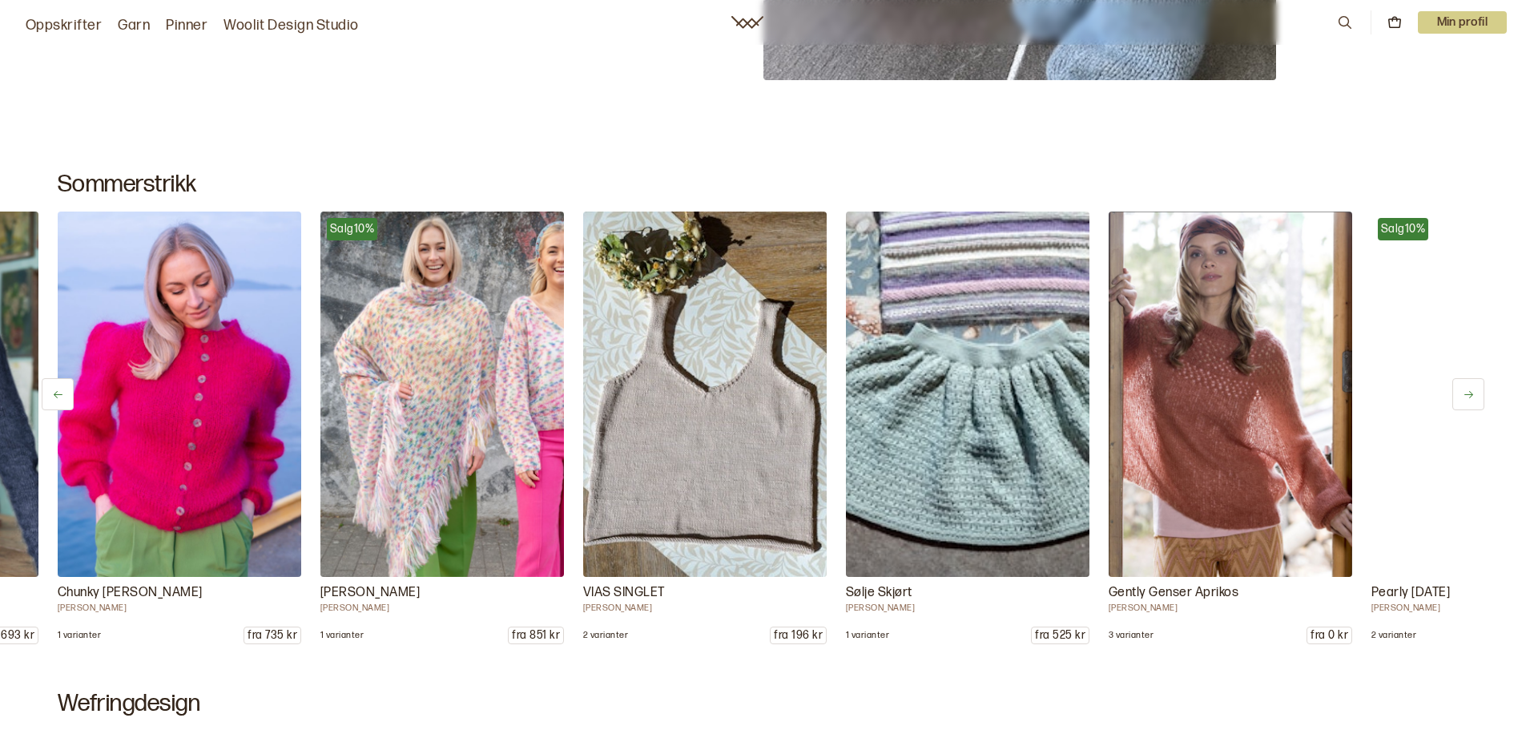
click at [1466, 392] on icon at bounding box center [1468, 394] width 12 height 12
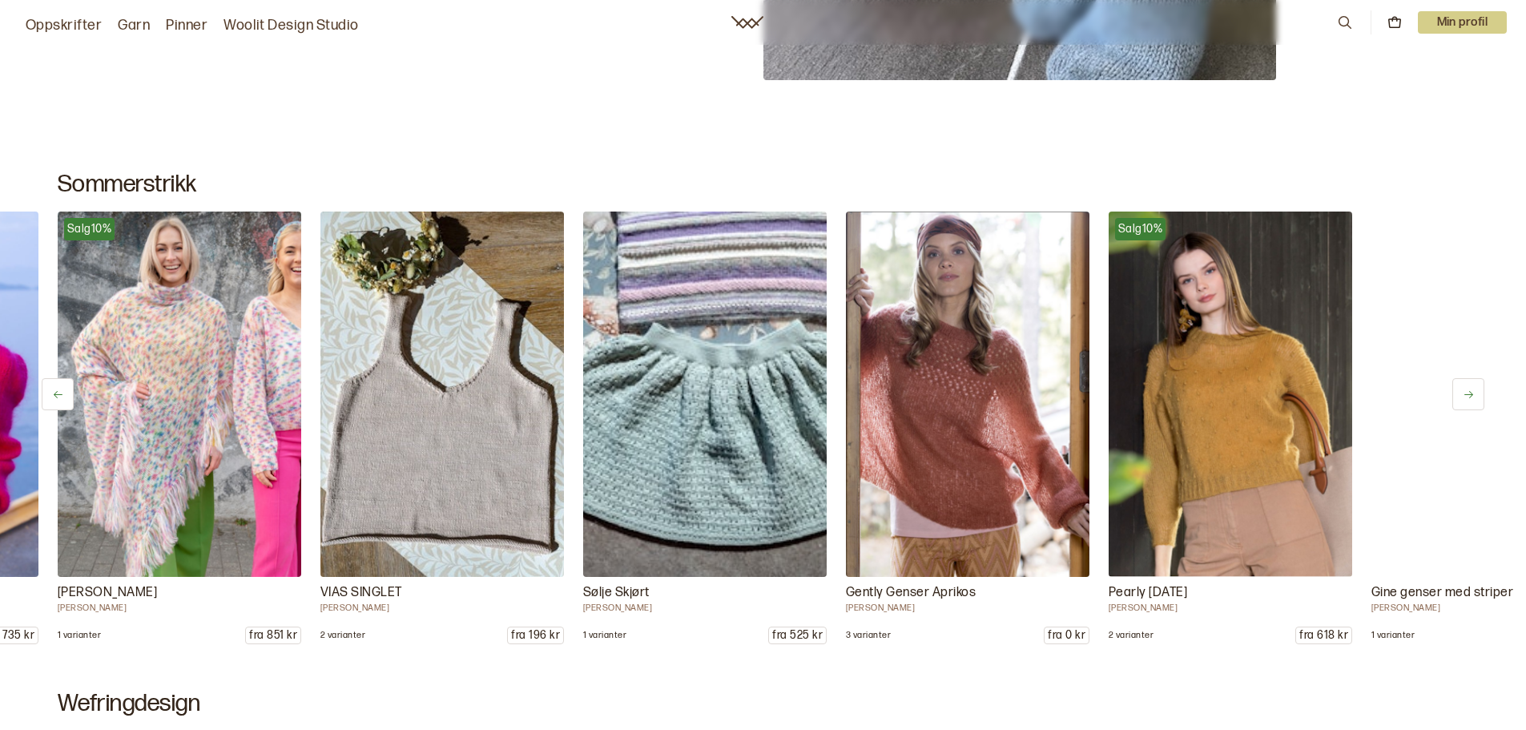
click at [1466, 392] on icon at bounding box center [1468, 394] width 12 height 12
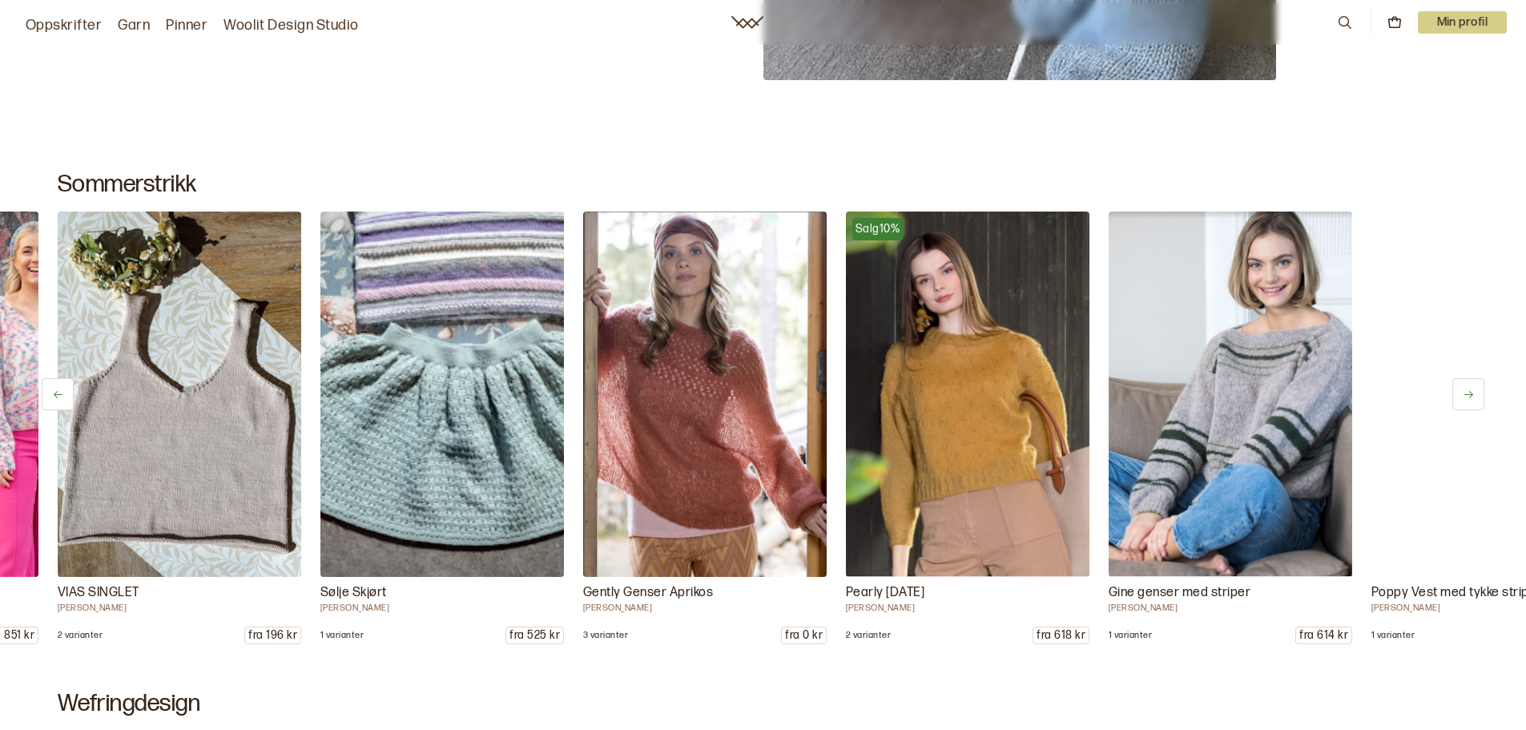
click at [1466, 392] on icon at bounding box center [1468, 394] width 12 height 12
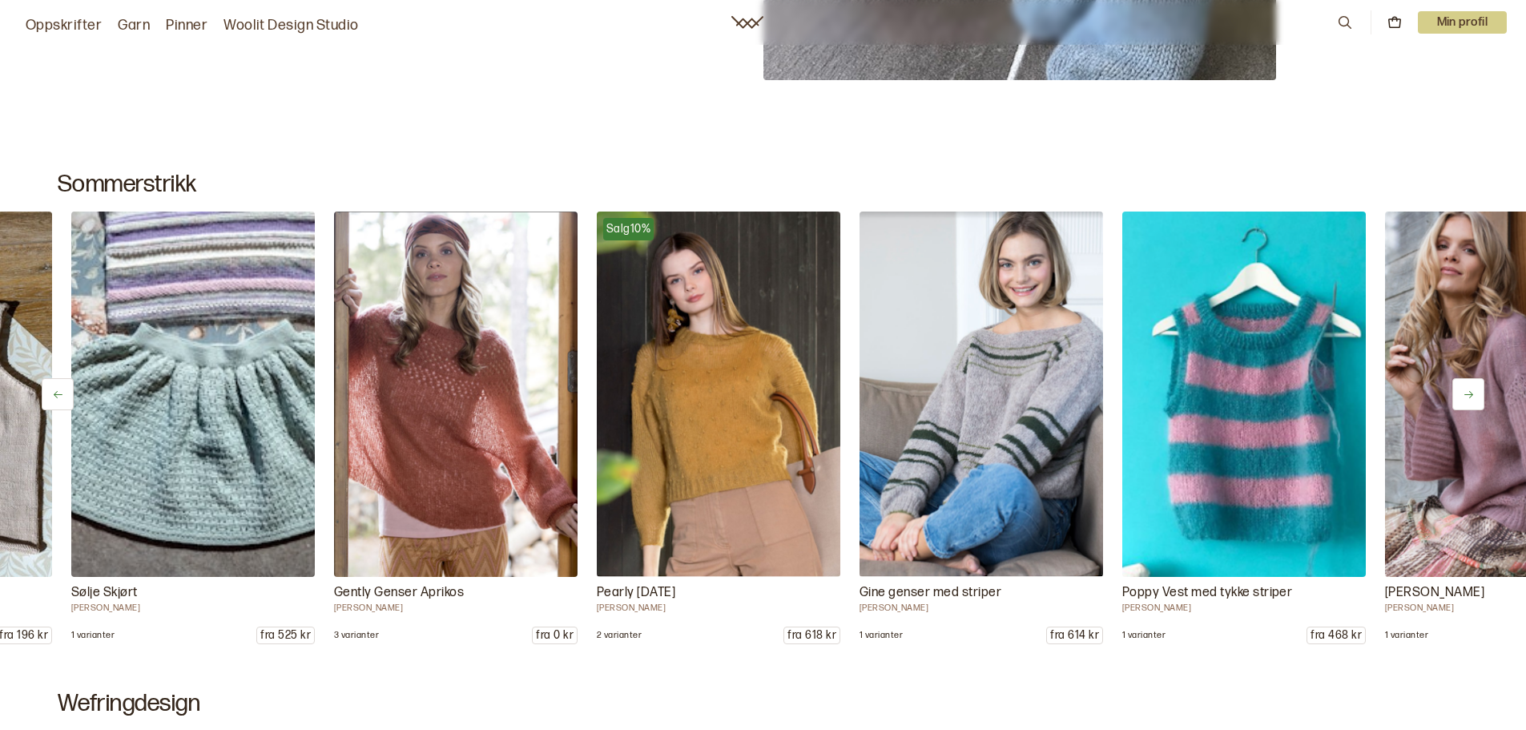
scroll to position [0, 11033]
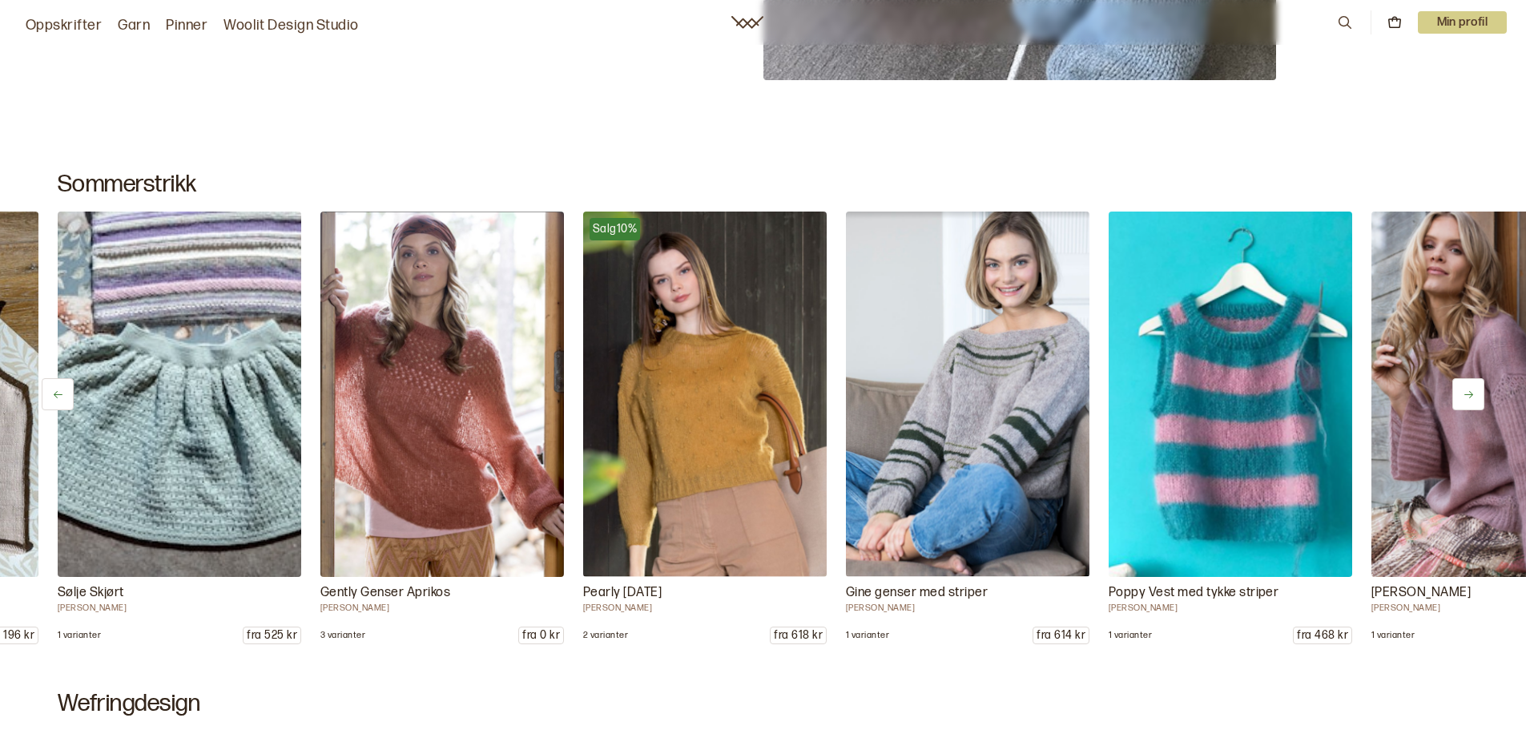
click at [1466, 392] on icon at bounding box center [1468, 394] width 12 height 12
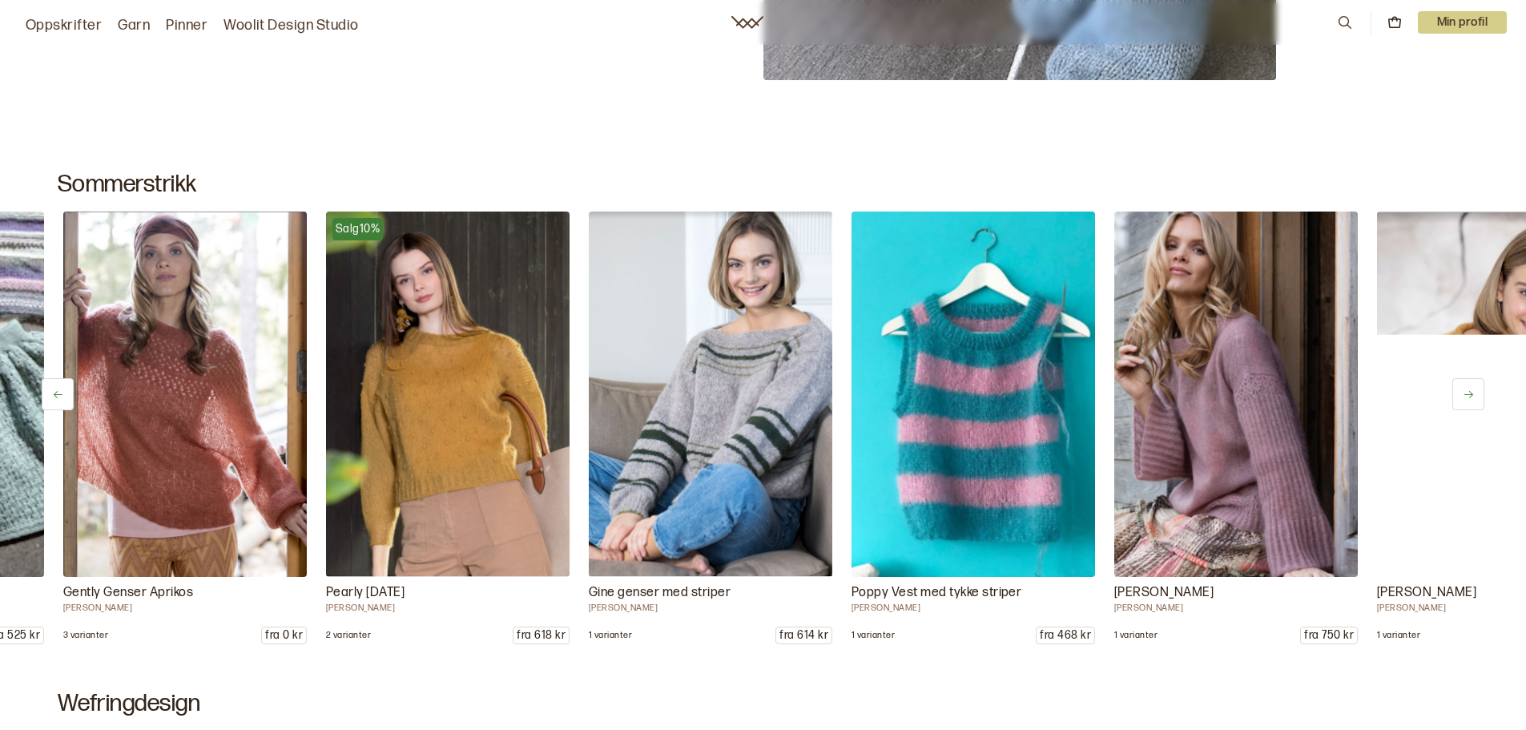
scroll to position [0, 11296]
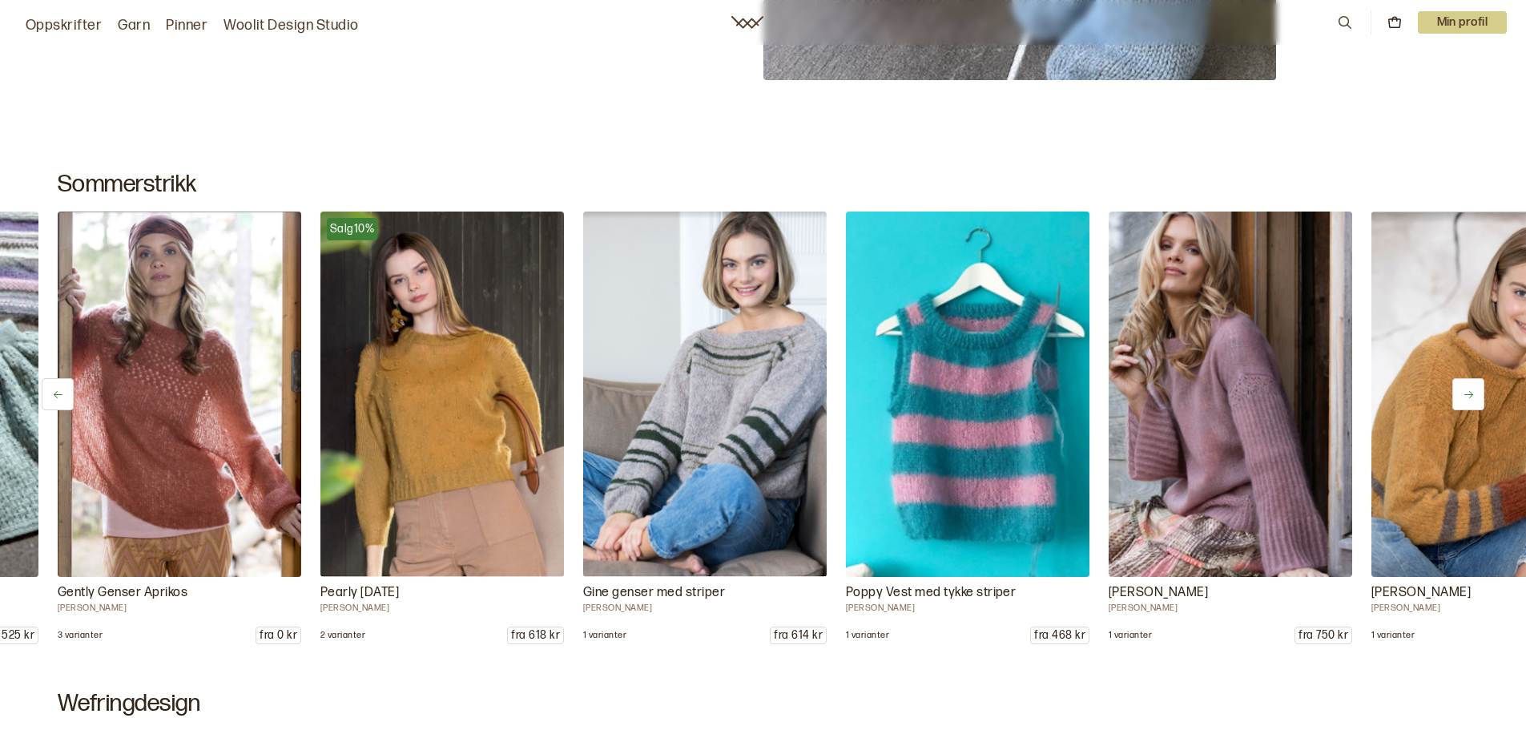
click at [1466, 392] on icon at bounding box center [1468, 394] width 12 height 12
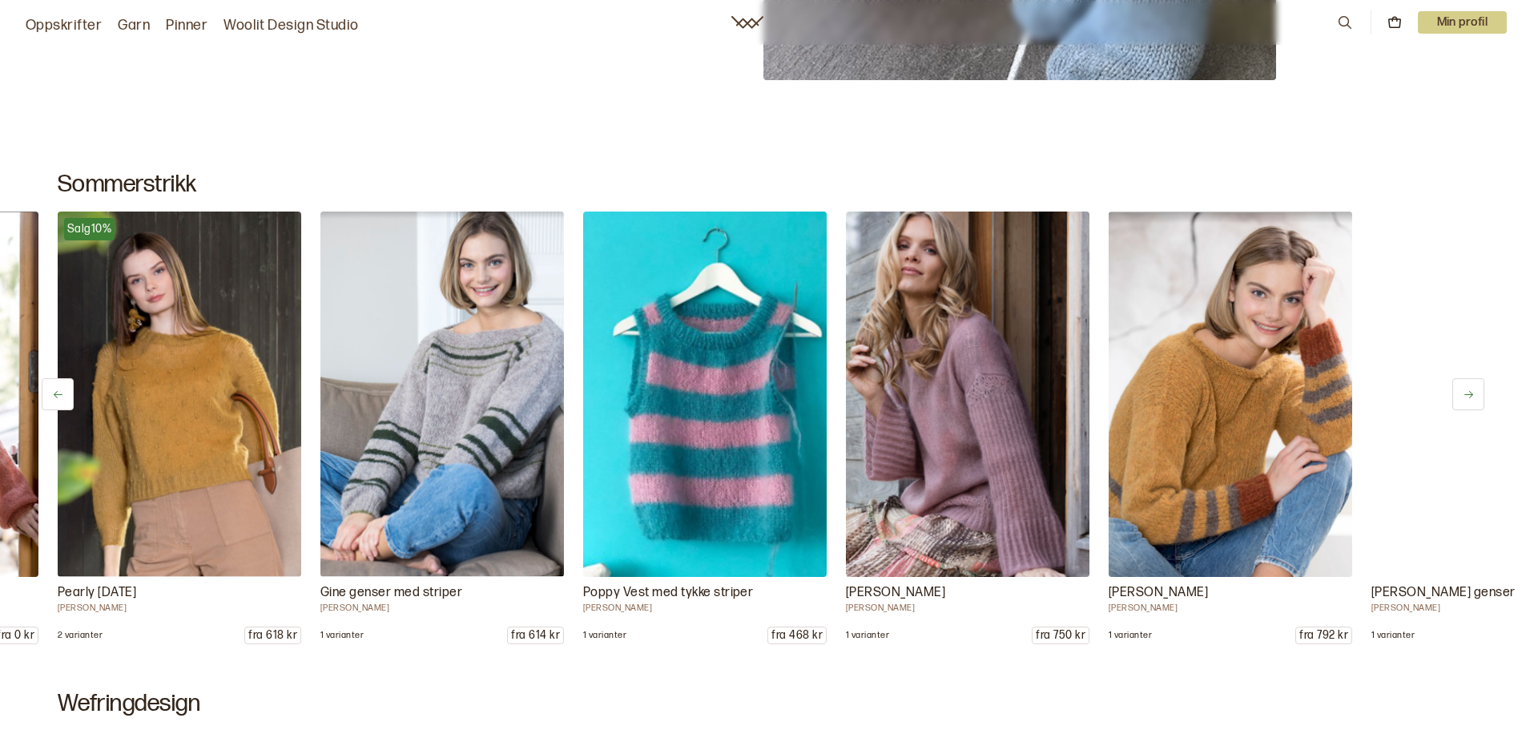
click at [1466, 392] on icon at bounding box center [1468, 394] width 12 height 12
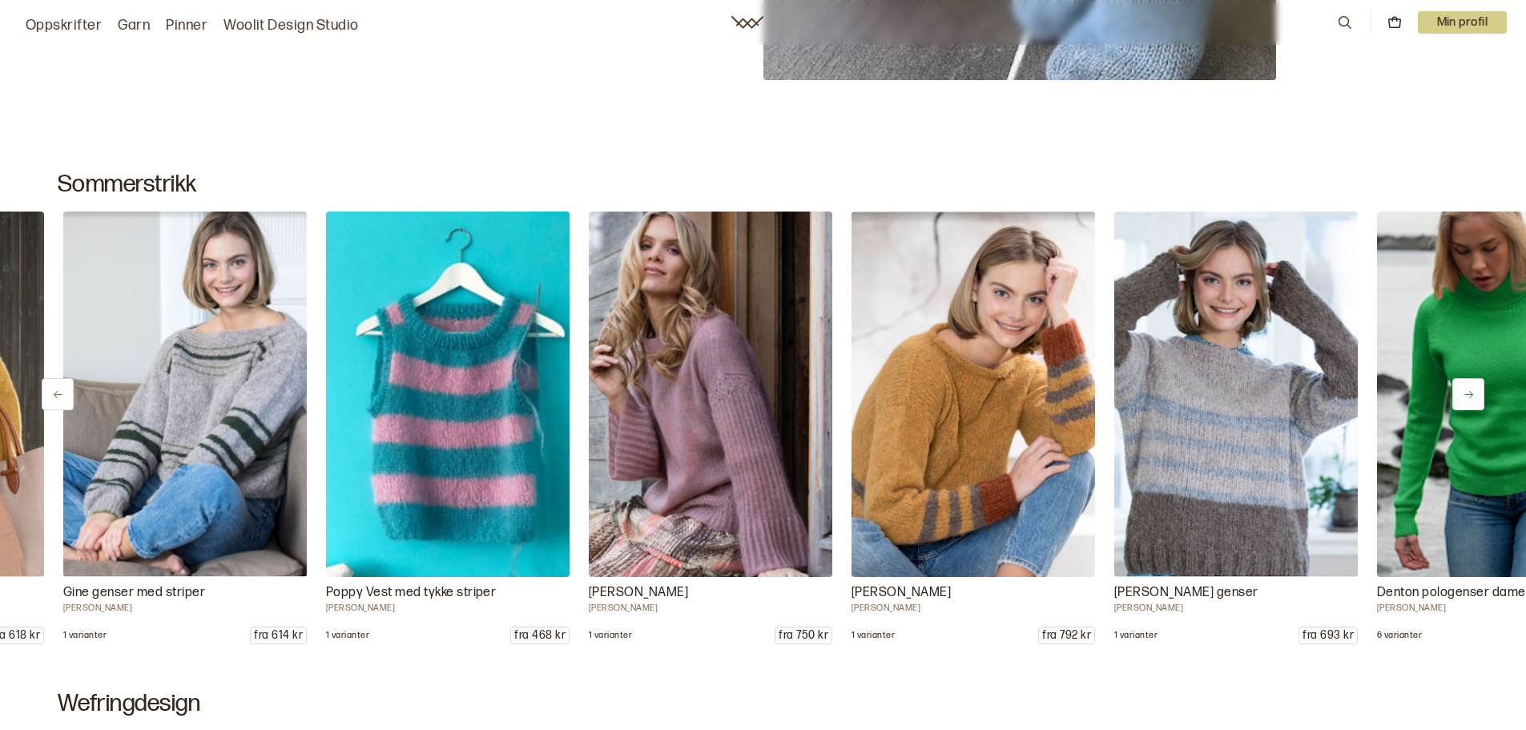
scroll to position [0, 11821]
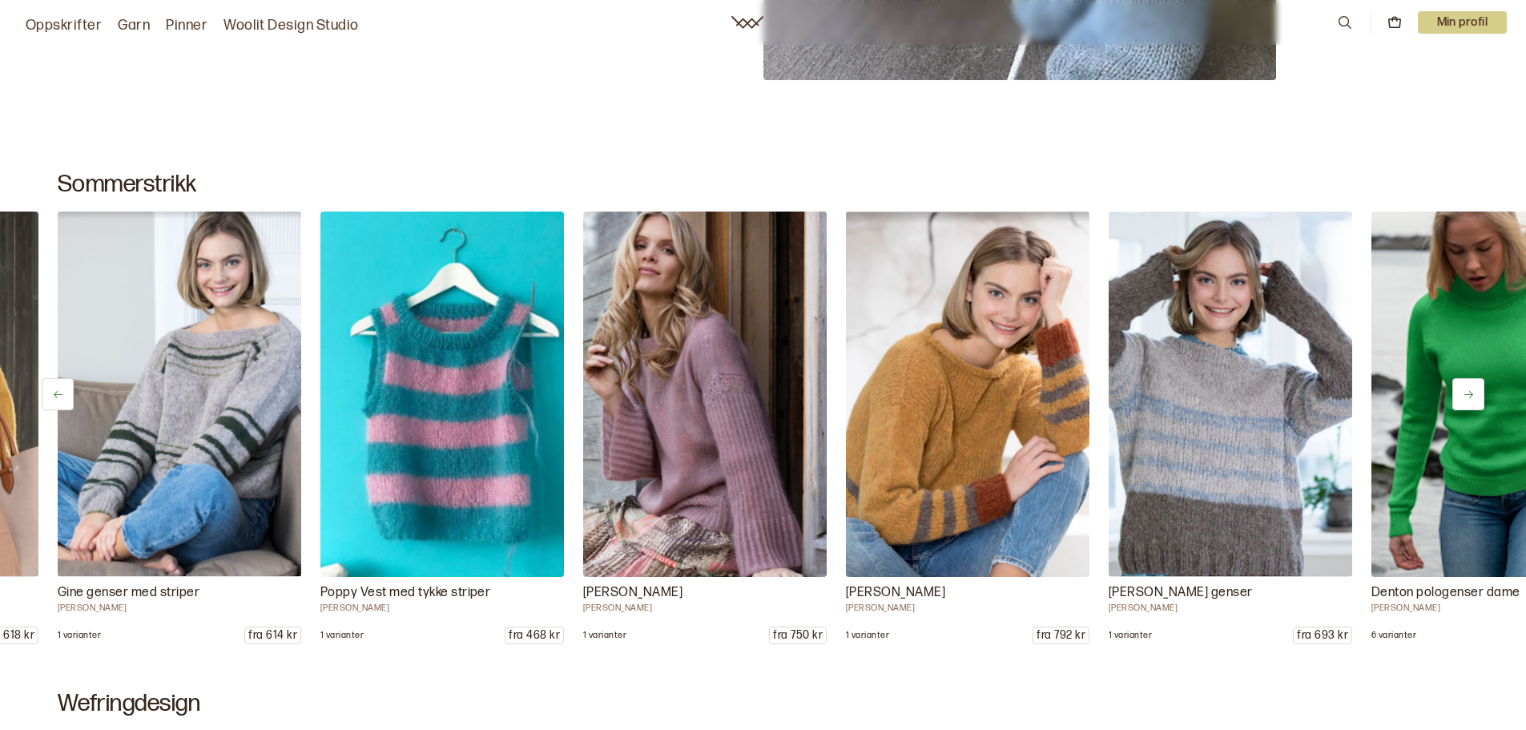
click at [1466, 392] on icon at bounding box center [1468, 394] width 12 height 12
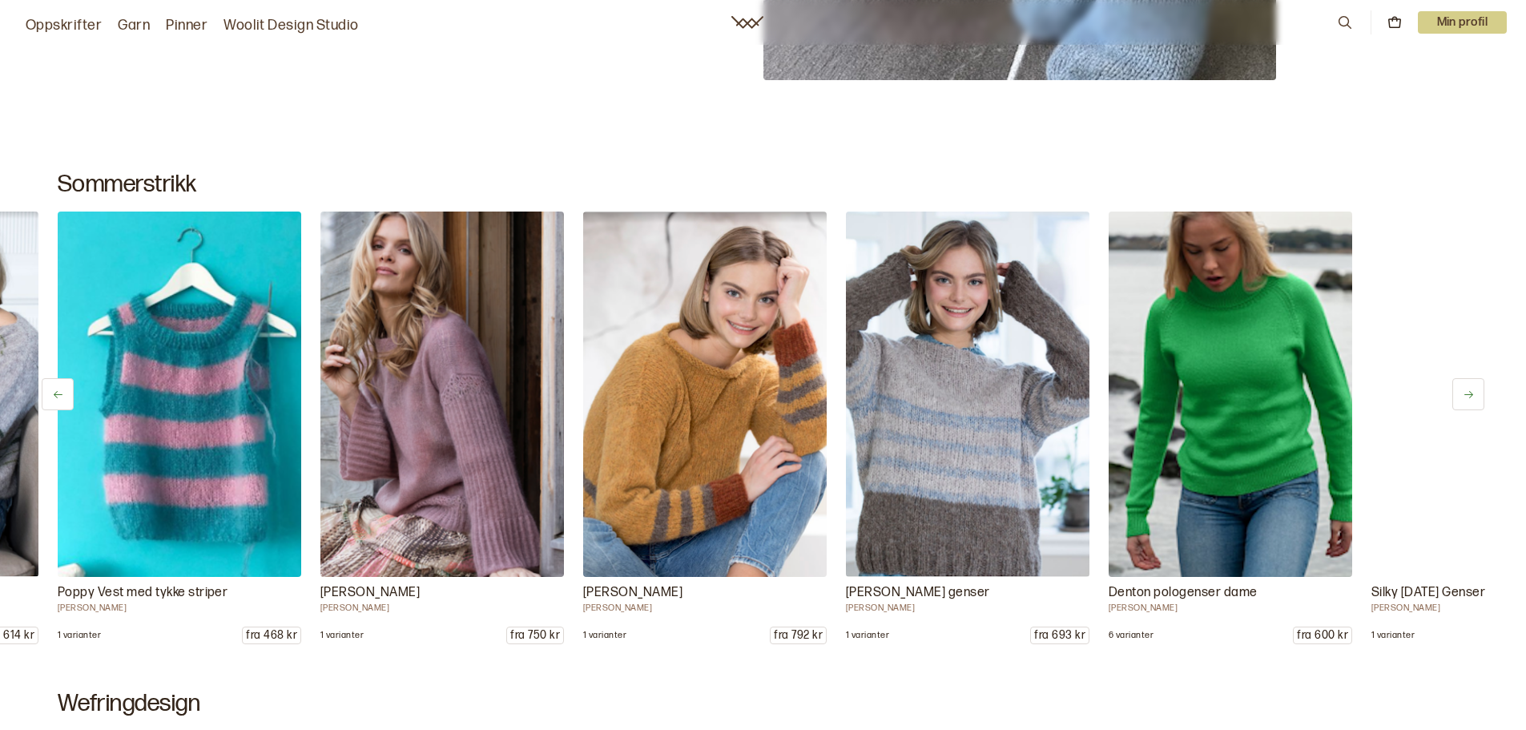
click at [1466, 392] on icon at bounding box center [1468, 394] width 12 height 12
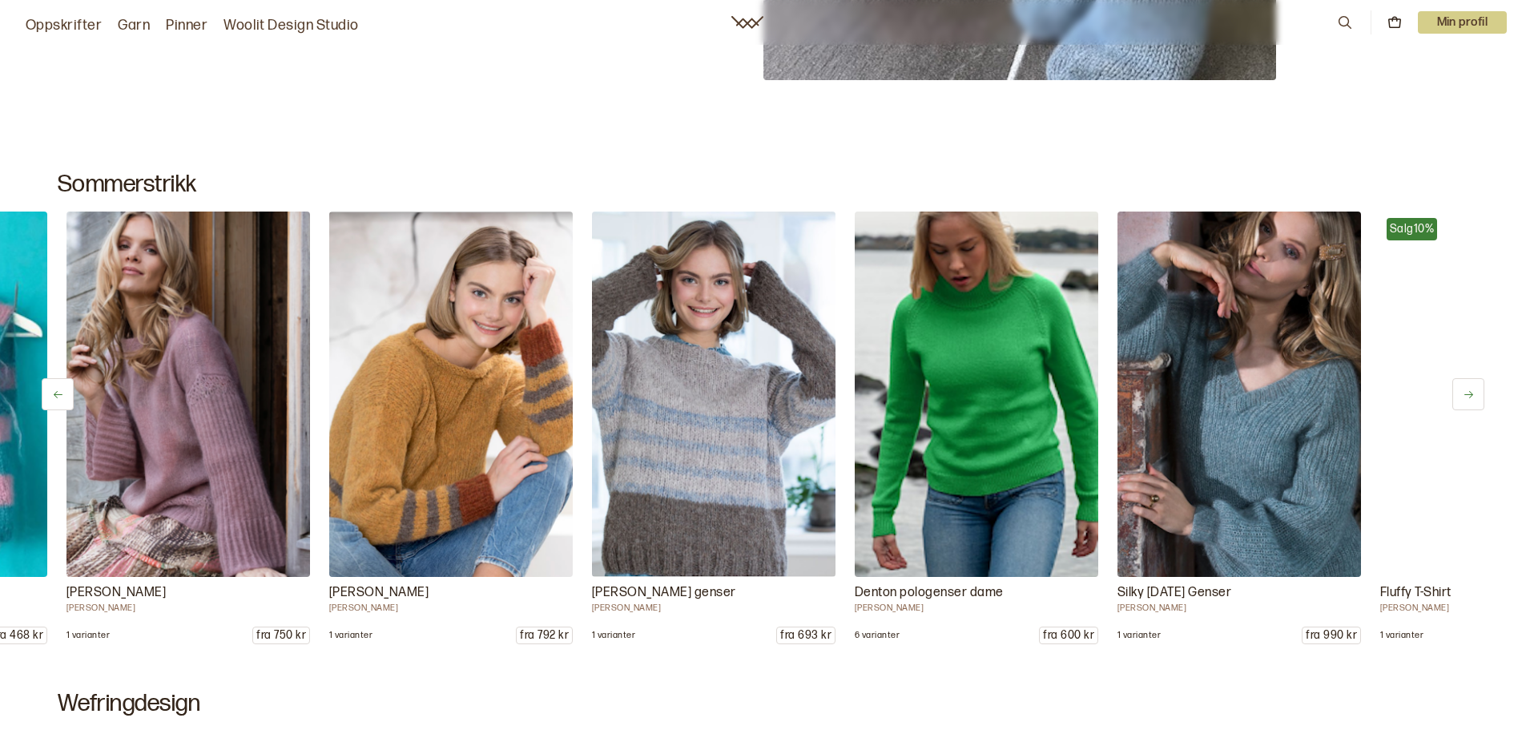
scroll to position [0, 12346]
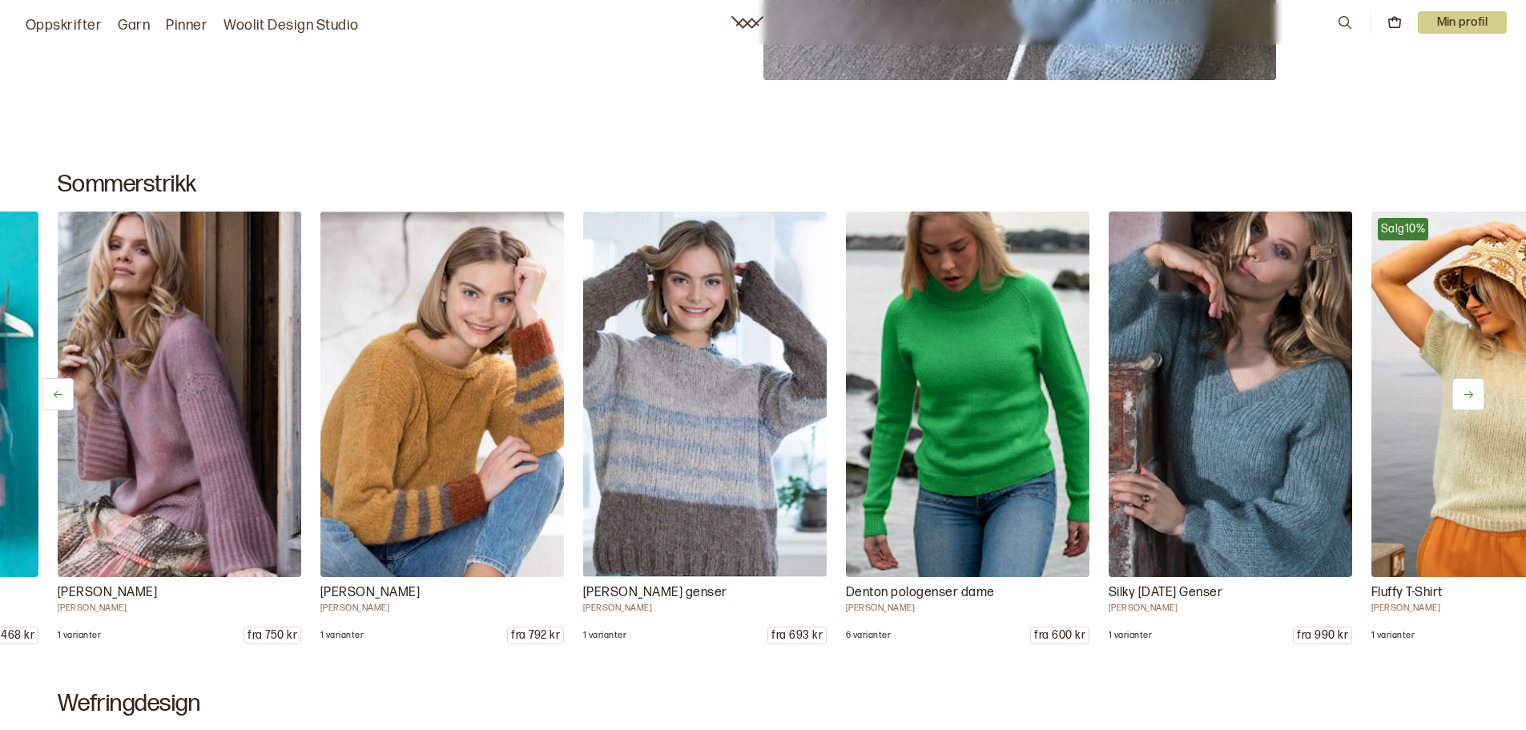
click at [1466, 392] on icon at bounding box center [1468, 394] width 12 height 12
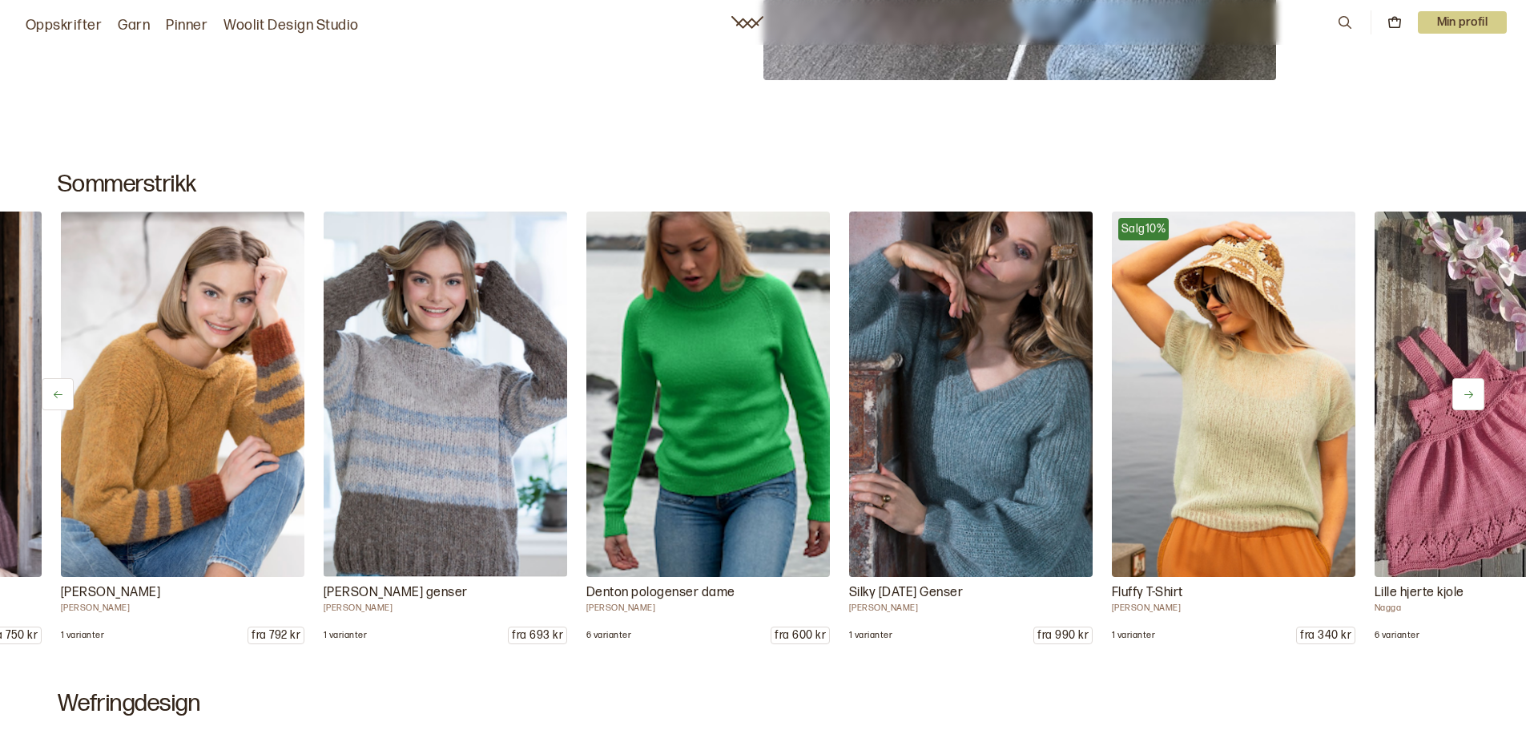
scroll to position [0, 12609]
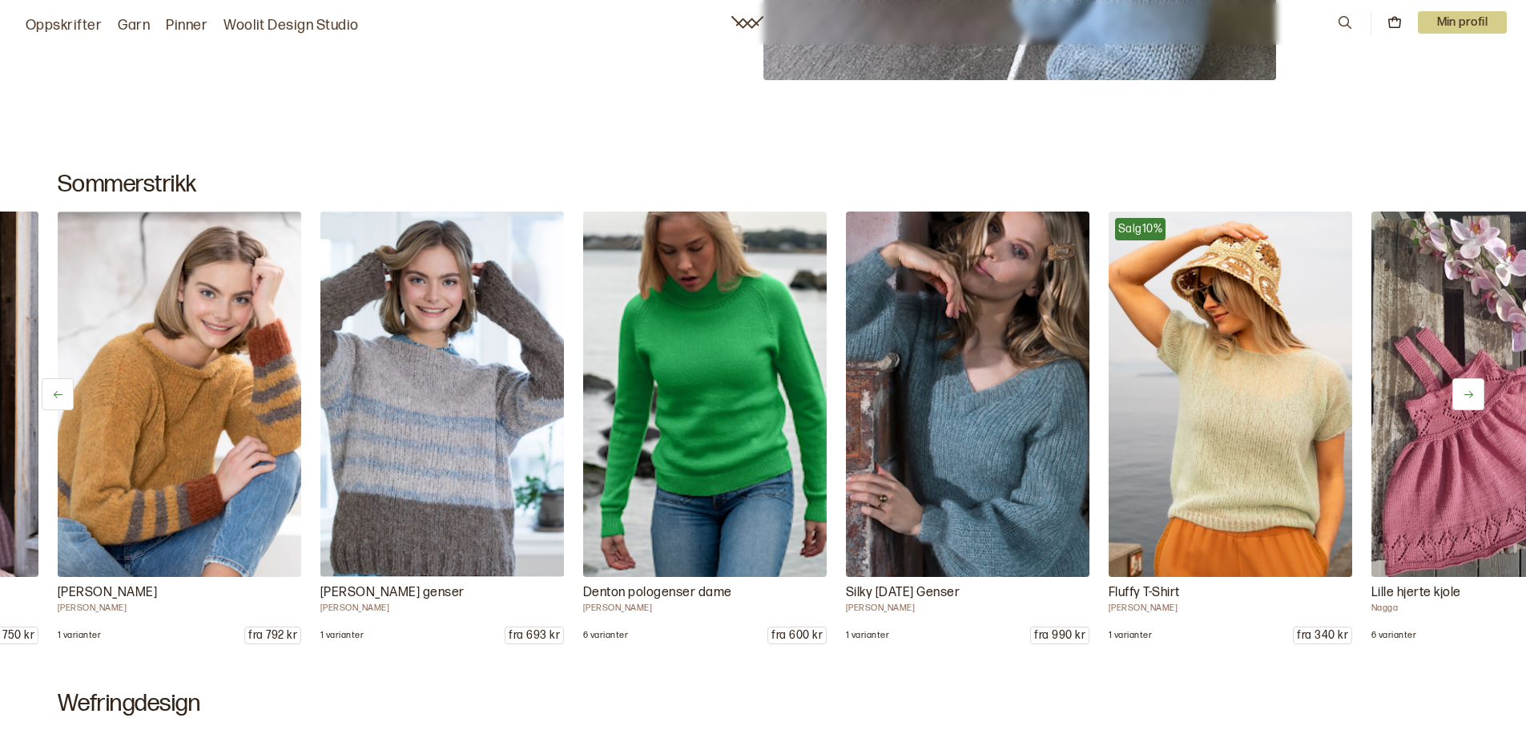
click at [1466, 392] on icon at bounding box center [1468, 394] width 12 height 12
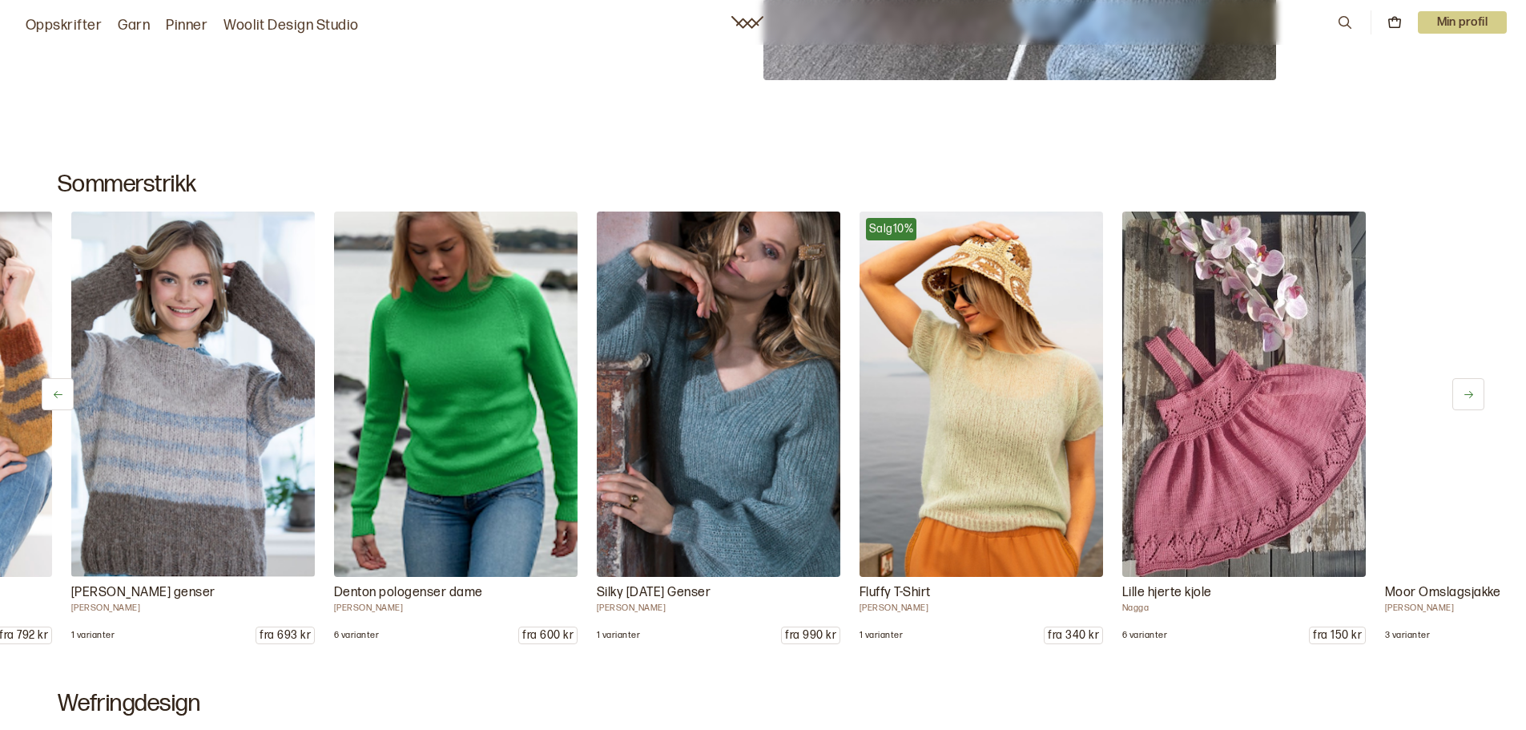
scroll to position [0, 12872]
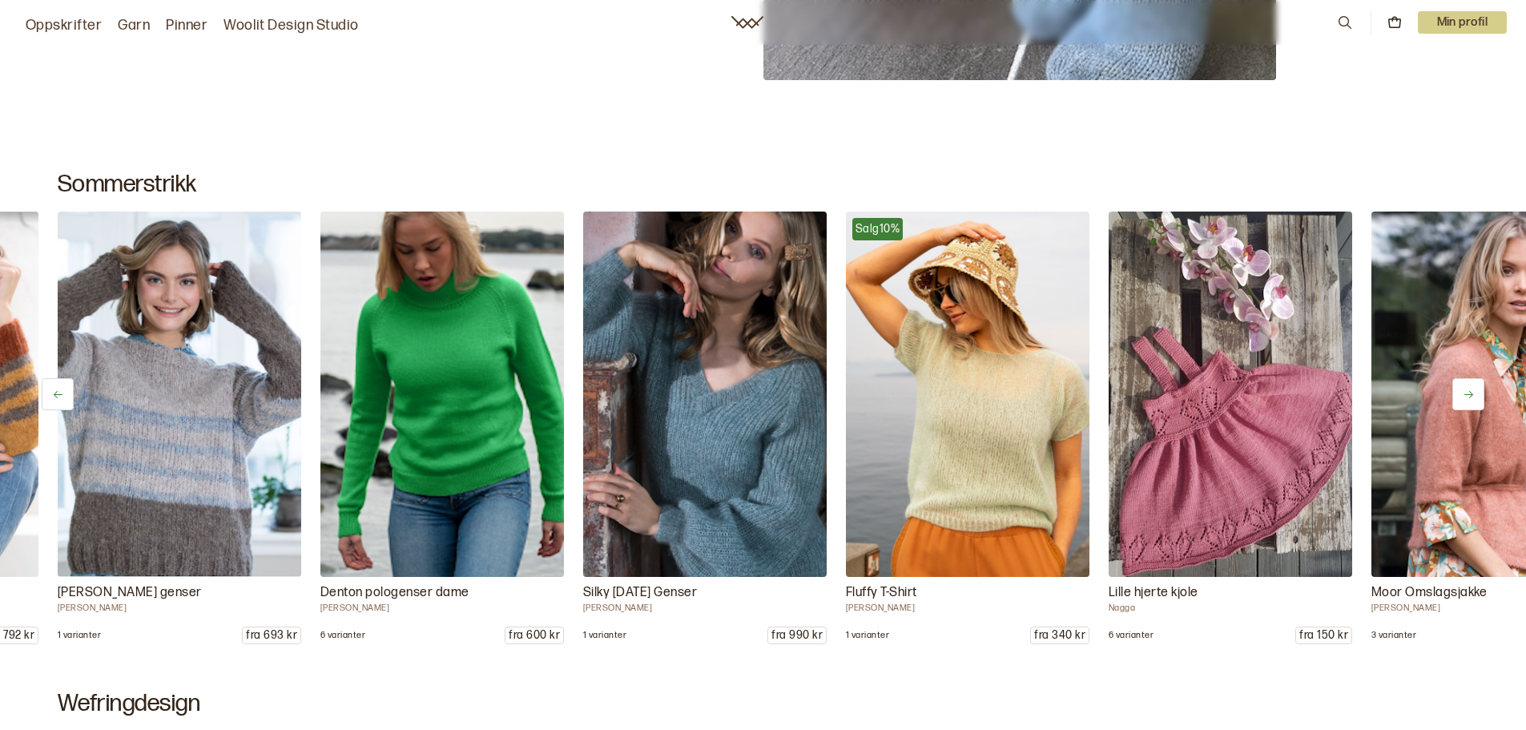
click at [1466, 392] on icon at bounding box center [1468, 394] width 12 height 12
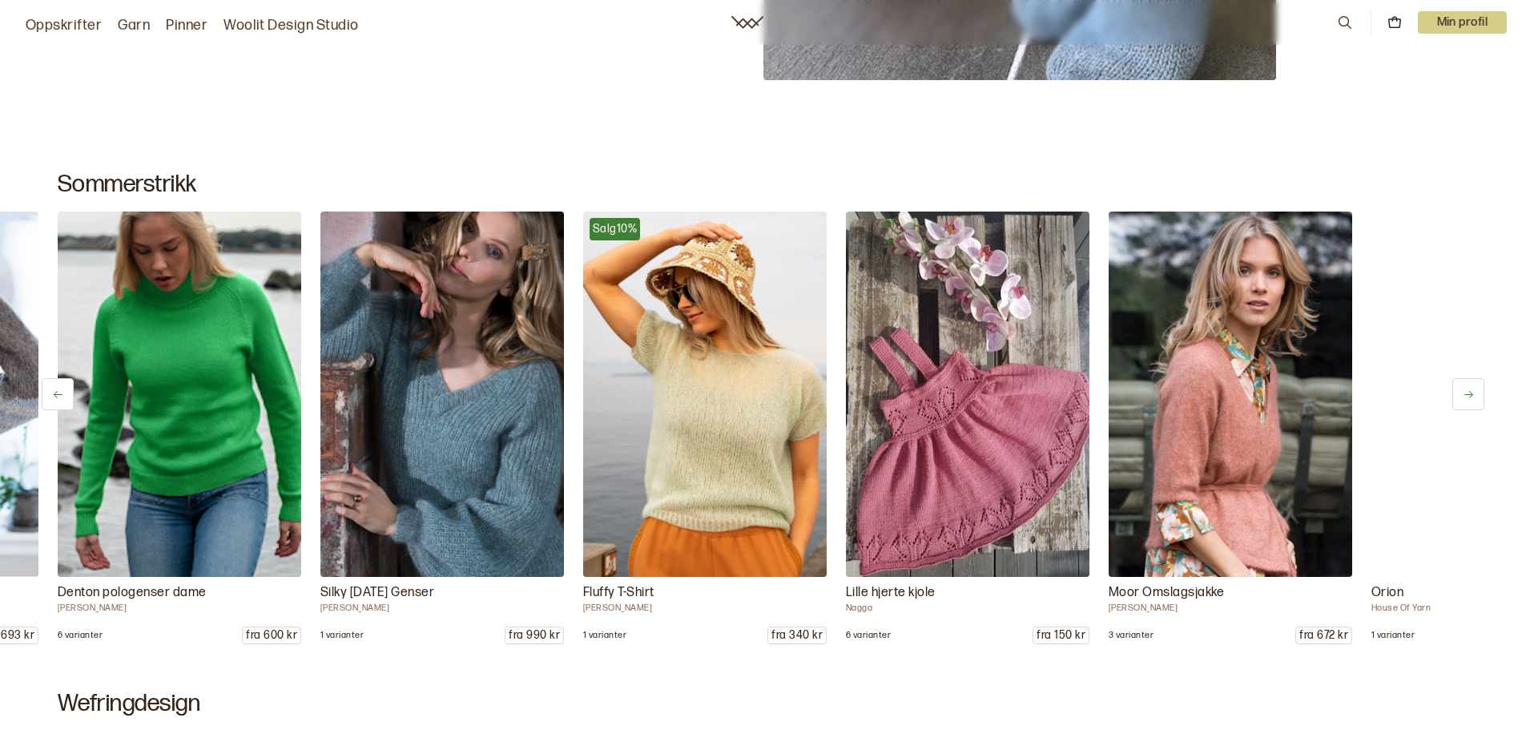
click at [1466, 392] on icon at bounding box center [1468, 394] width 12 height 12
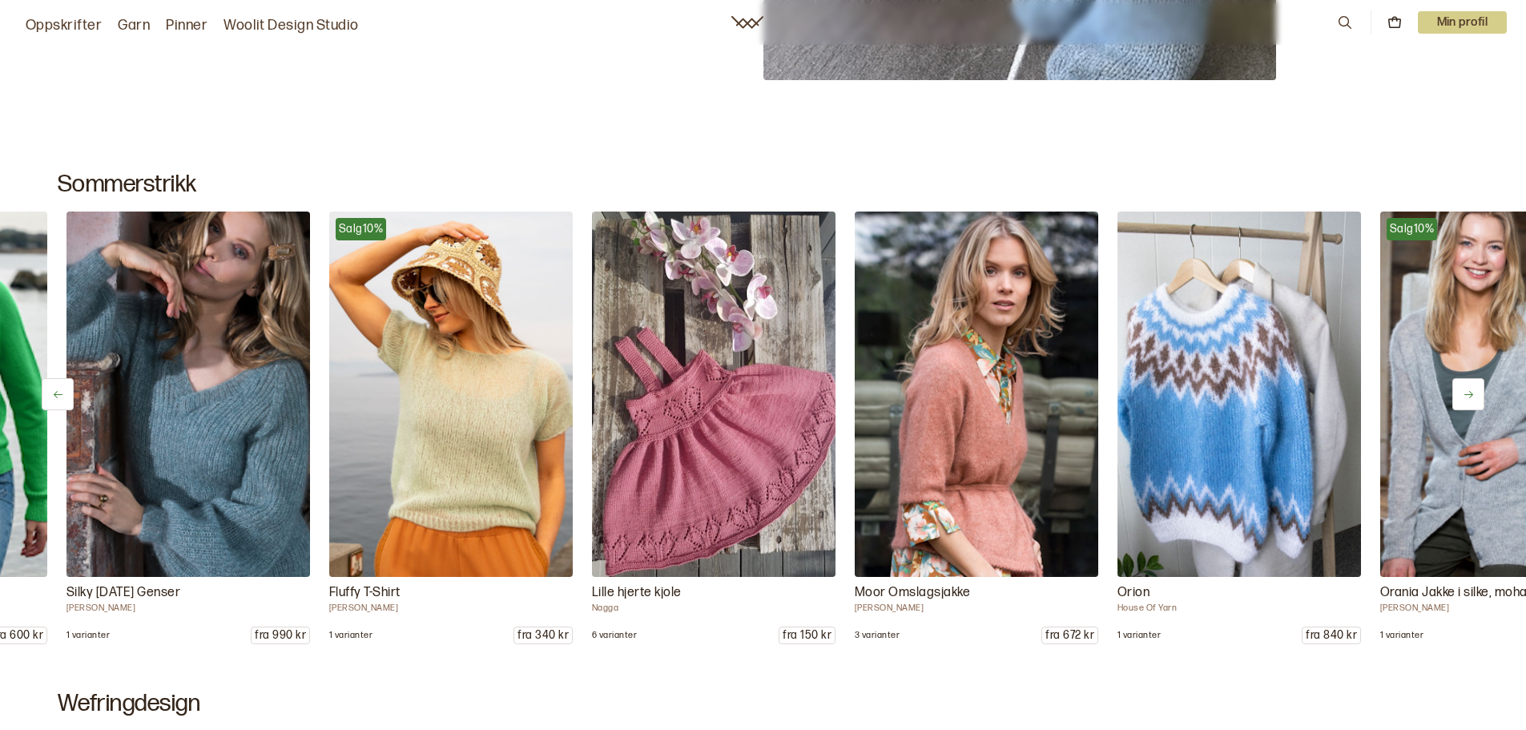
scroll to position [0, 13397]
